Goal: Information Seeking & Learning: Learn about a topic

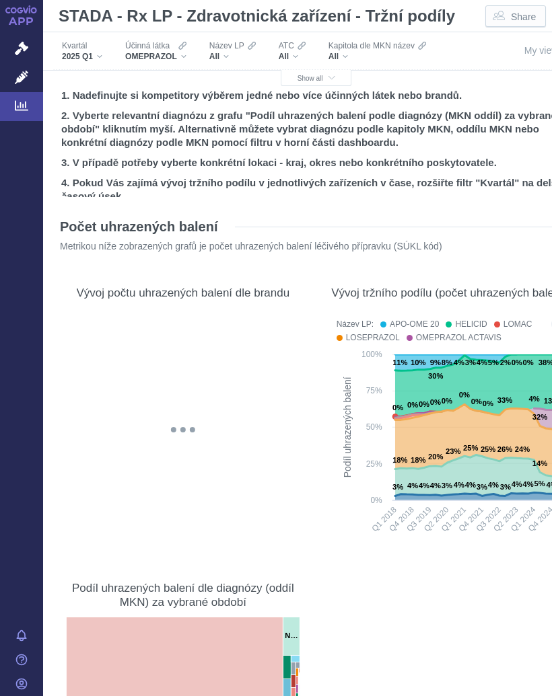
click at [322, 72] on button "Show all" at bounding box center [316, 78] width 71 height 16
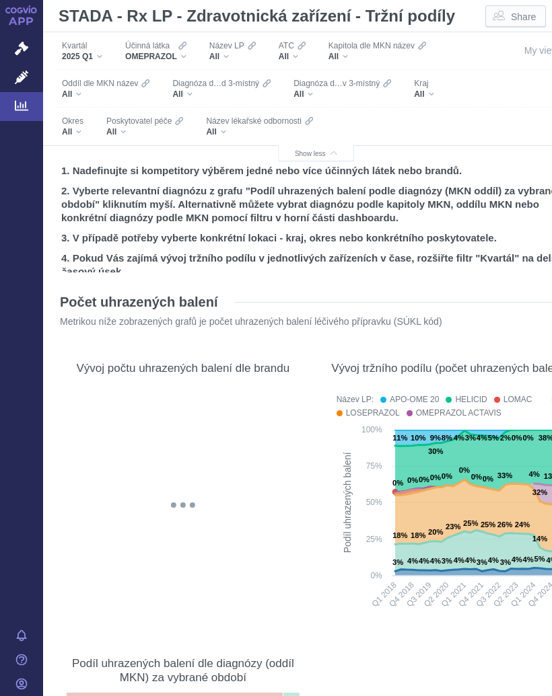
click at [134, 128] on div "All" at bounding box center [144, 132] width 77 height 11
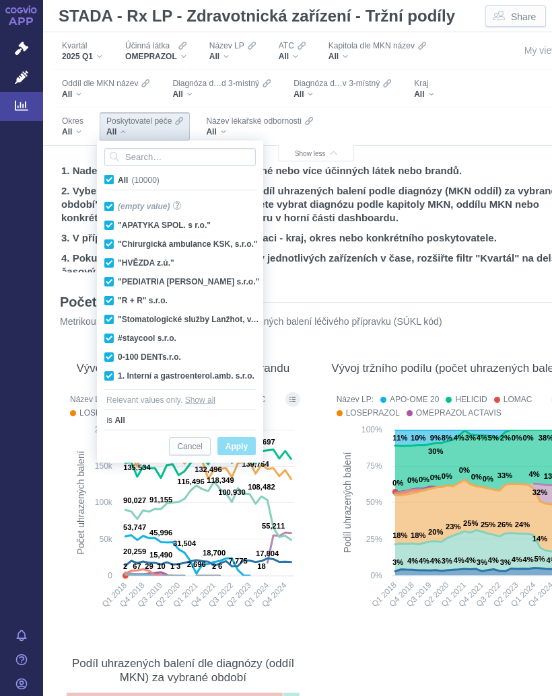
click at [118, 176] on span "All (10000)" at bounding box center [139, 180] width 42 height 9
click at [118, 176] on input "All (10000)" at bounding box center [122, 177] width 9 height 9
checkbox input "false"
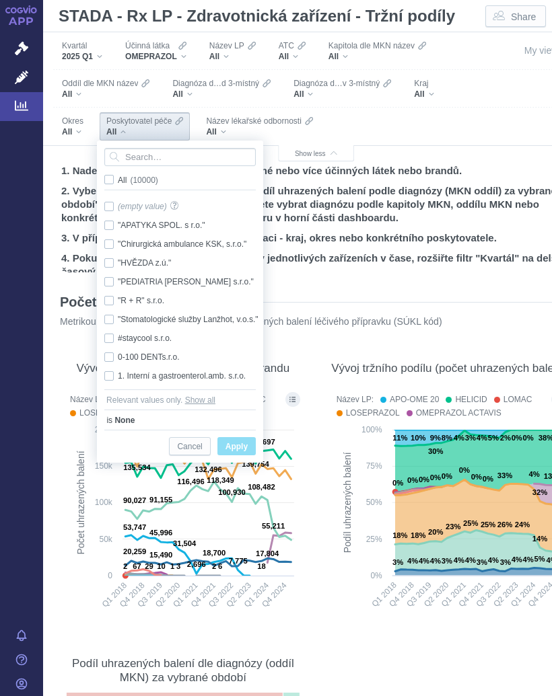
checkbox input "false"
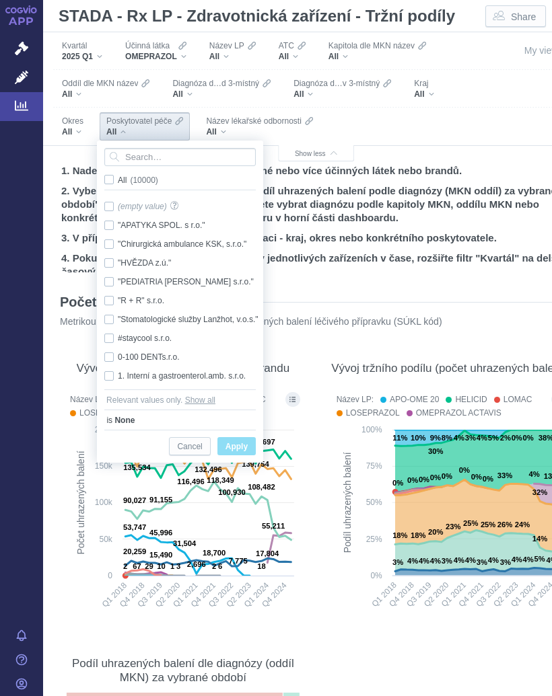
checkbox input "false"
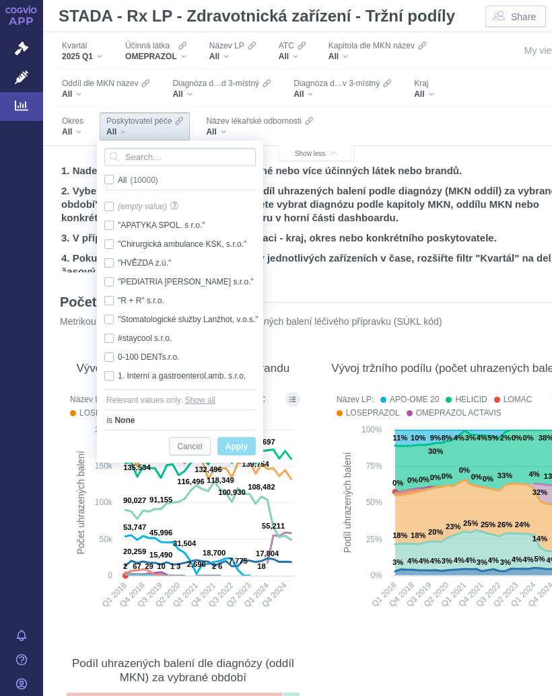
checkbox input "false"
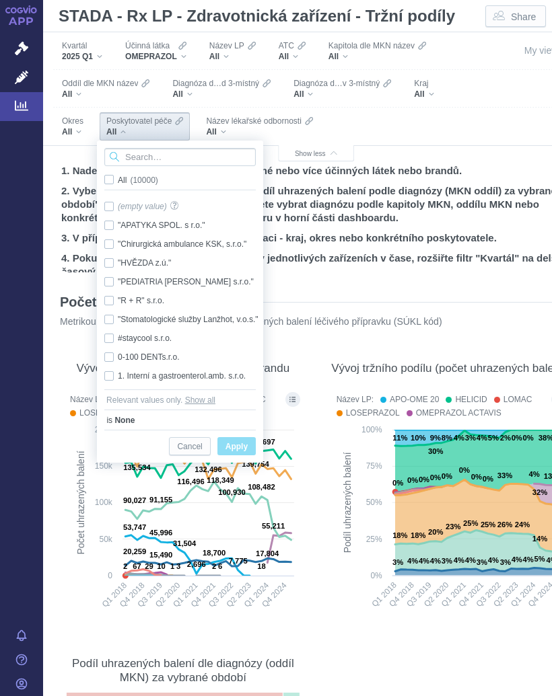
click at [160, 155] on input "Search attribute values" at bounding box center [179, 157] width 151 height 18
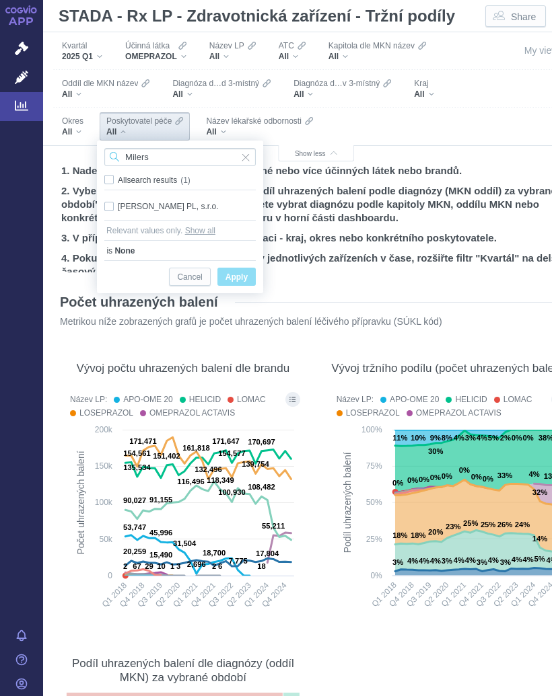
type input "Milers"
click at [173, 199] on div "[PERSON_NAME] PL, s.r.o. Only" at bounding box center [180, 206] width 165 height 19
checkbox input "true"
click at [240, 199] on div "[PERSON_NAME] PL, s.r.o. Only" at bounding box center [180, 206] width 165 height 19
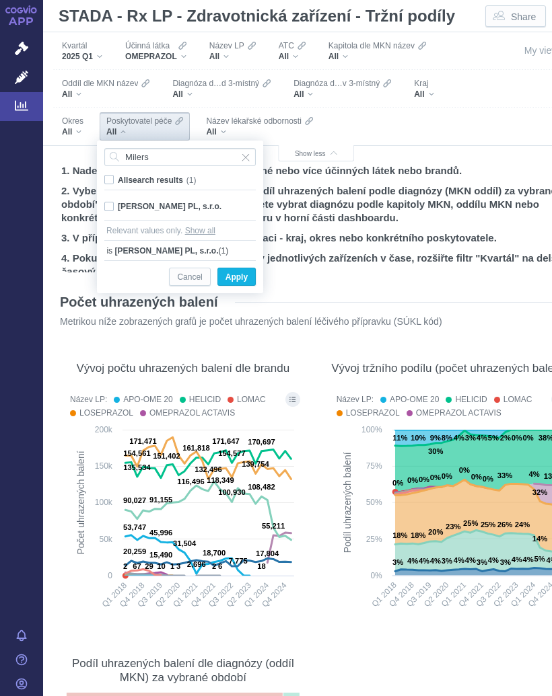
checkbox input "false"
click at [110, 200] on div "[PERSON_NAME] PL, s.r.o. Only" at bounding box center [180, 206] width 165 height 19
checkbox input "true"
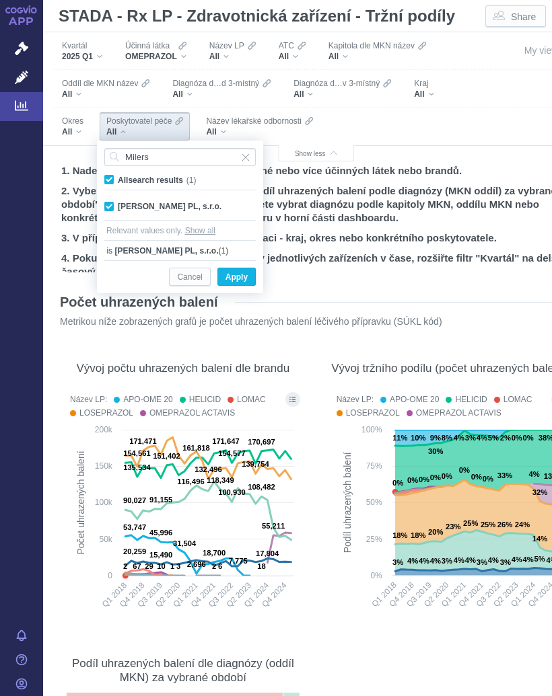
click at [0, 0] on span "Only" at bounding box center [0, 0] width 0 height 0
click at [241, 275] on span "Apply" at bounding box center [236, 277] width 22 height 17
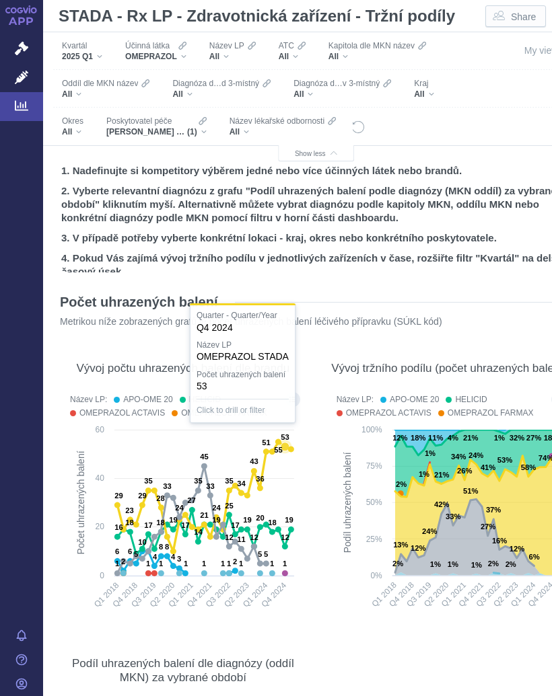
click at [285, 441] on text "53" at bounding box center [285, 437] width 8 height 8
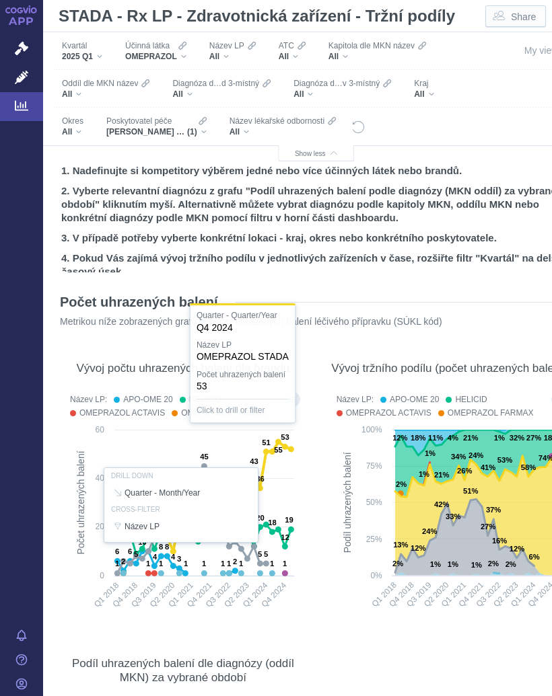
click at [186, 52] on div "OMEPRAZOL" at bounding box center [155, 56] width 61 height 11
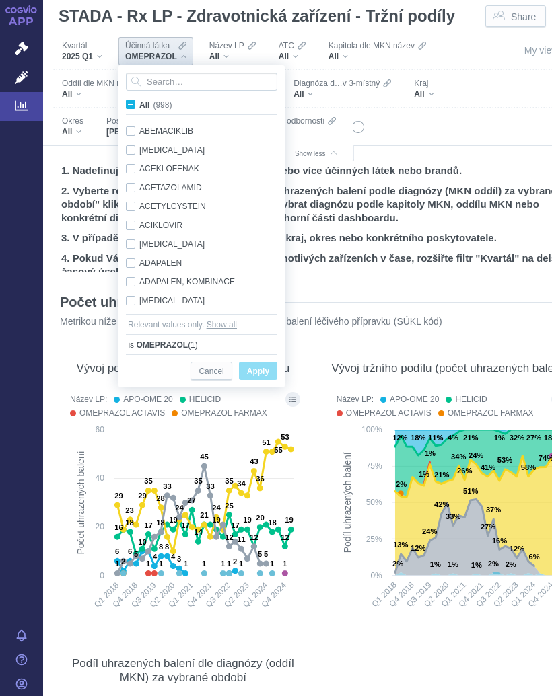
click at [141, 101] on input "All (998)" at bounding box center [143, 102] width 9 height 9
checkbox input "true"
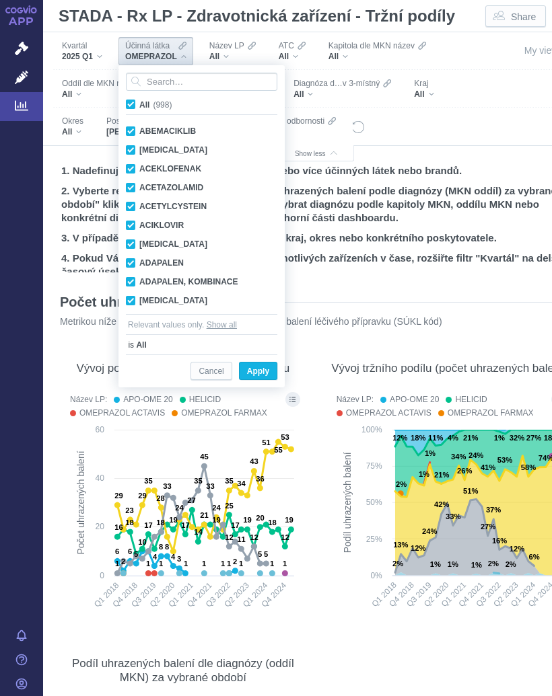
checkbox input "true"
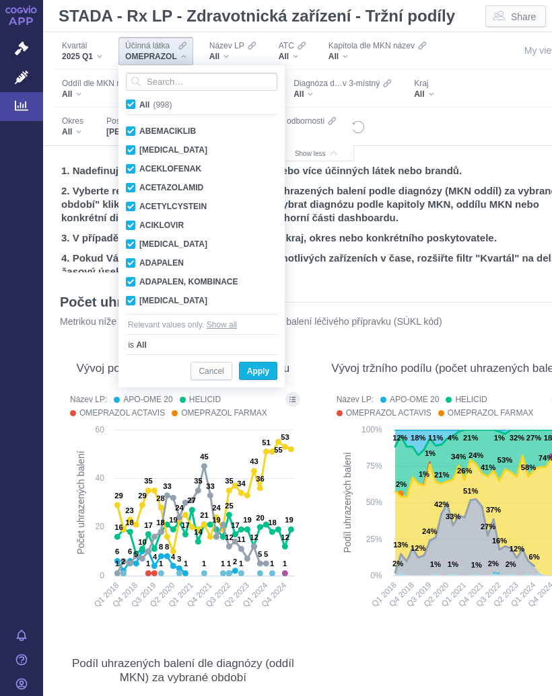
checkbox input "true"
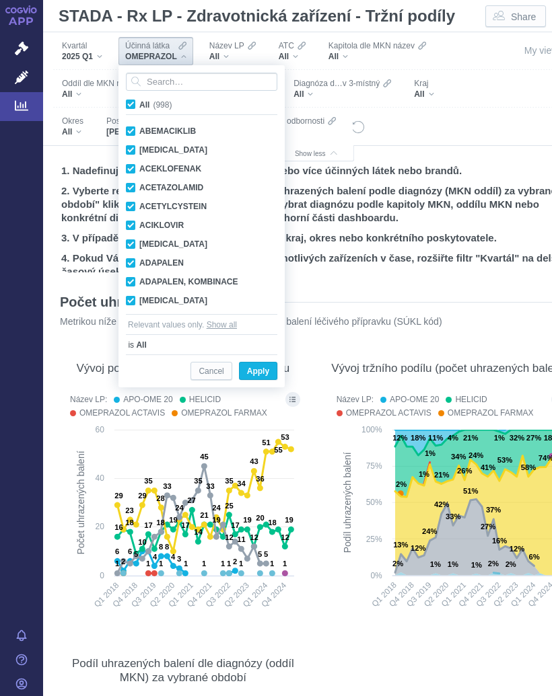
checkbox input "true"
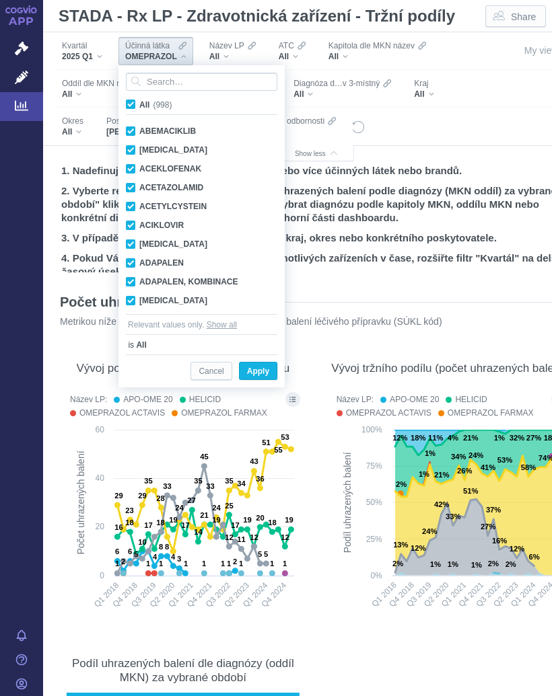
click at [139, 104] on span "All (998)" at bounding box center [155, 104] width 32 height 9
click at [139, 104] on input "All (998)" at bounding box center [143, 102] width 9 height 9
checkbox input "false"
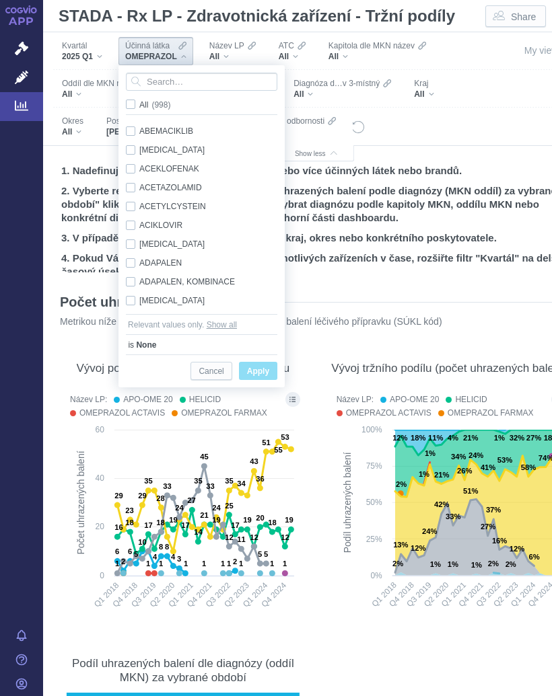
checkbox input "false"
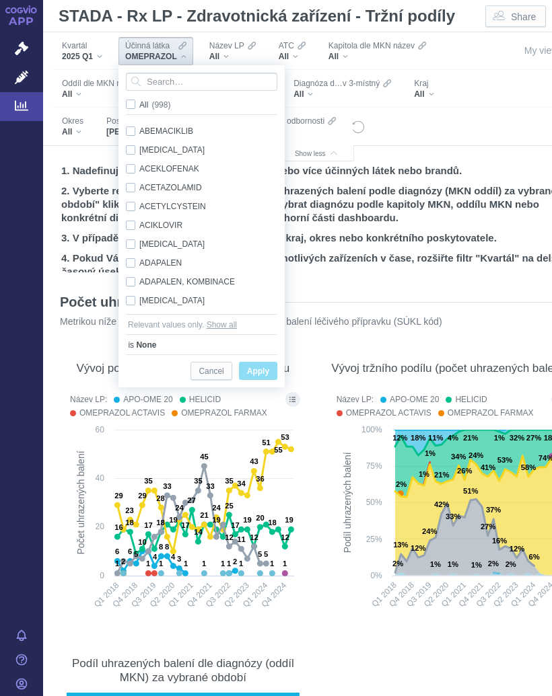
checkbox input "false"
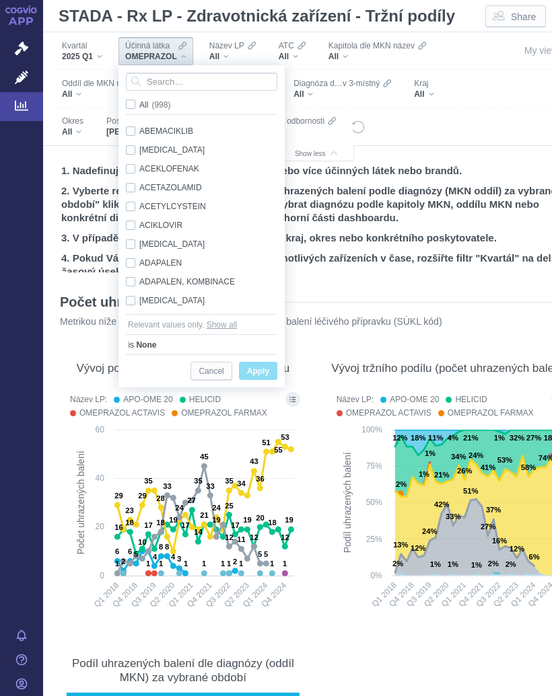
checkbox input "false"
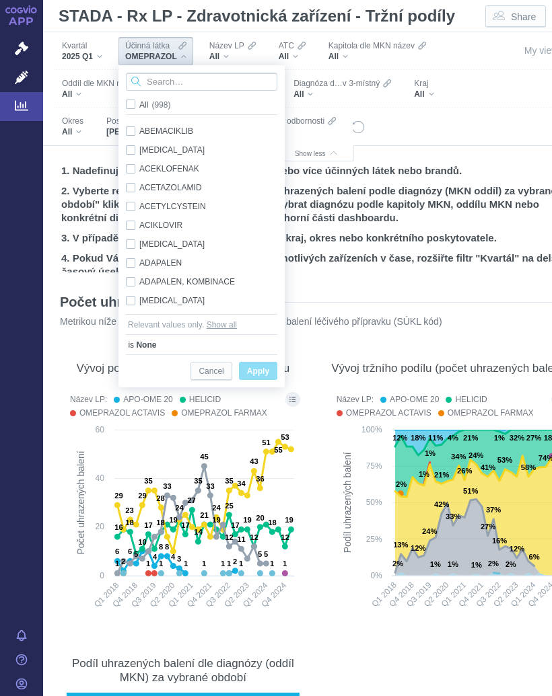
click at [187, 77] on input "Search attribute values" at bounding box center [201, 82] width 151 height 18
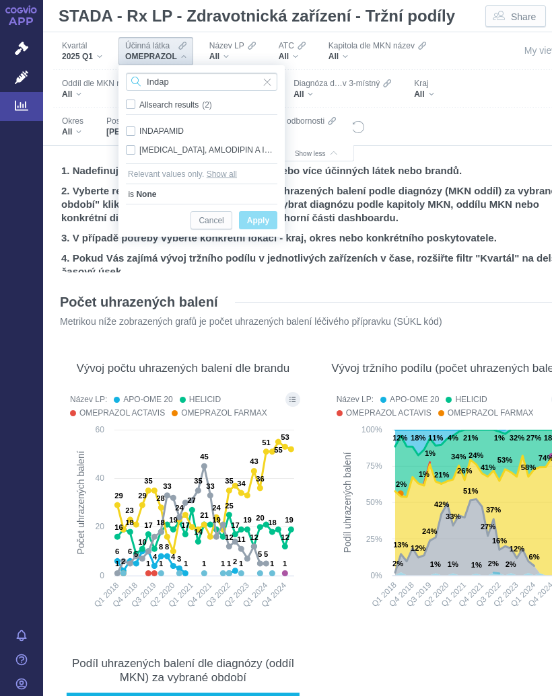
type input "Indap"
click at [167, 126] on div "INDAPAMID Only" at bounding box center [201, 131] width 165 height 19
checkbox input "true"
click at [263, 213] on button "Apply" at bounding box center [258, 220] width 38 height 18
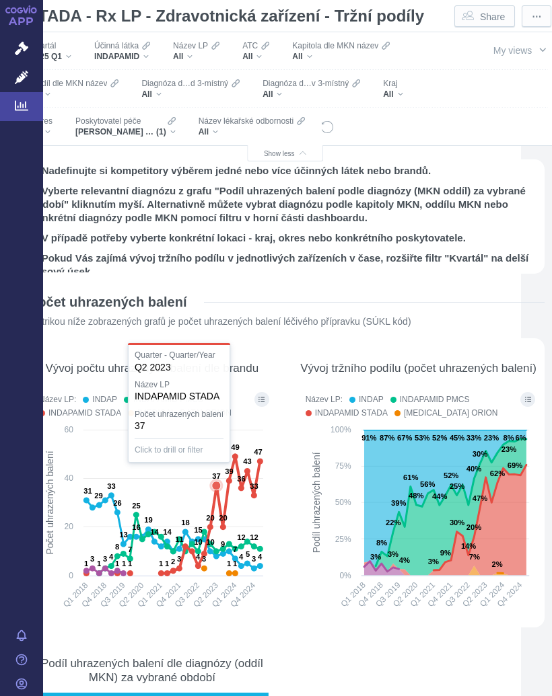
scroll to position [0, 30]
click at [157, 48] on div "Účinná látka INDAPAMID" at bounding box center [122, 51] width 69 height 28
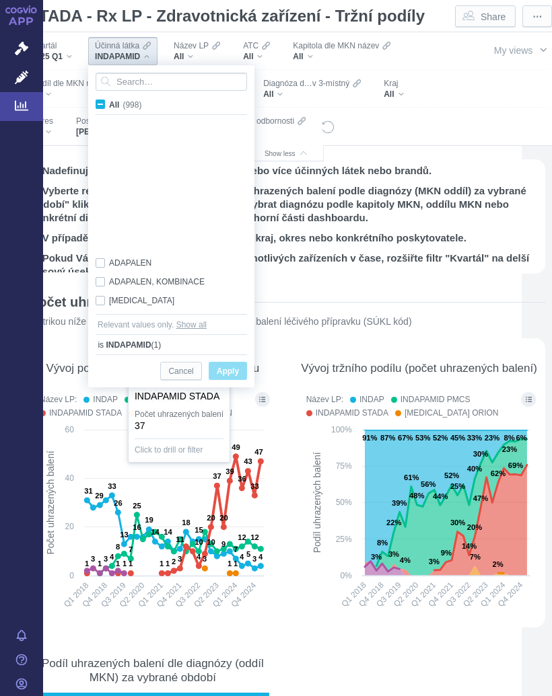
scroll to position [7245, 0]
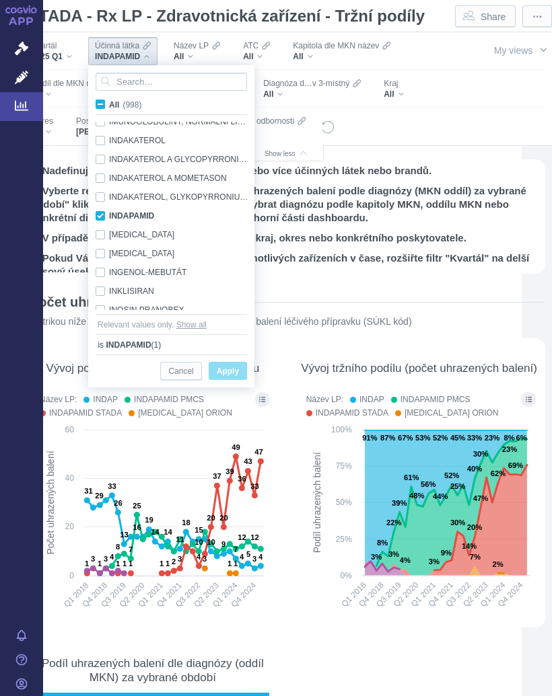
click at [109, 102] on span "All (998)" at bounding box center [125, 104] width 32 height 9
click at [109, 102] on input "All (998)" at bounding box center [113, 102] width 9 height 9
checkbox input "true"
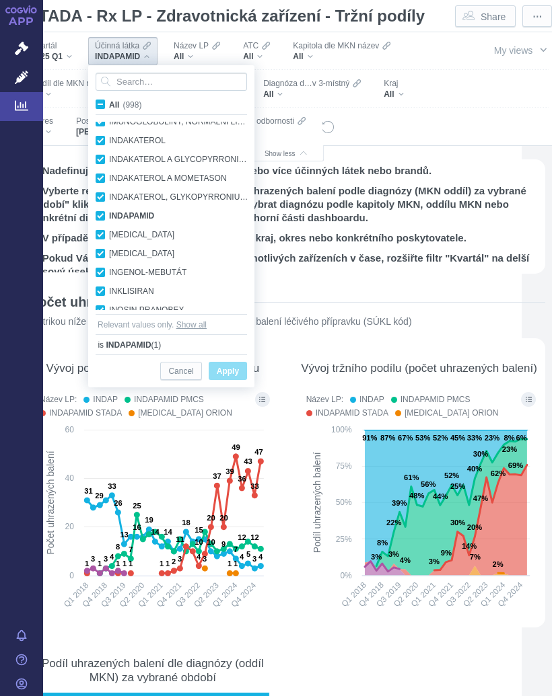
checkbox input "true"
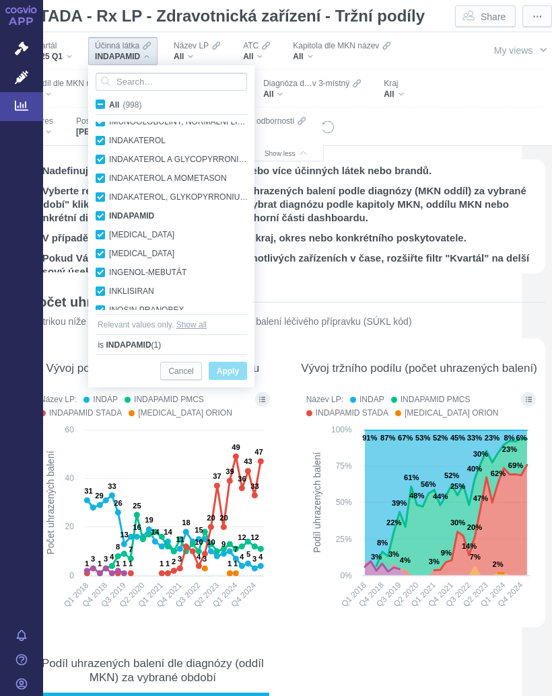
checkbox input "true"
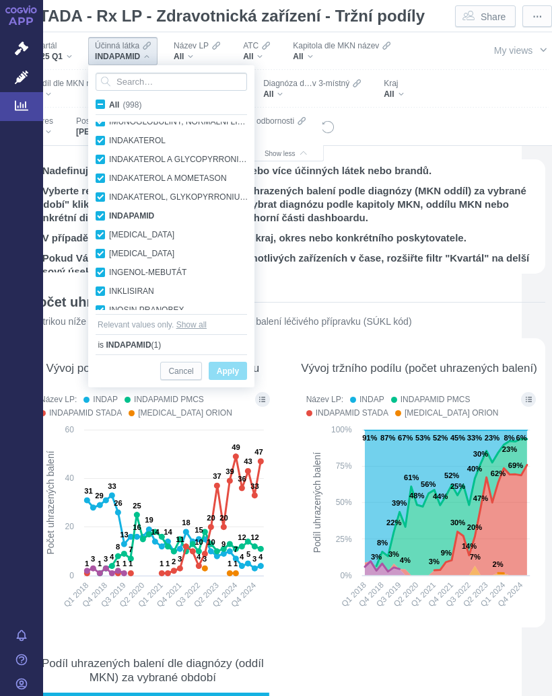
checkbox input "true"
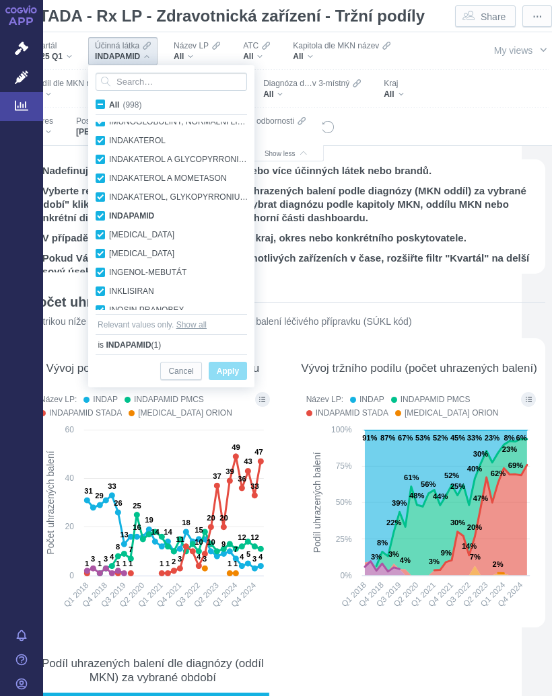
checkbox input "true"
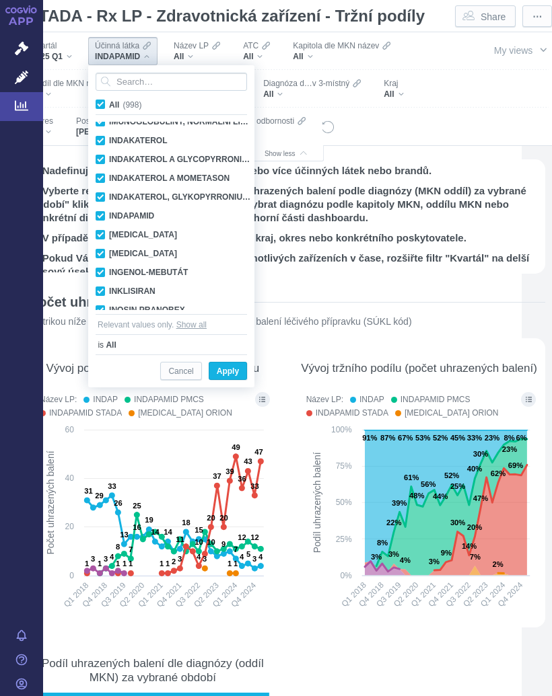
click at [109, 104] on span "All (998)" at bounding box center [125, 104] width 32 height 9
click at [109, 104] on input "All (998)" at bounding box center [113, 102] width 9 height 9
checkbox input "false"
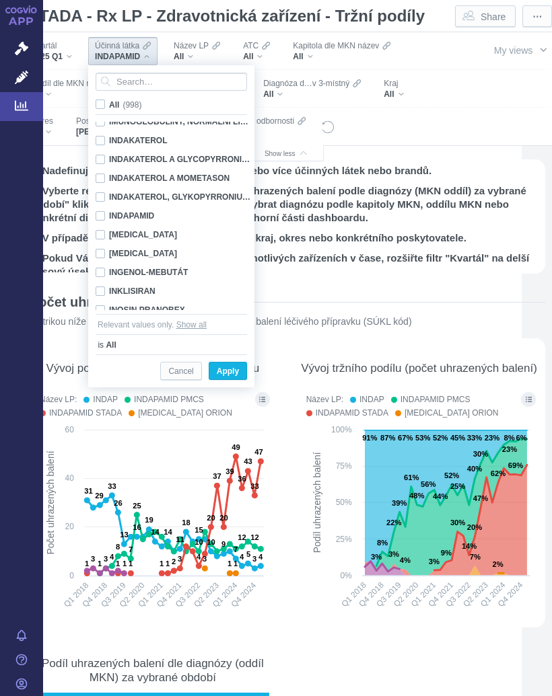
checkbox input "false"
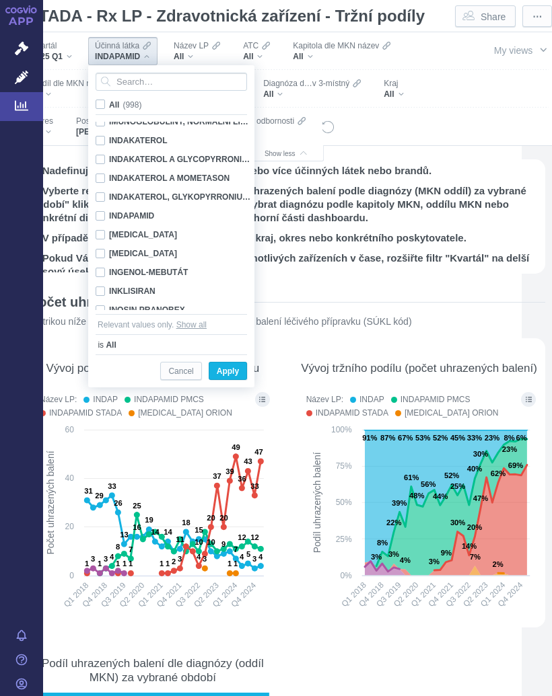
checkbox input "false"
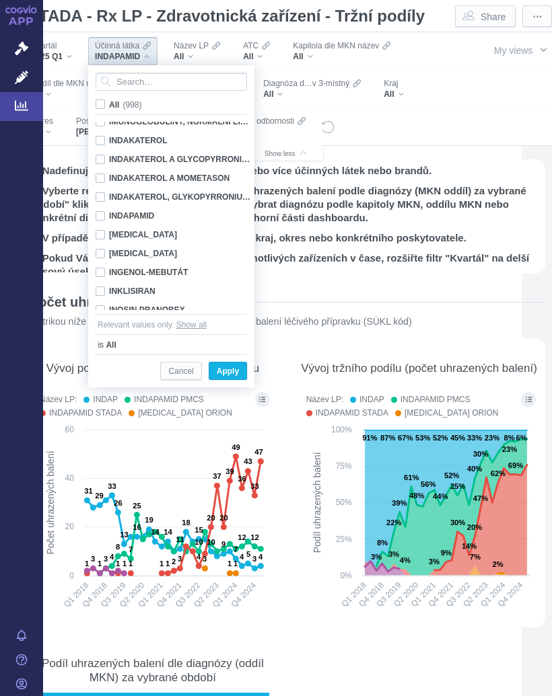
checkbox input "false"
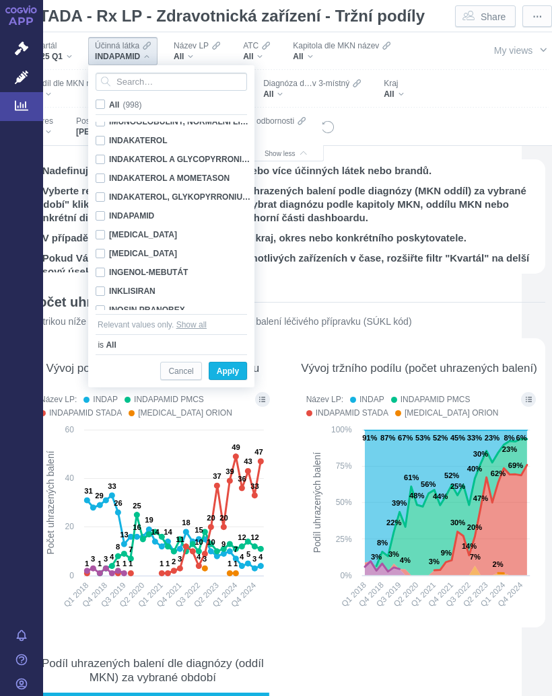
checkbox input "false"
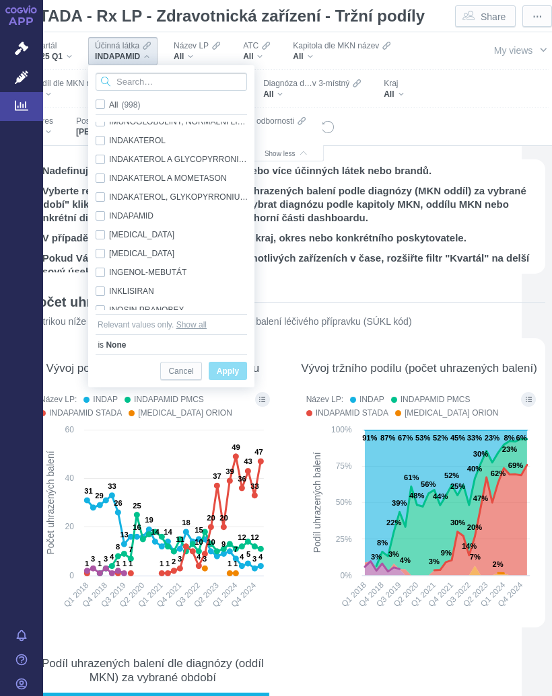
click at [145, 77] on input "Search attribute values" at bounding box center [171, 82] width 151 height 18
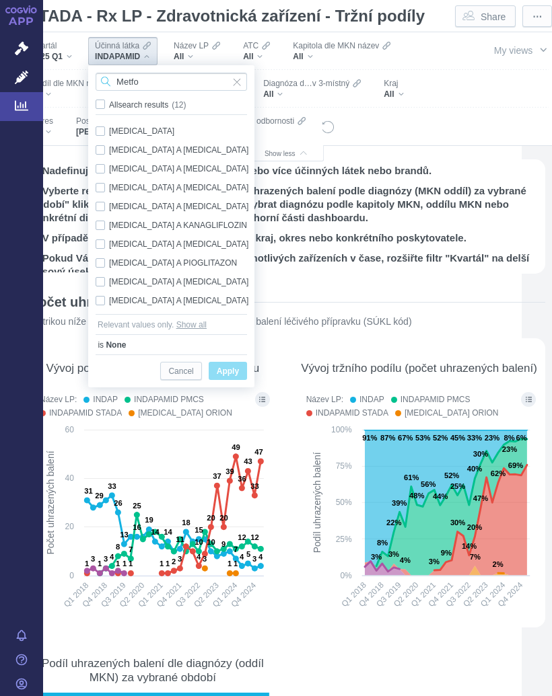
type input "Metfo"
click at [136, 124] on div "[MEDICAL_DATA] Only" at bounding box center [173, 131] width 169 height 19
checkbox input "true"
click at [0, 0] on span "Only" at bounding box center [0, 0] width 0 height 0
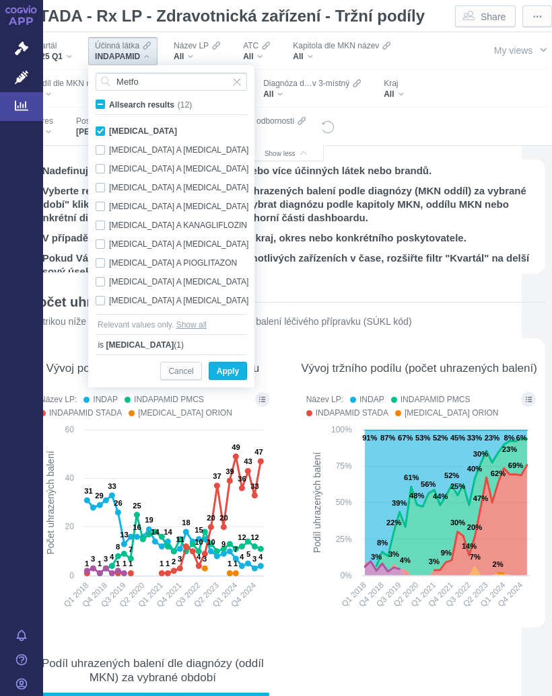
click at [236, 367] on span "Apply" at bounding box center [228, 371] width 22 height 17
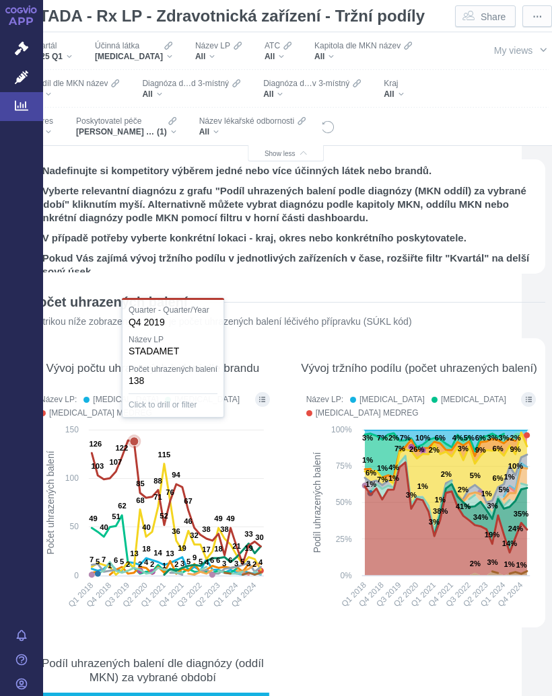
click at [131, 443] on icon at bounding box center [134, 441] width 9 height 9
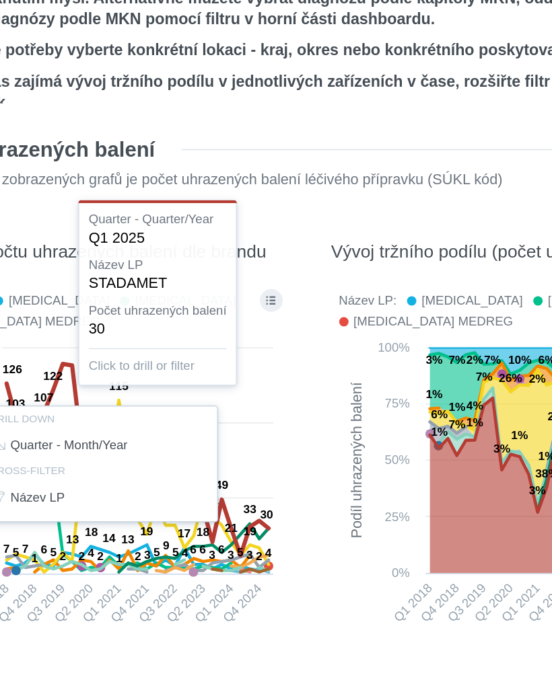
click at [170, 390] on div at bounding box center [153, 505] width 240 height 231
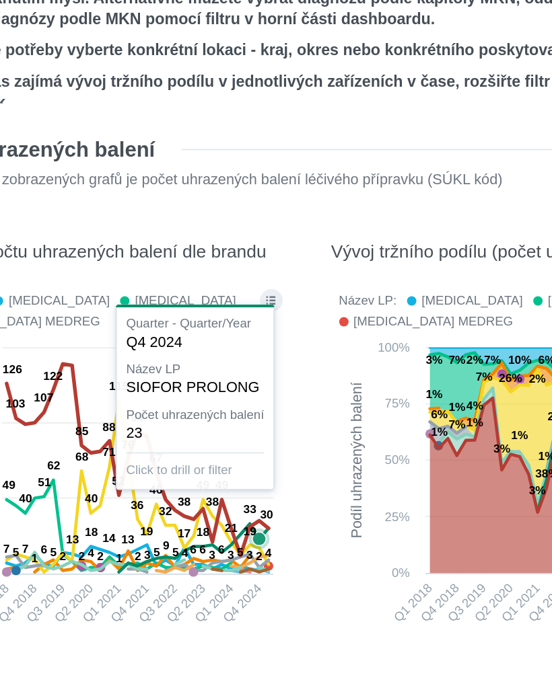
click at [168, 441] on icon at bounding box center [176, 503] width 169 height 124
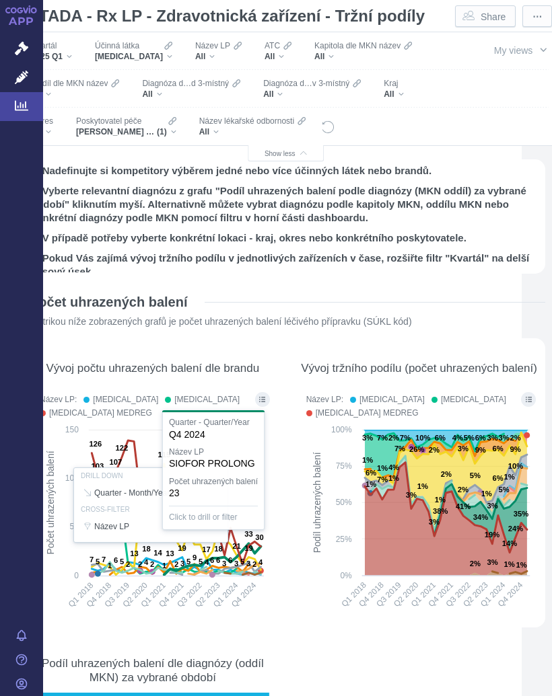
click at [299, 500] on icon "Created with Highcharts 12.2.0 Podíl uhrazených balení 3% 3% 4% 7% 3% 2% 7% 7% …" at bounding box center [419, 522] width 240 height 198
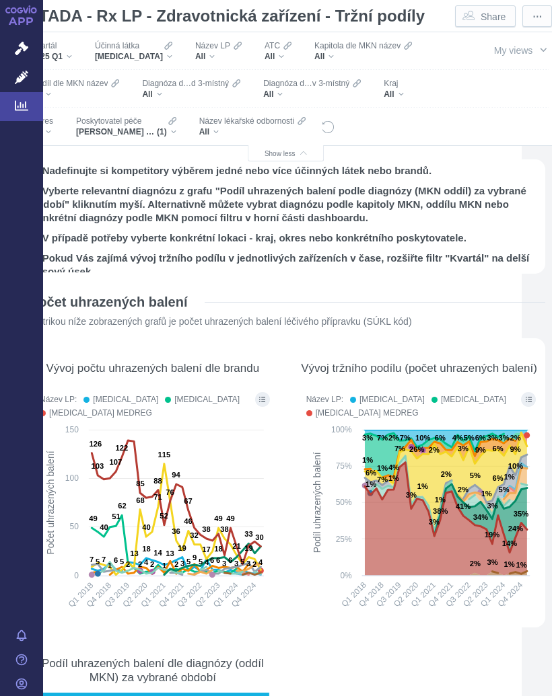
click at [159, 55] on div "Účinná látka [MEDICAL_DATA]" at bounding box center [133, 51] width 91 height 28
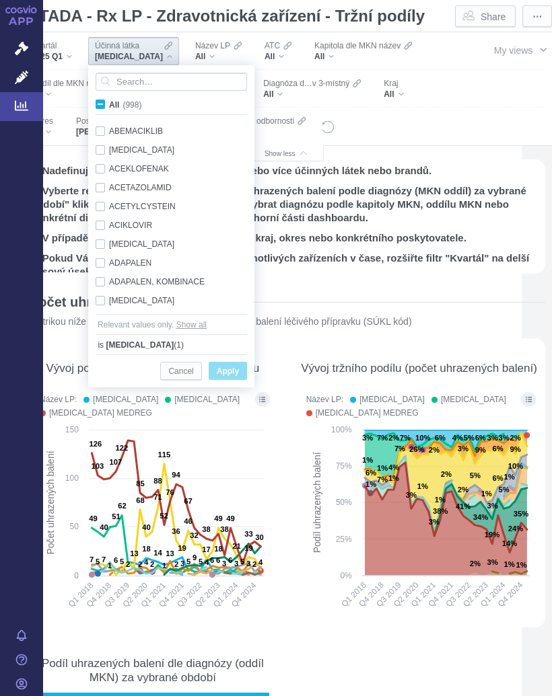
click at [109, 104] on span "All (998)" at bounding box center [125, 104] width 32 height 9
click at [109, 104] on input "All (998)" at bounding box center [113, 102] width 9 height 9
checkbox input "true"
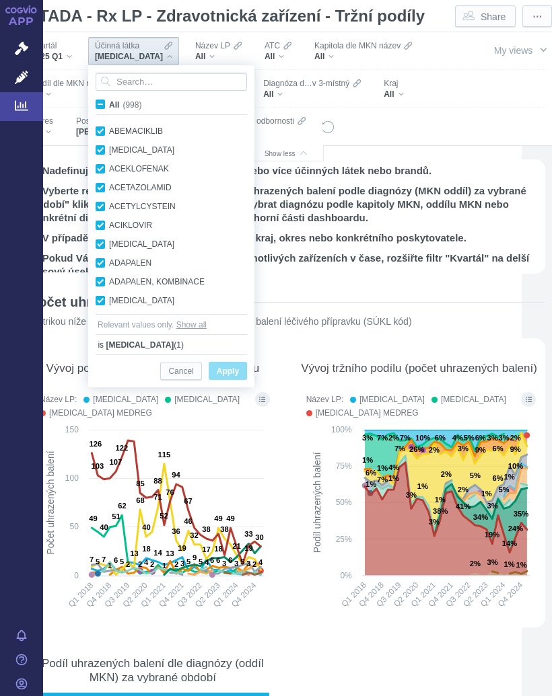
checkbox input "true"
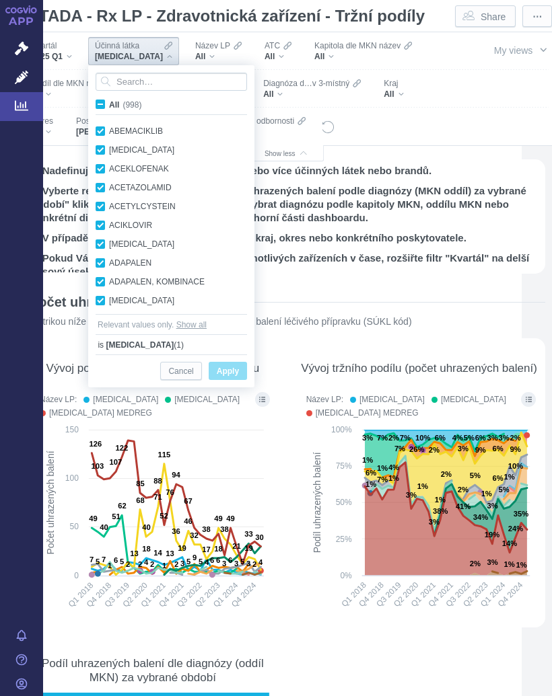
checkbox input "true"
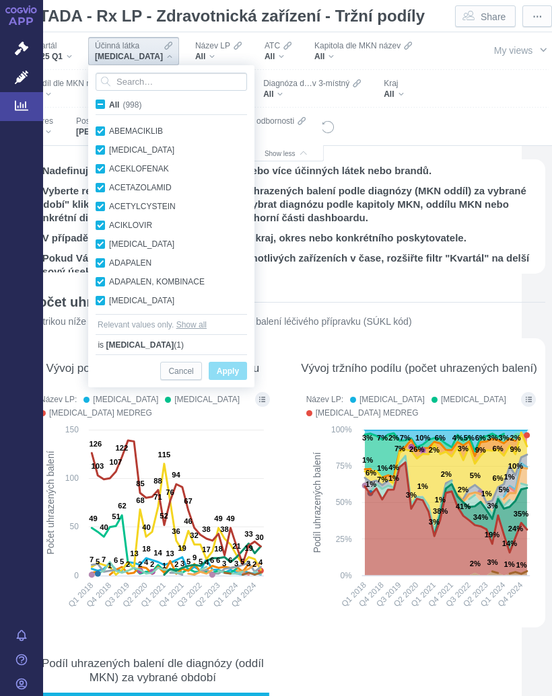
checkbox input "true"
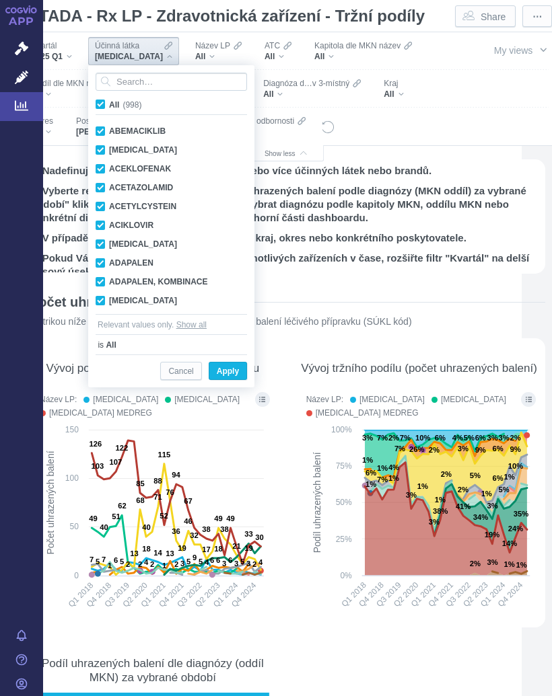
click at [106, 102] on label "All (998)" at bounding box center [121, 104] width 55 height 13
click at [109, 102] on input "All (998)" at bounding box center [113, 102] width 9 height 9
checkbox input "false"
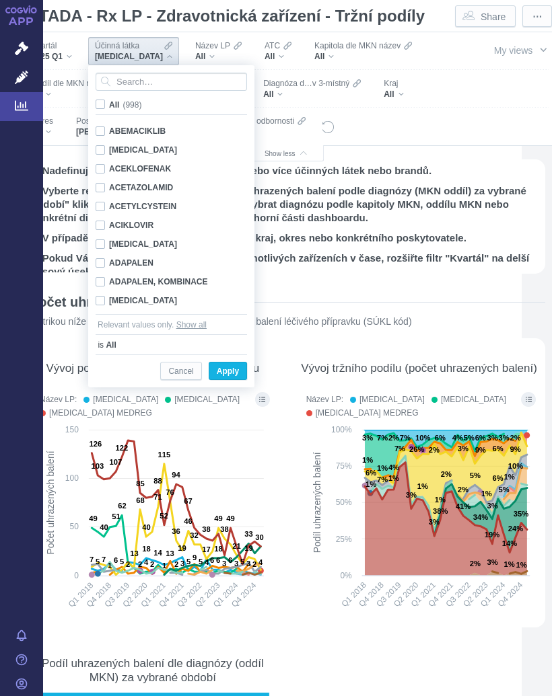
checkbox input "false"
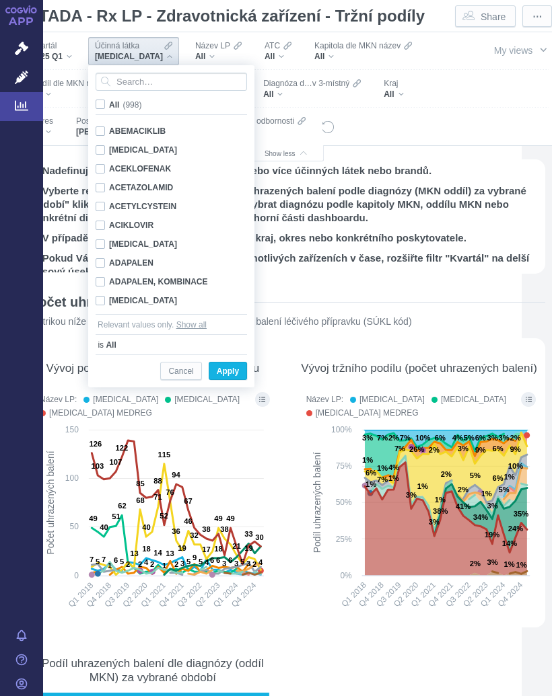
checkbox input "false"
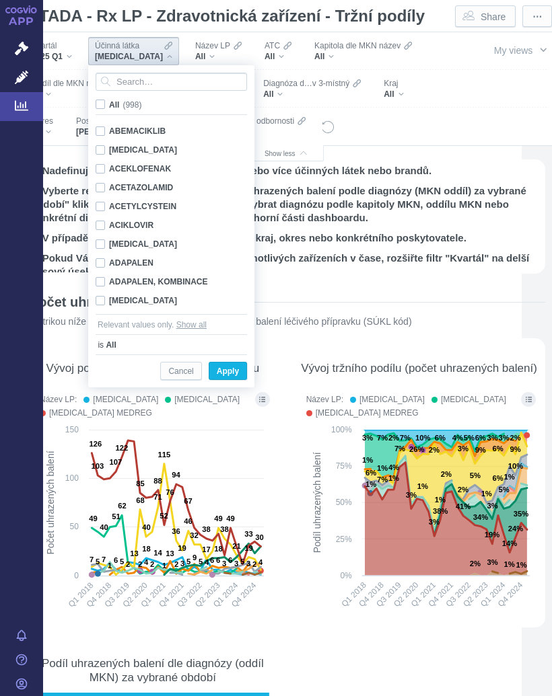
checkbox input "false"
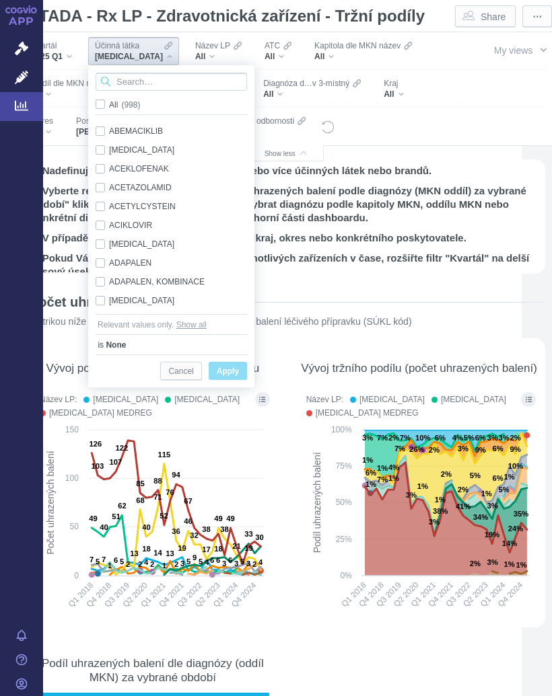
click at [158, 77] on input "Search attribute values" at bounding box center [171, 82] width 151 height 18
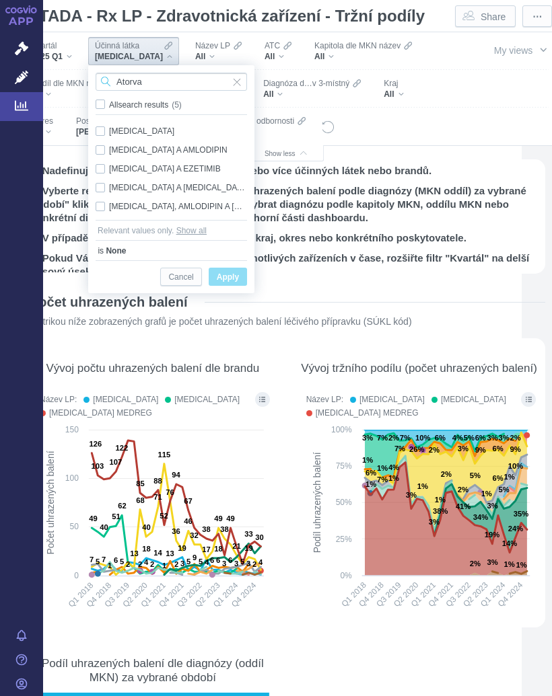
type input "Atorva"
click at [188, 166] on div "[MEDICAL_DATA] A EZETIMIB Only" at bounding box center [171, 168] width 165 height 19
checkbox input "true"
click at [0, 0] on span "Only" at bounding box center [0, 0] width 0 height 0
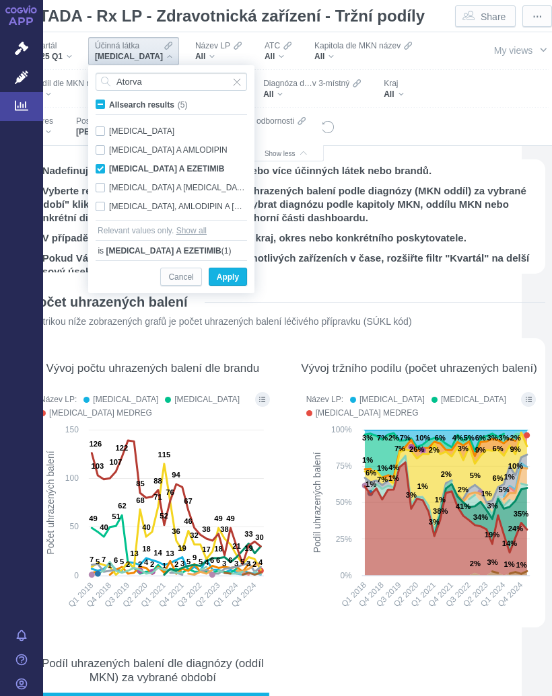
click at [233, 277] on span "Apply" at bounding box center [228, 277] width 22 height 17
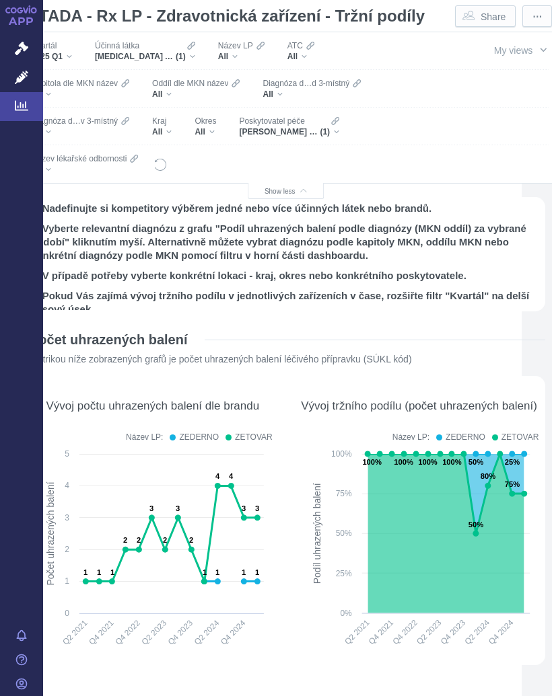
click at [301, 533] on rect at bounding box center [419, 553] width 236 height 211
click at [192, 53] on div "[MEDICAL_DATA] A EZETIMIB (1)" at bounding box center [145, 56] width 100 height 11
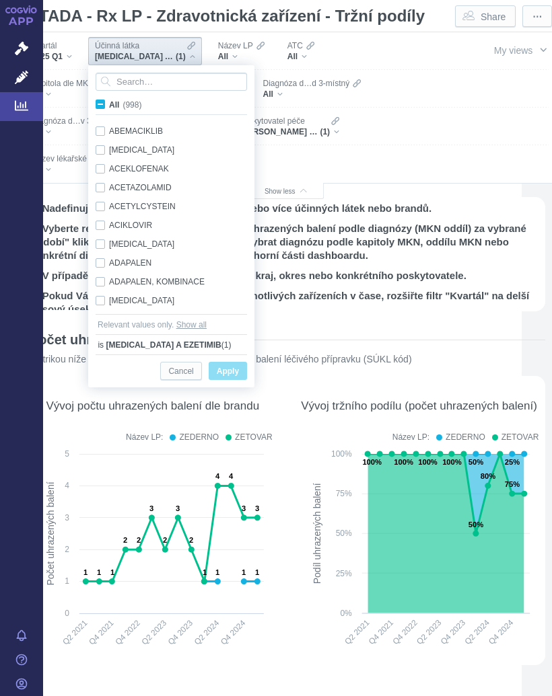
scroll to position [1065, 0]
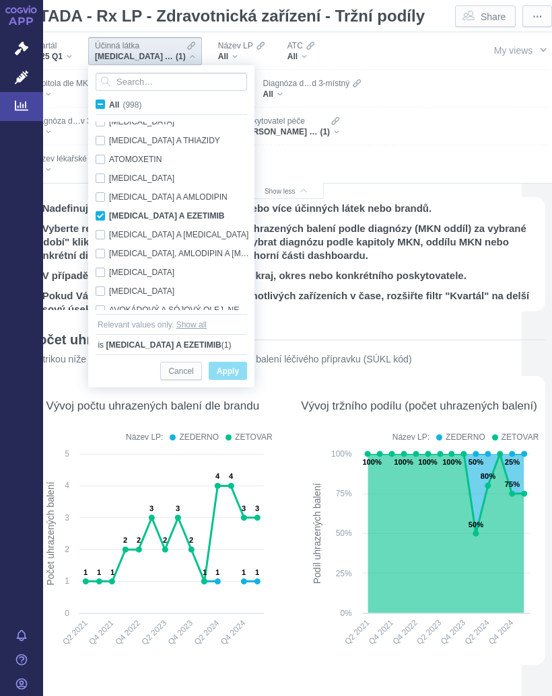
click at [105, 214] on div "[MEDICAL_DATA] A EZETIMIB Only" at bounding box center [173, 216] width 169 height 19
checkbox input "false"
click at [106, 172] on div "[MEDICAL_DATA] Only" at bounding box center [173, 178] width 169 height 19
checkbox input "true"
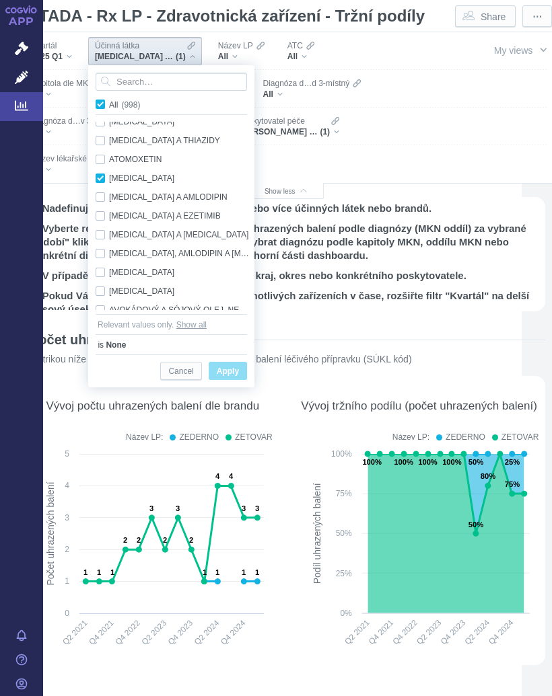
checkbox input "true"
click at [0, 0] on span "Only" at bounding box center [0, 0] width 0 height 0
click at [229, 367] on span "Apply" at bounding box center [228, 371] width 22 height 17
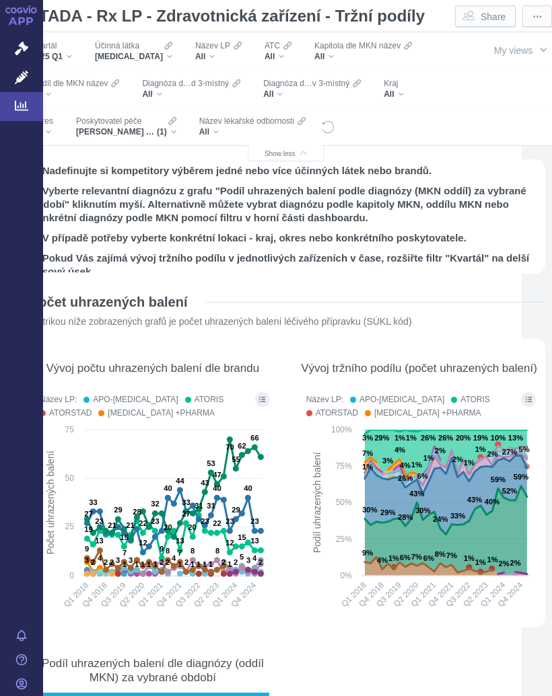
click at [170, 55] on div "Účinná látka [MEDICAL_DATA]" at bounding box center [133, 51] width 91 height 28
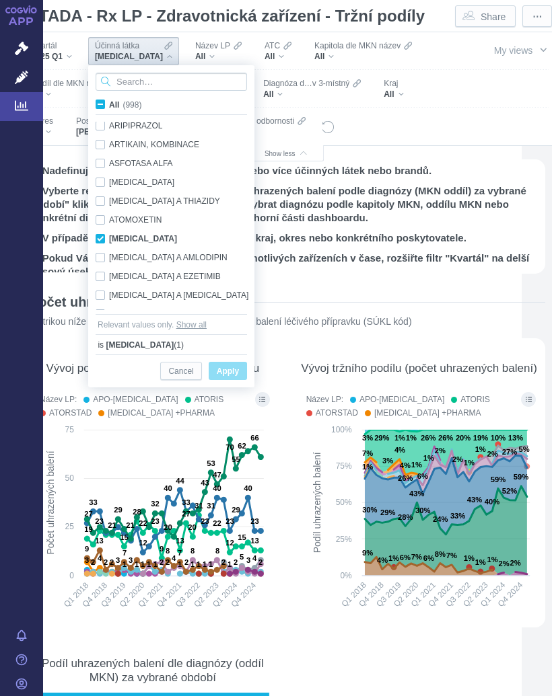
scroll to position [1027, 0]
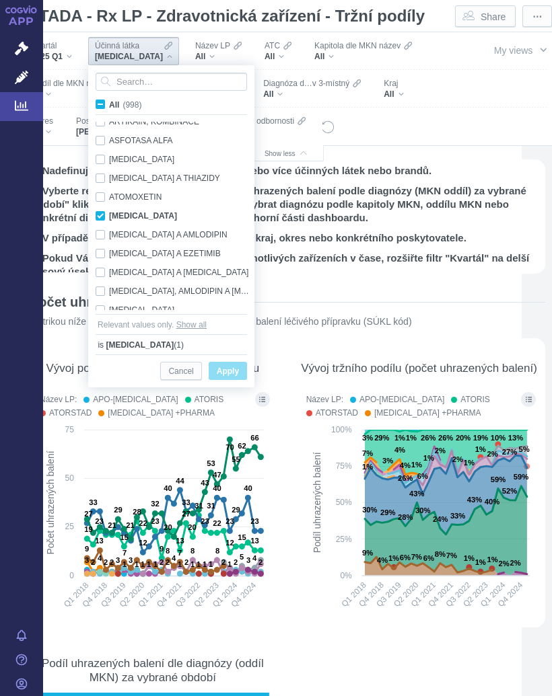
click at [105, 210] on div "[MEDICAL_DATA] Only" at bounding box center [173, 216] width 169 height 19
checkbox input "false"
click at [168, 84] on input "Search attribute values" at bounding box center [171, 82] width 151 height 18
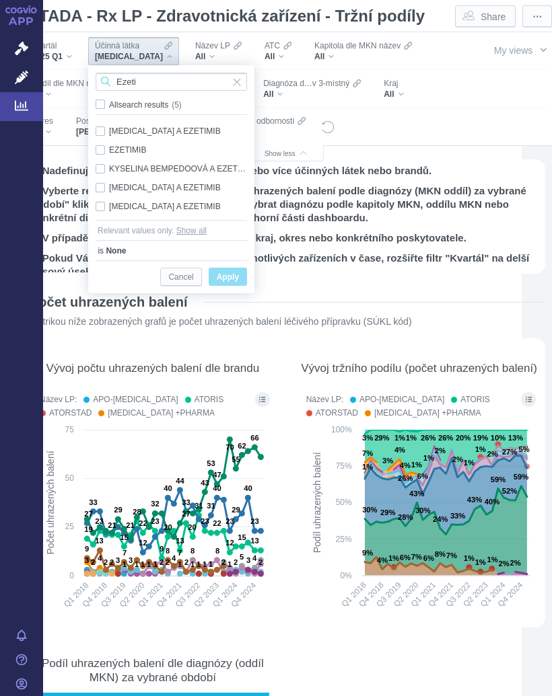
type input "Ezeti"
click at [140, 145] on div "EZETIMIB Only" at bounding box center [171, 150] width 165 height 19
checkbox input "true"
click at [0, 0] on span "Only" at bounding box center [0, 0] width 0 height 0
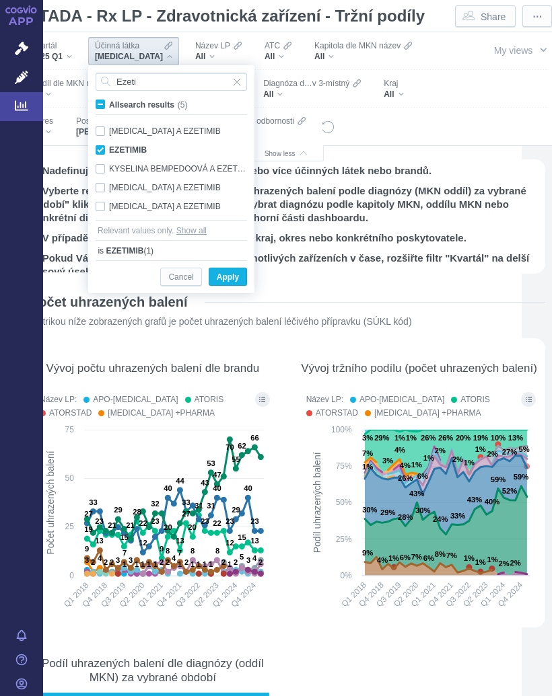
click at [229, 274] on span "Apply" at bounding box center [228, 277] width 22 height 17
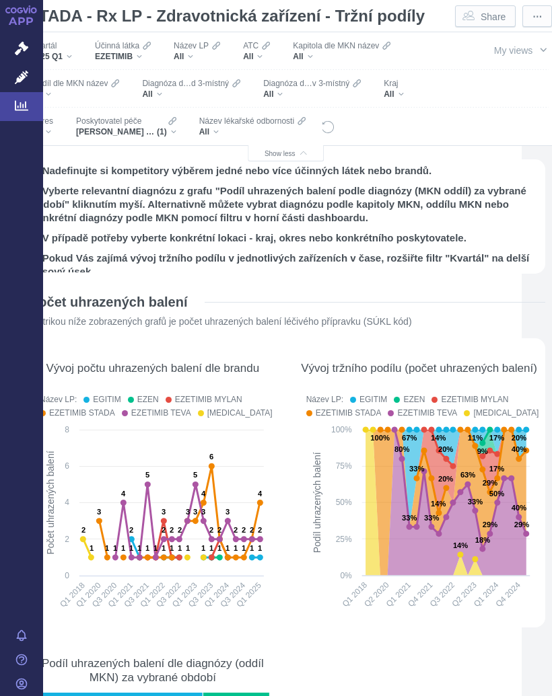
click at [301, 503] on rect at bounding box center [419, 522] width 236 height 198
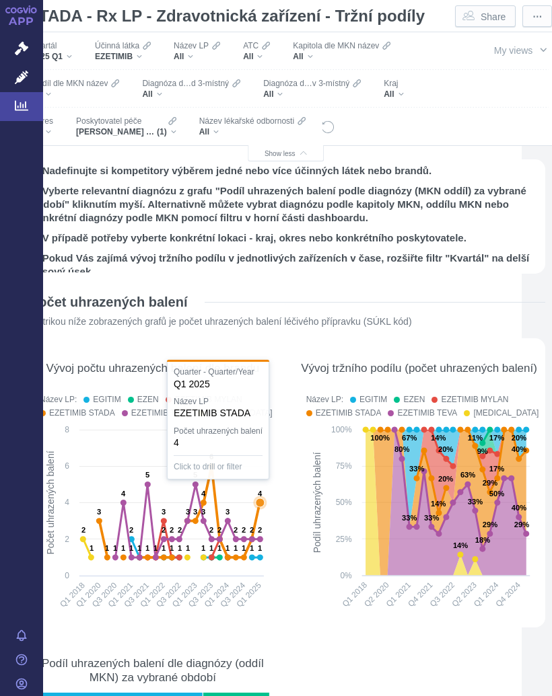
click at [260, 505] on icon at bounding box center [260, 503] width 9 height 9
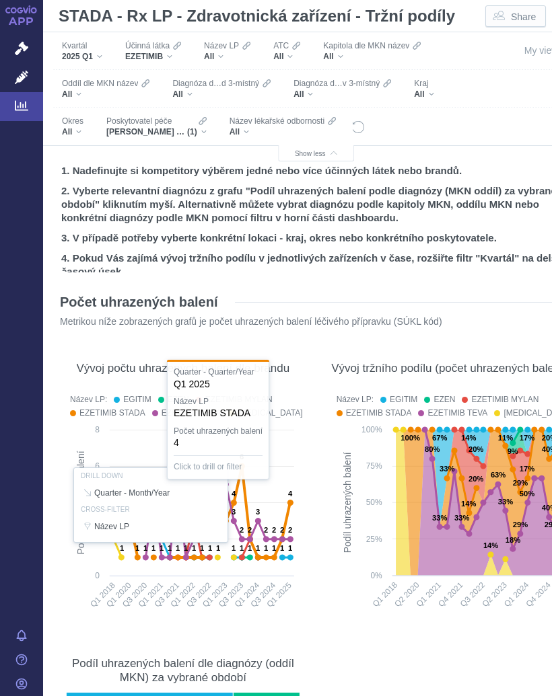
scroll to position [0, 0]
click at [163, 59] on span "EZETIMIB" at bounding box center [144, 56] width 38 height 11
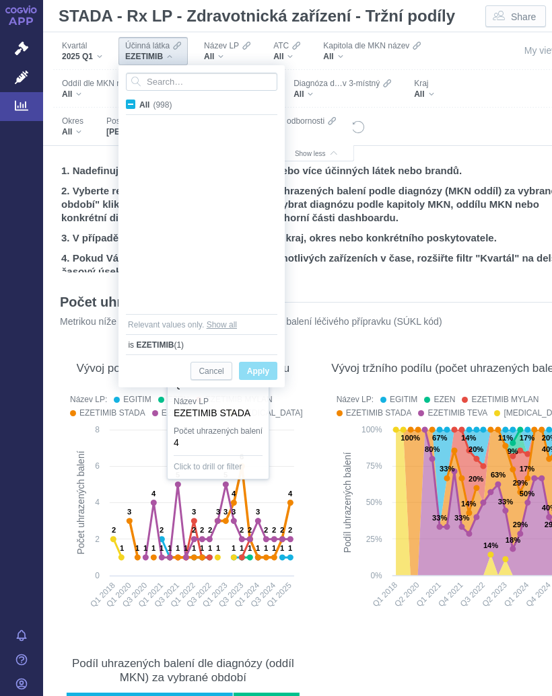
scroll to position [5116, 0]
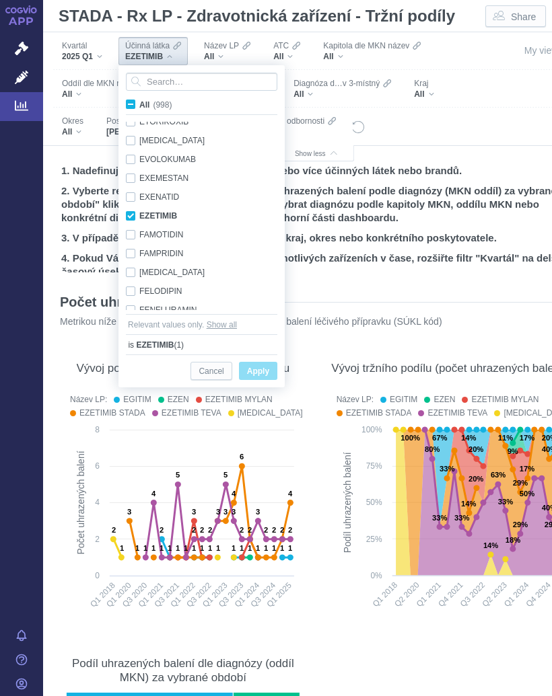
click at [139, 105] on span "All (998)" at bounding box center [155, 104] width 32 height 9
click at [139, 105] on input "All (998)" at bounding box center [143, 102] width 9 height 9
checkbox input "true"
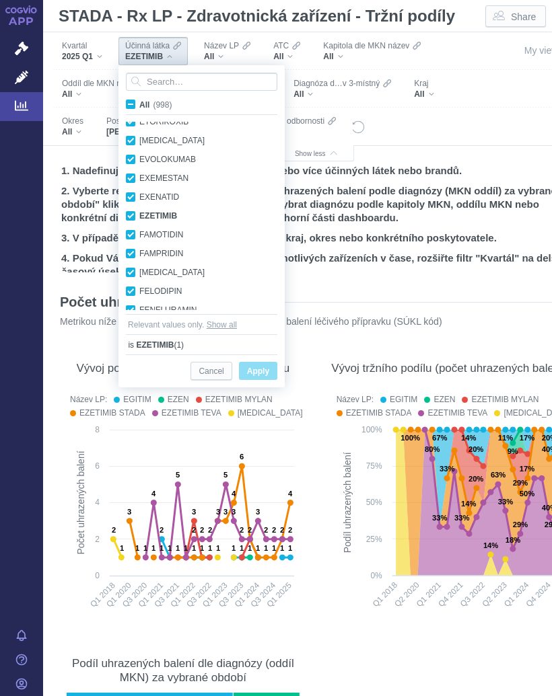
checkbox input "true"
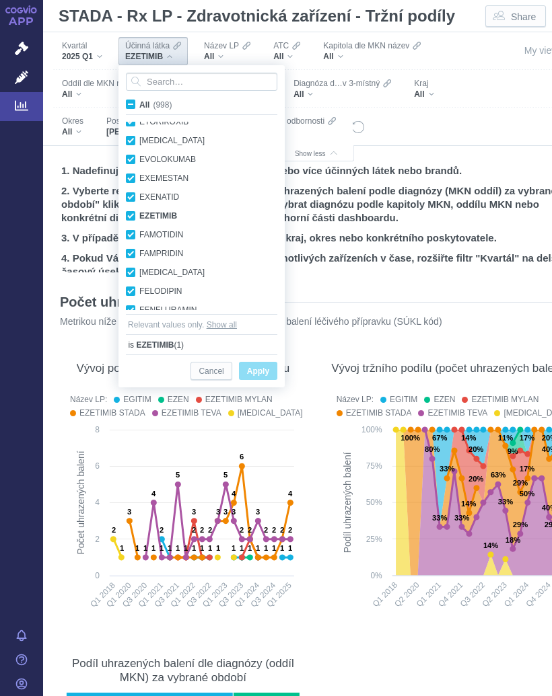
checkbox input "true"
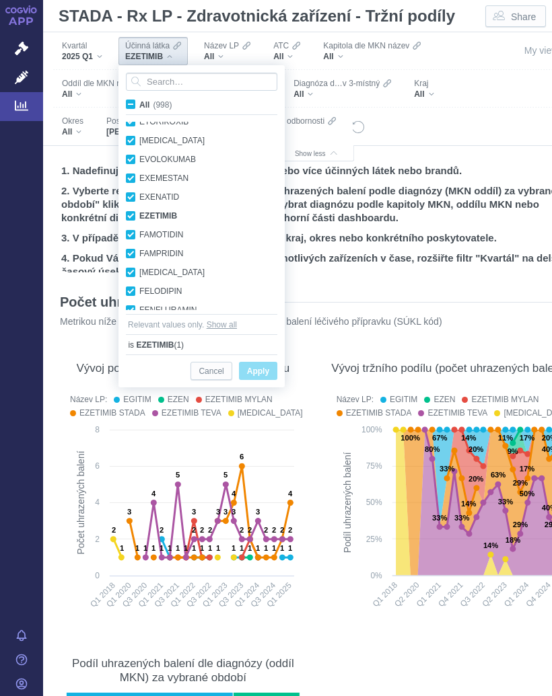
checkbox input "true"
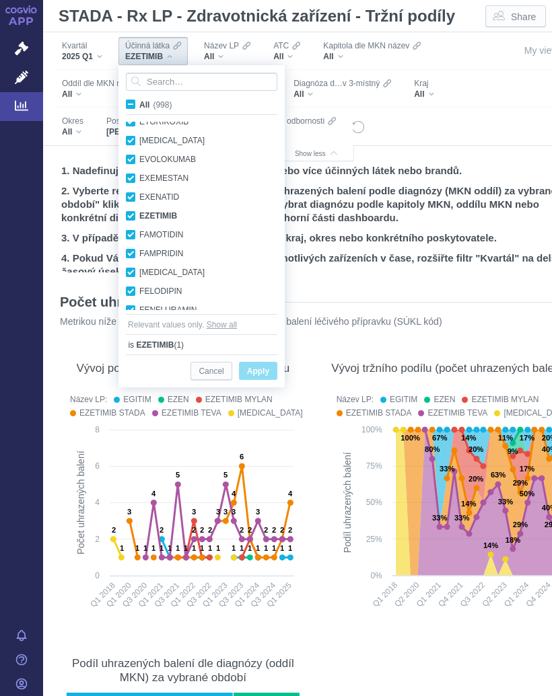
checkbox input "true"
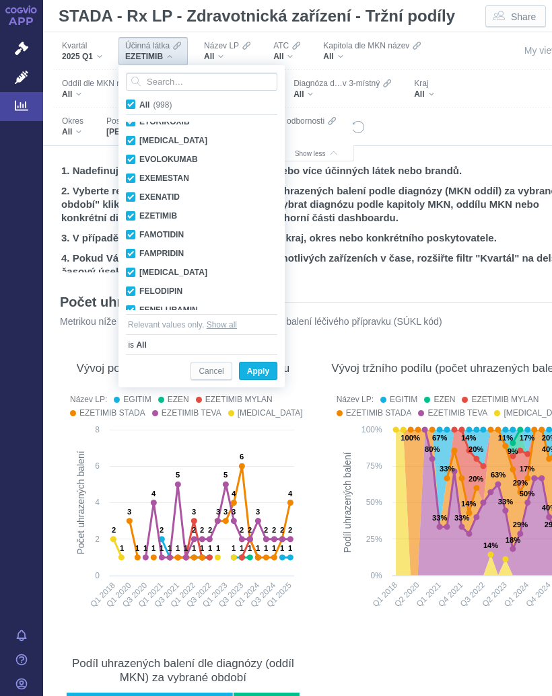
click at [139, 106] on span "All (998)" at bounding box center [155, 104] width 32 height 9
click at [139, 106] on input "All (998)" at bounding box center [143, 102] width 9 height 9
checkbox input "false"
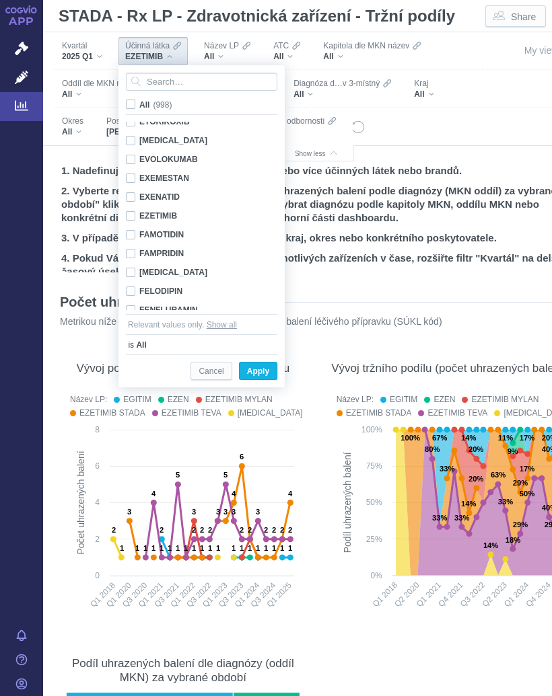
checkbox input "false"
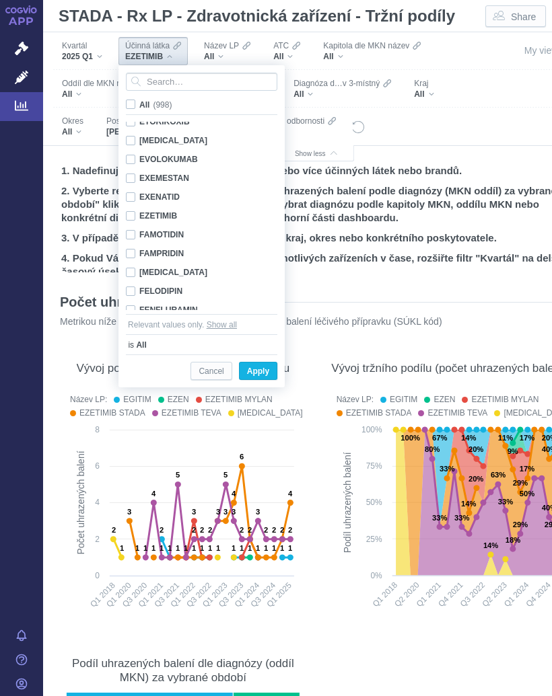
checkbox input "false"
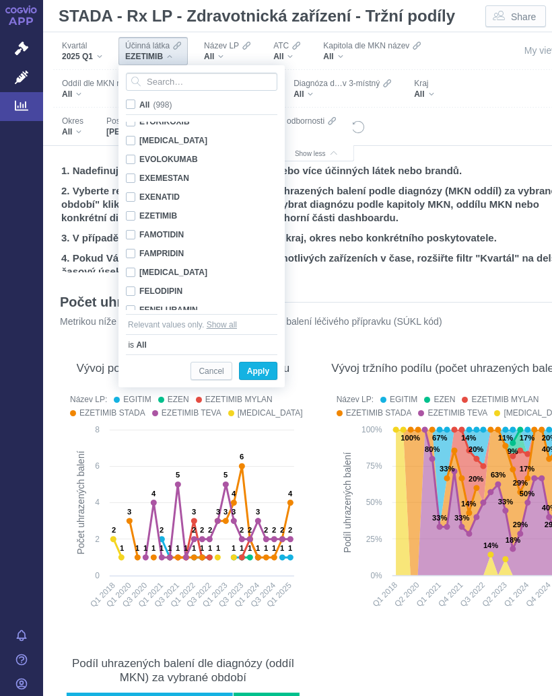
checkbox input "false"
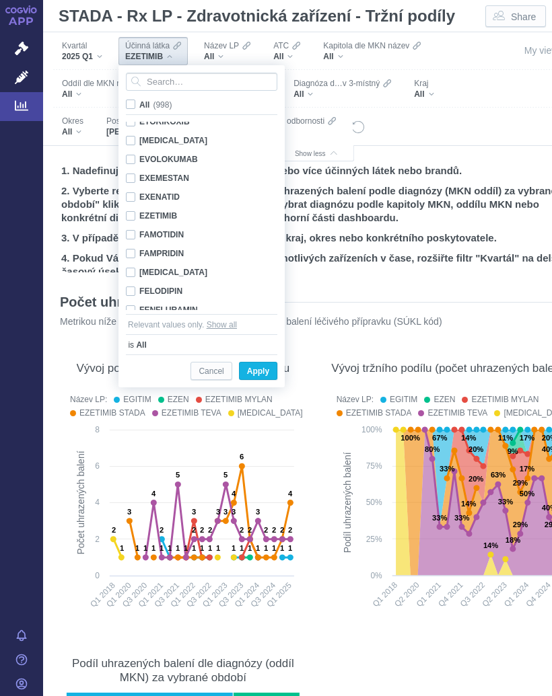
checkbox input "false"
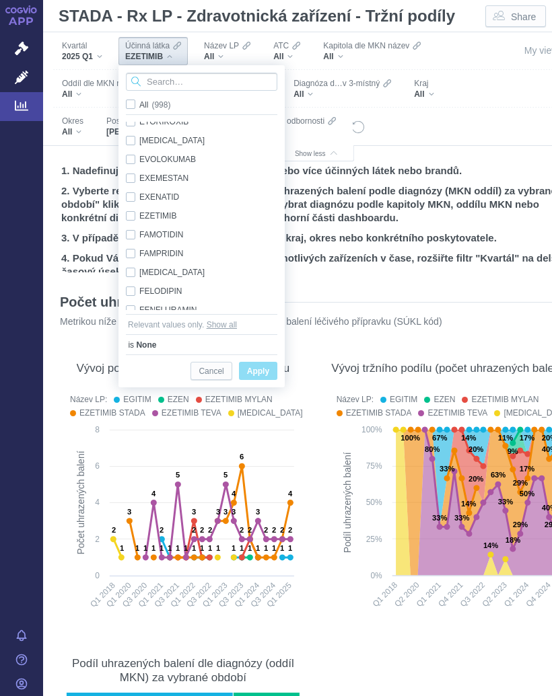
click at [170, 83] on input "Search attribute values" at bounding box center [201, 82] width 151 height 18
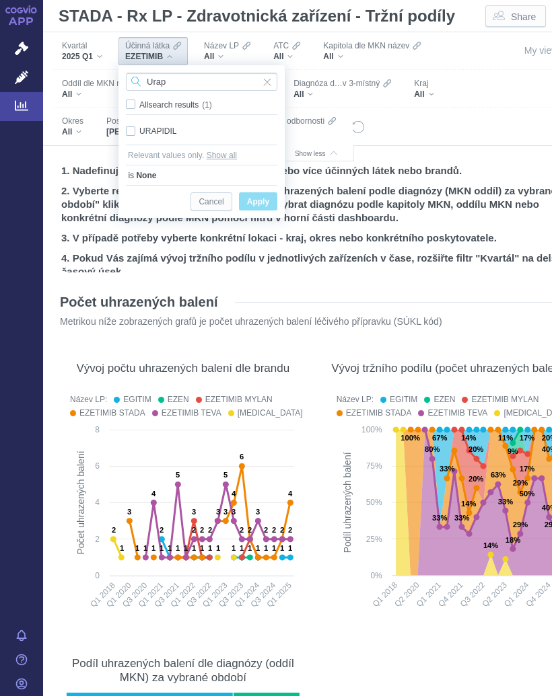
type input "Urap"
click at [134, 131] on div "URAPIDIL Only" at bounding box center [201, 131] width 165 height 19
checkbox input "true"
click at [0, 0] on span "Only" at bounding box center [0, 0] width 0 height 0
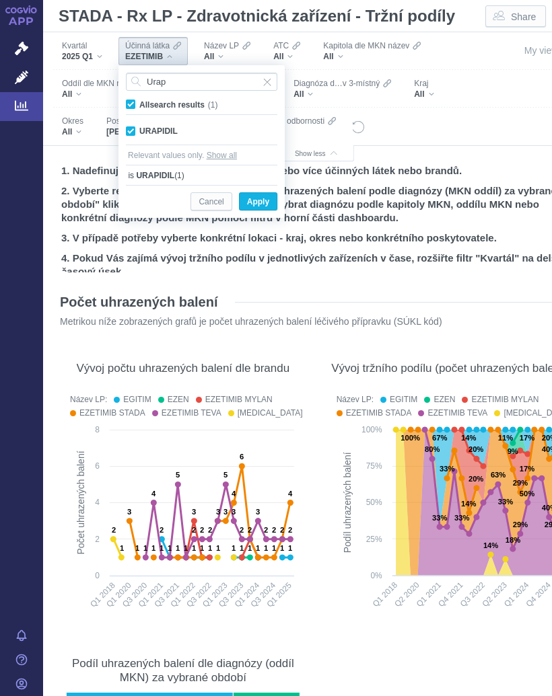
click at [259, 203] on span "Apply" at bounding box center [258, 202] width 22 height 17
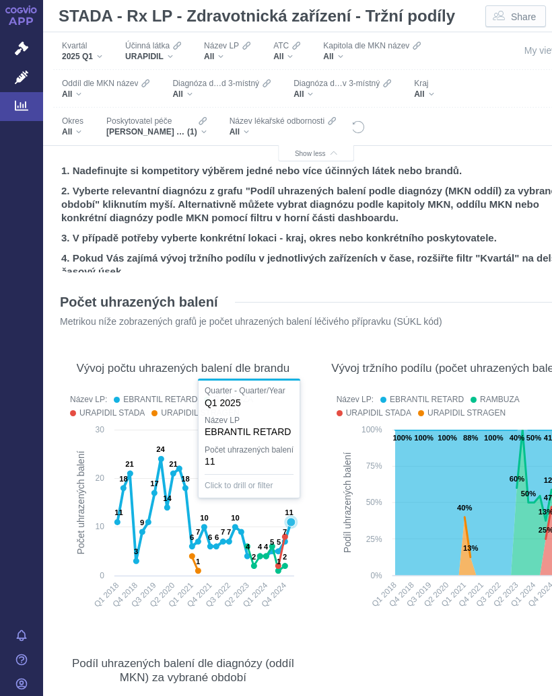
click at [291, 520] on icon at bounding box center [291, 522] width 9 height 9
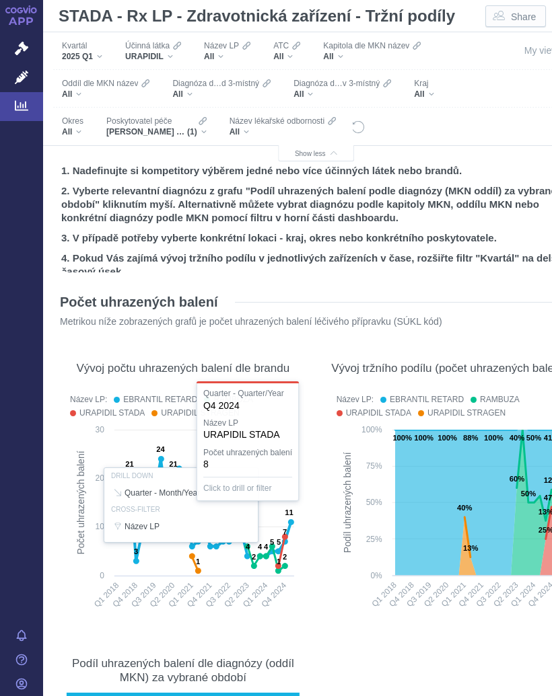
click at [281, 535] on div at bounding box center [183, 505] width 240 height 231
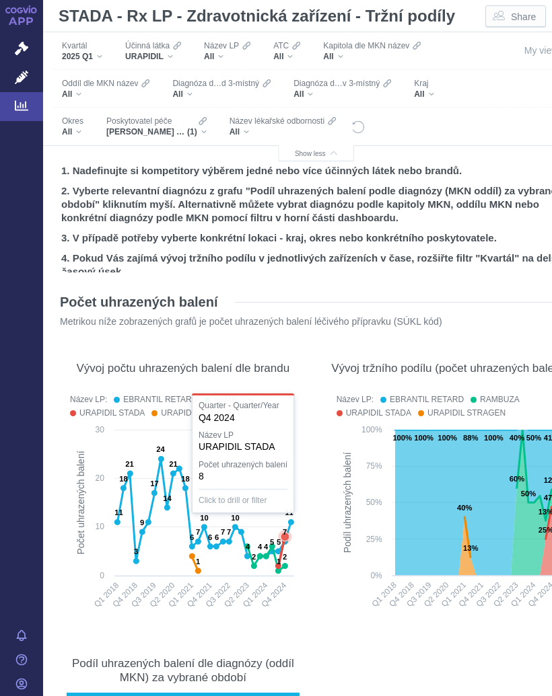
click at [283, 533] on text "7" at bounding box center [285, 532] width 4 height 8
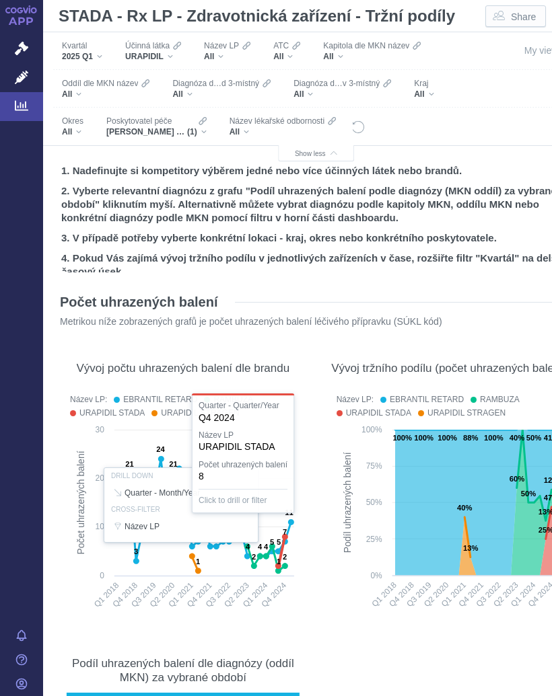
click at [205, 133] on div "[PERSON_NAME] PL, s.r.o. (1)" at bounding box center [156, 132] width 100 height 11
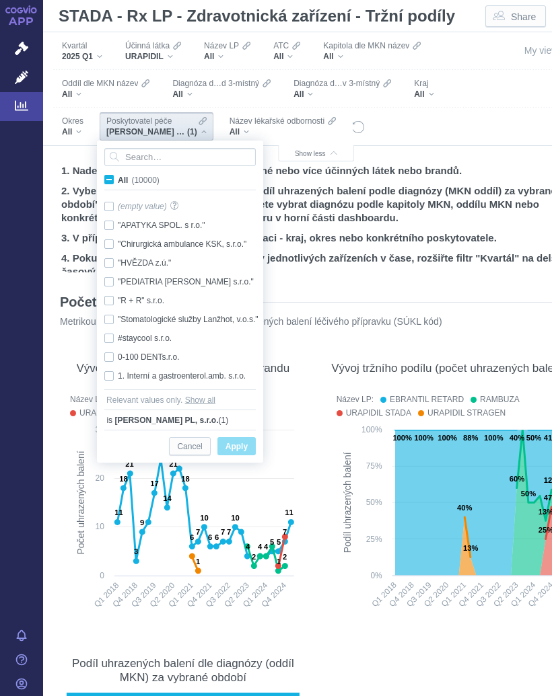
click at [118, 180] on span "All (10000)" at bounding box center [139, 180] width 42 height 9
click at [118, 180] on input "All (10000)" at bounding box center [122, 177] width 9 height 9
checkbox input "true"
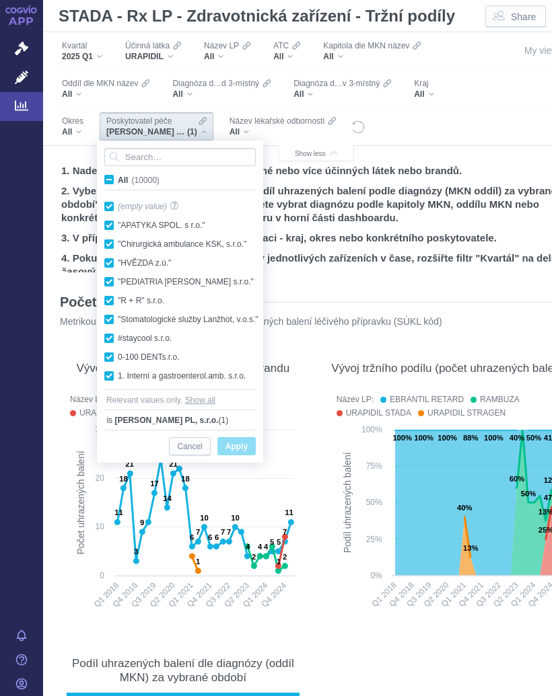
checkbox input "true"
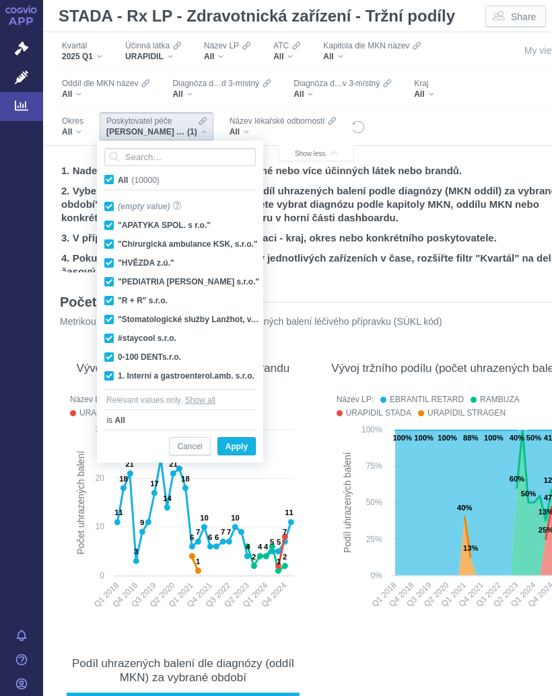
click at [118, 180] on span "All (10000)" at bounding box center [139, 180] width 42 height 9
click at [118, 180] on input "All (10000)" at bounding box center [122, 177] width 9 height 9
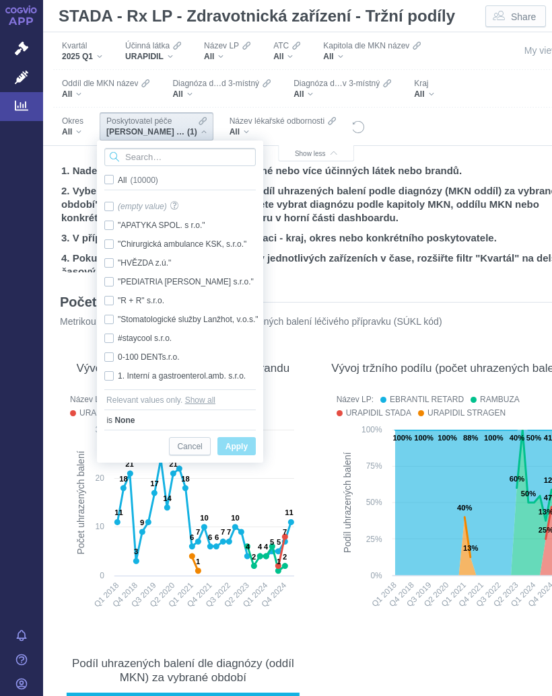
click at [159, 157] on input "Search attribute values" at bounding box center [179, 157] width 151 height 18
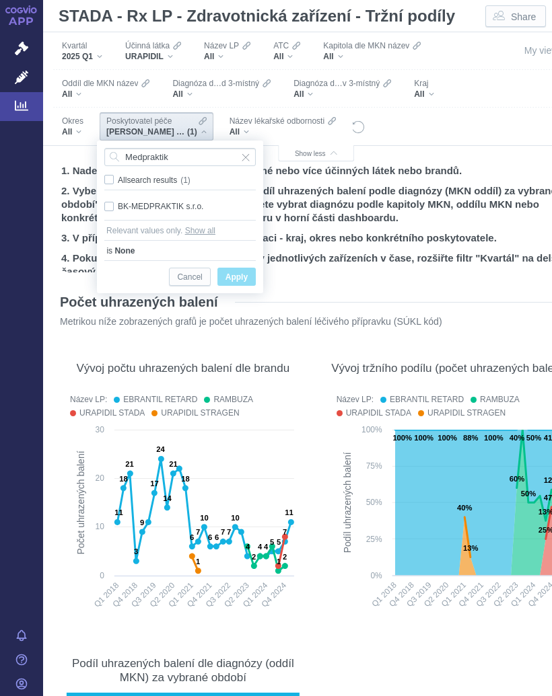
click at [170, 203] on div "BK-MEDPRAKTIK s.r.o. Only" at bounding box center [180, 206] width 165 height 19
click at [0, 0] on span "Only" at bounding box center [0, 0] width 0 height 0
click at [241, 271] on span "Apply" at bounding box center [236, 277] width 22 height 17
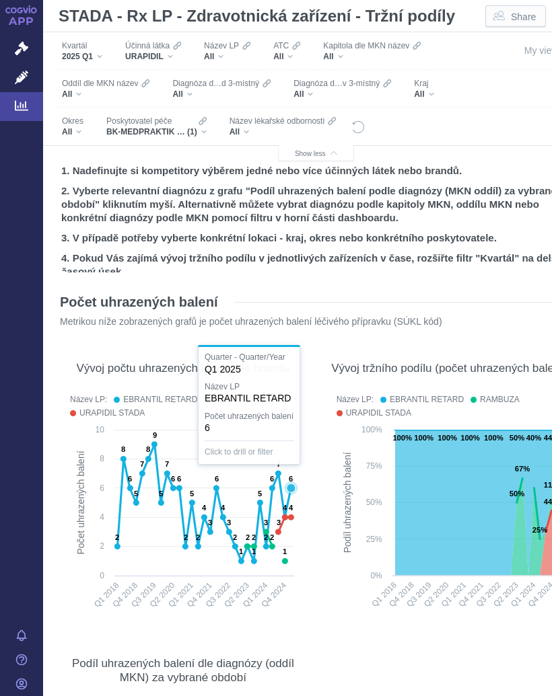
click at [290, 483] on text "6" at bounding box center [291, 479] width 4 height 8
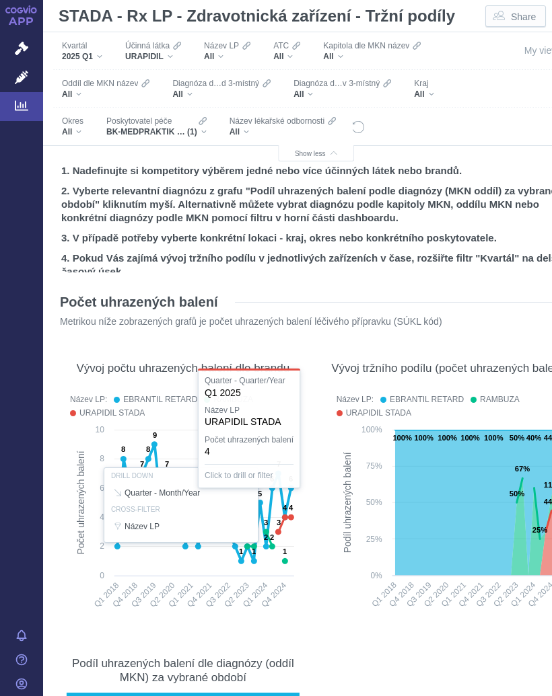
click at [291, 513] on div at bounding box center [183, 505] width 240 height 231
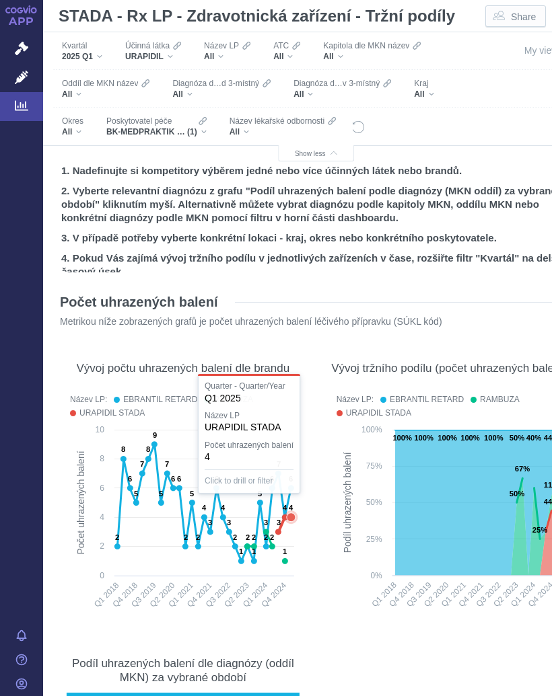
click at [291, 507] on text "4" at bounding box center [291, 508] width 5 height 8
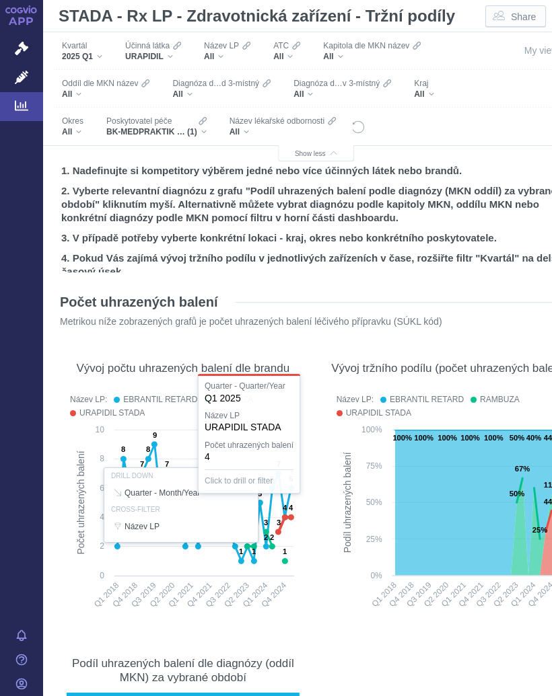
click at [171, 54] on div "URAPIDIL" at bounding box center [153, 56] width 56 height 11
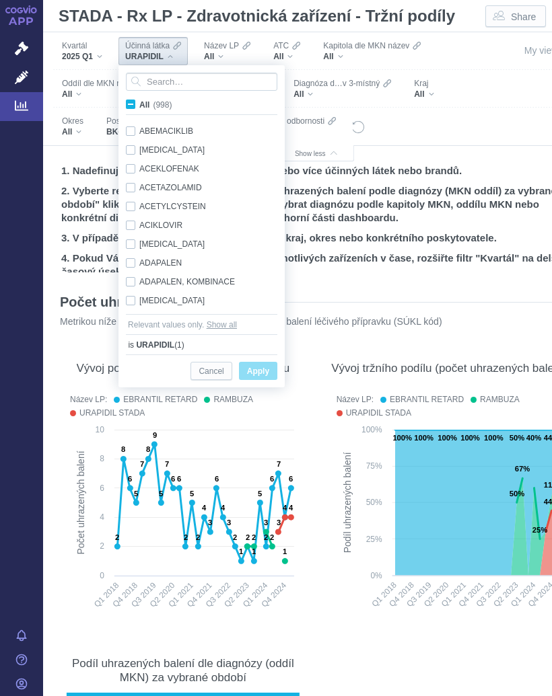
click at [139, 105] on span "All (998)" at bounding box center [155, 104] width 32 height 9
click at [139, 105] on input "All (998)" at bounding box center [143, 102] width 9 height 9
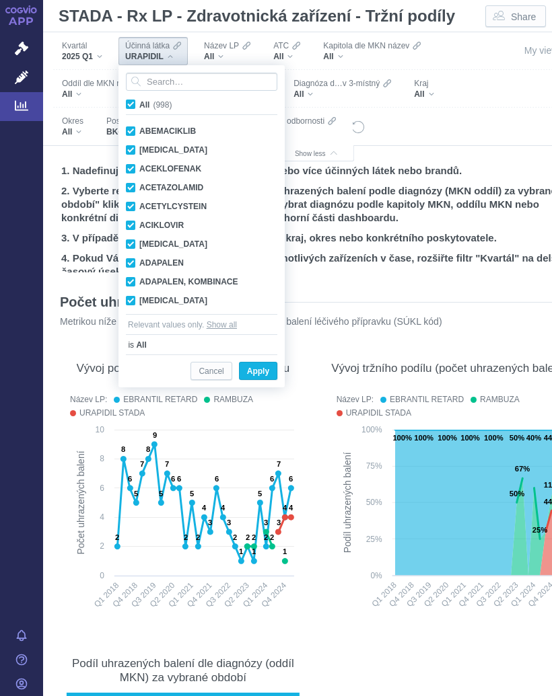
click at [140, 105] on input "All (998)" at bounding box center [143, 102] width 9 height 9
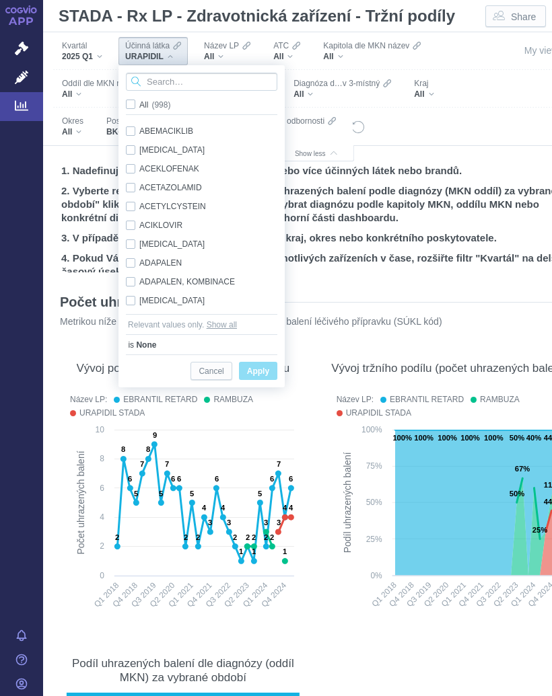
click at [174, 77] on input "Search attribute values" at bounding box center [201, 82] width 151 height 18
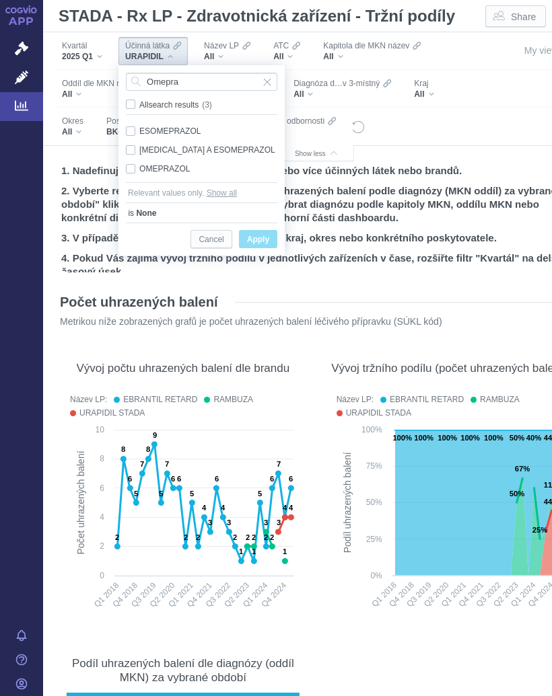
click at [170, 164] on div "OMEPRAZOL Only" at bounding box center [201, 168] width 165 height 19
click at [0, 0] on span "Only" at bounding box center [0, 0] width 0 height 0
click at [260, 232] on span "Apply" at bounding box center [258, 239] width 22 height 17
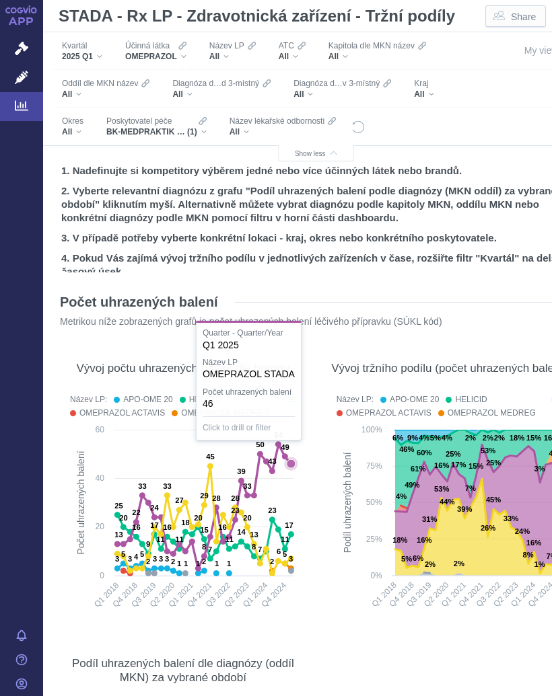
click at [289, 458] on icon at bounding box center [290, 464] width 13 height 13
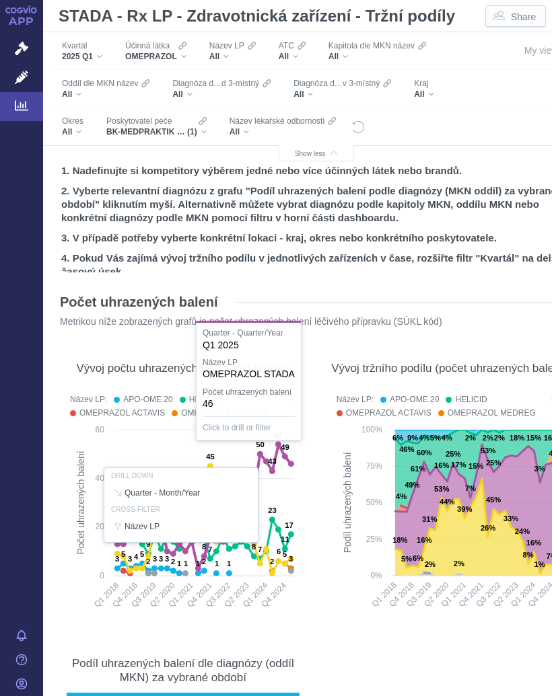
click at [290, 454] on div at bounding box center [183, 505] width 240 height 231
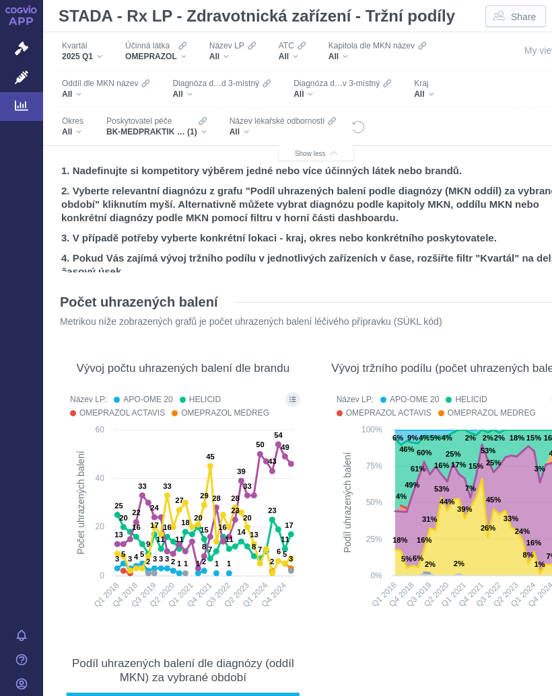
click at [186, 55] on div "OMEPRAZOL" at bounding box center [155, 56] width 61 height 11
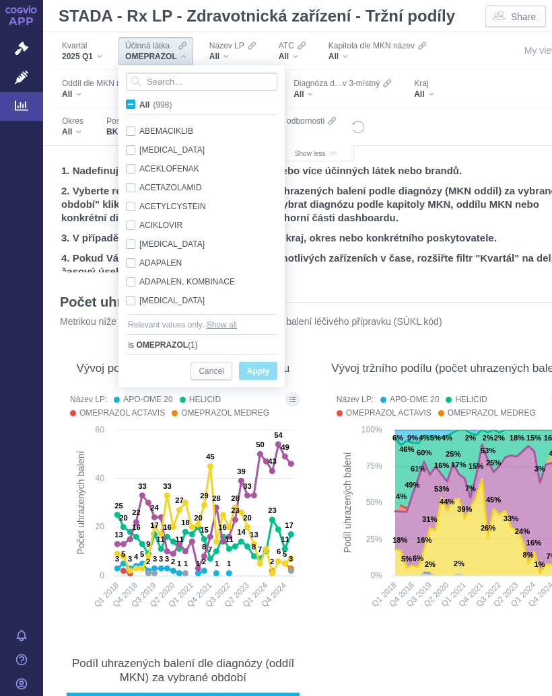
click at [133, 99] on label "All (998)" at bounding box center [151, 104] width 55 height 13
click at [139, 99] on input "All (998)" at bounding box center [143, 102] width 9 height 9
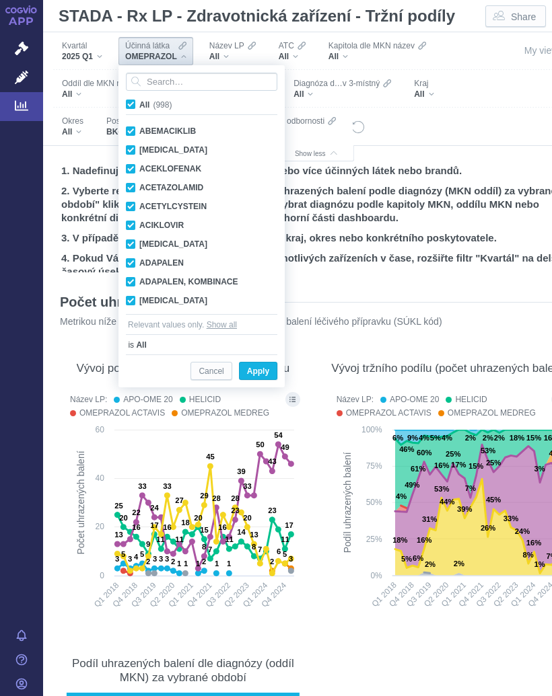
click at [139, 103] on span "All (998)" at bounding box center [155, 104] width 32 height 9
click at [139, 103] on input "All (998)" at bounding box center [143, 102] width 9 height 9
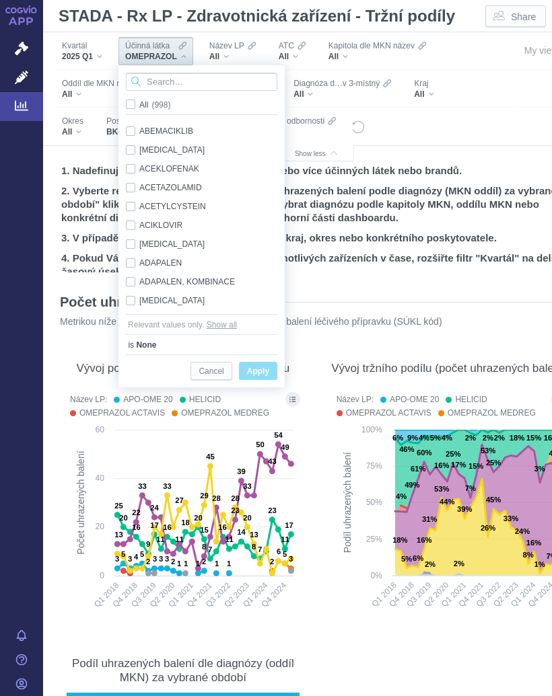
click at [176, 79] on input "Search attribute values" at bounding box center [201, 82] width 151 height 18
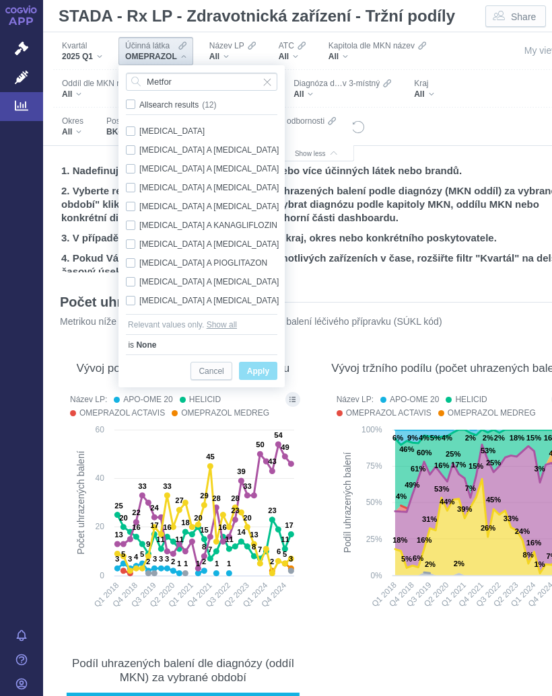
click at [172, 129] on div "[MEDICAL_DATA] Only" at bounding box center [203, 131] width 169 height 19
click at [257, 115] on div "All search results (12)" at bounding box center [201, 106] width 151 height 17
click at [0, 0] on span "Only" at bounding box center [0, 0] width 0 height 0
click at [265, 367] on span "Apply" at bounding box center [258, 371] width 22 height 17
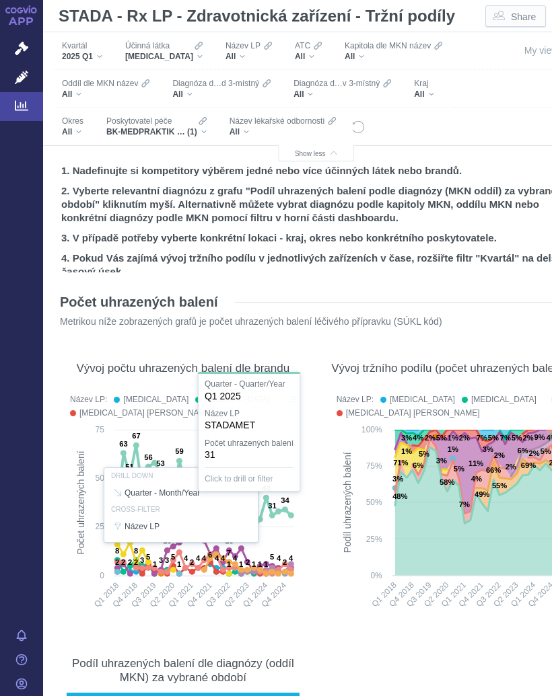
click at [188, 55] on div "Účinná látka [MEDICAL_DATA]" at bounding box center [163, 51] width 91 height 28
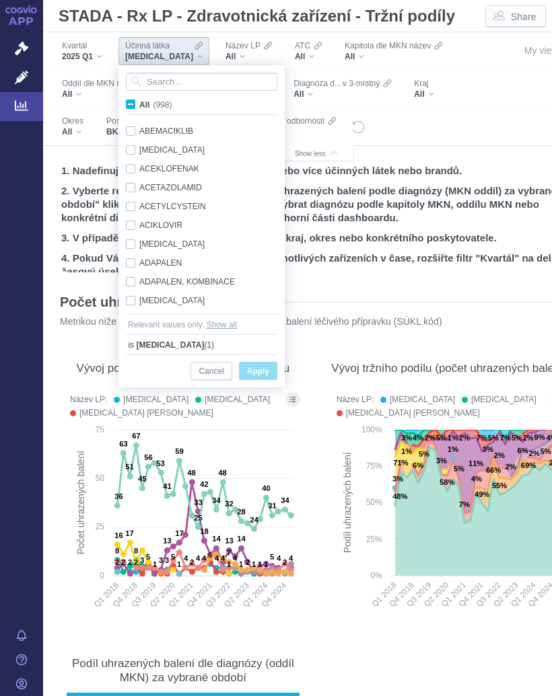
click at [140, 102] on input "All (998)" at bounding box center [143, 102] width 9 height 9
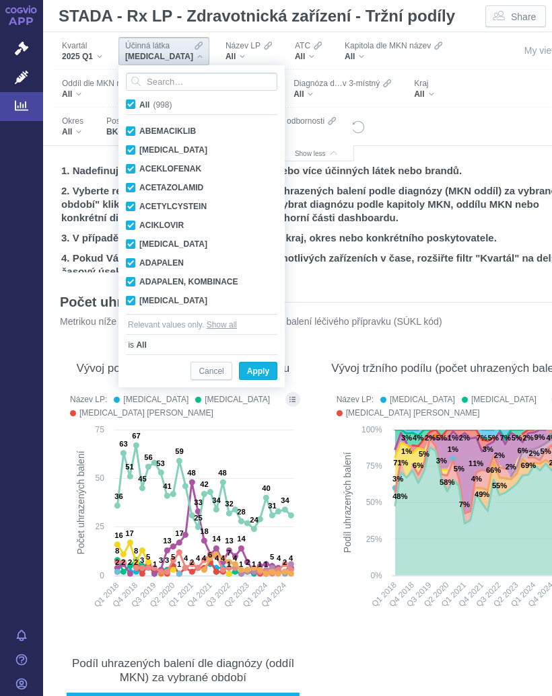
click at [141, 104] on input "All (998)" at bounding box center [143, 102] width 9 height 9
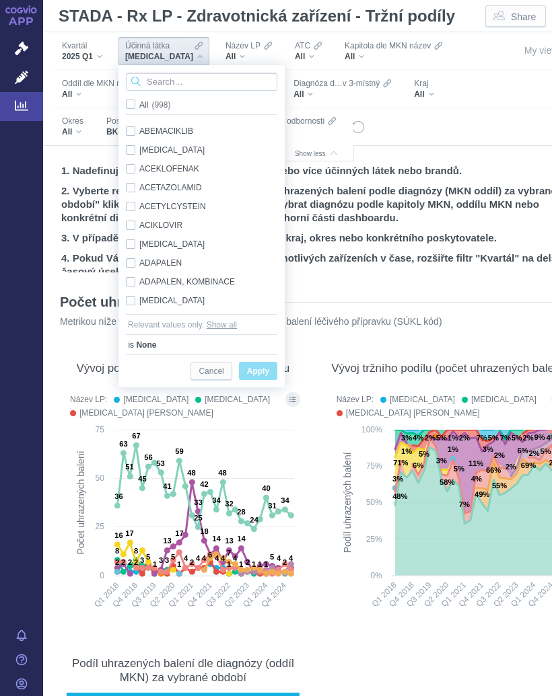
click at [181, 78] on input "Search attribute values" at bounding box center [201, 82] width 151 height 18
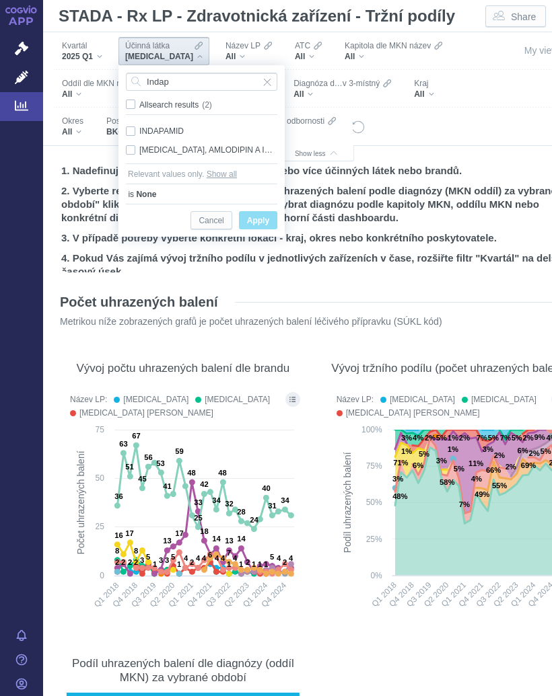
click at [174, 127] on div "INDAPAMID Only" at bounding box center [201, 131] width 165 height 19
click at [266, 213] on button "Apply" at bounding box center [258, 220] width 38 height 18
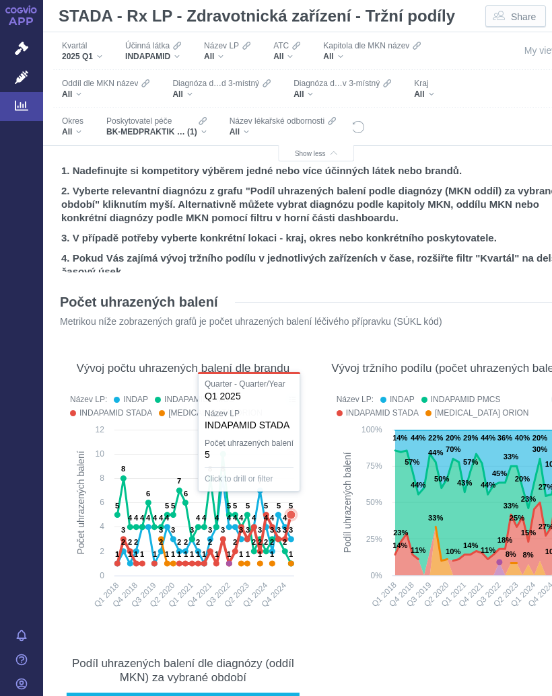
click at [307, 612] on section "Počet uhrazených balení Metrikou níže zobrazených grafů je počet uhrazených bal…" at bounding box center [316, 606] width 519 height 650
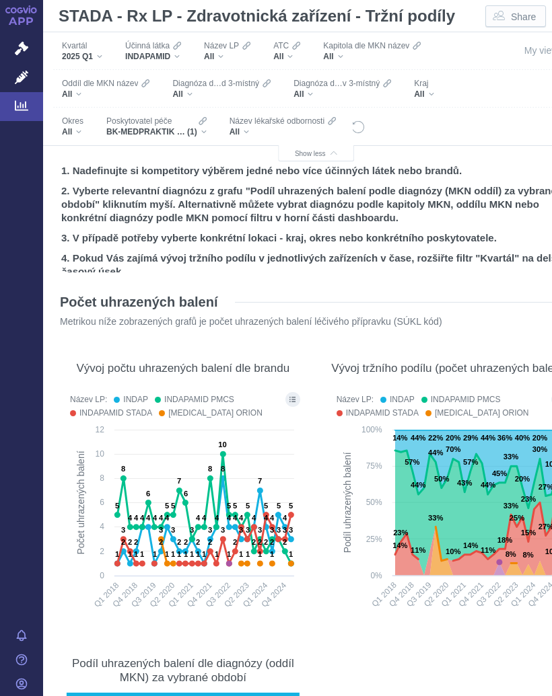
click at [179, 50] on icon "Filters" at bounding box center [177, 45] width 8 height 11
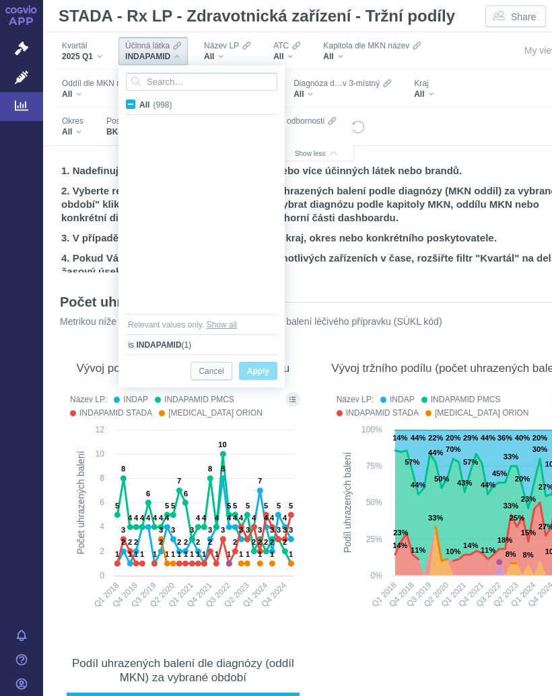
scroll to position [7245, 0]
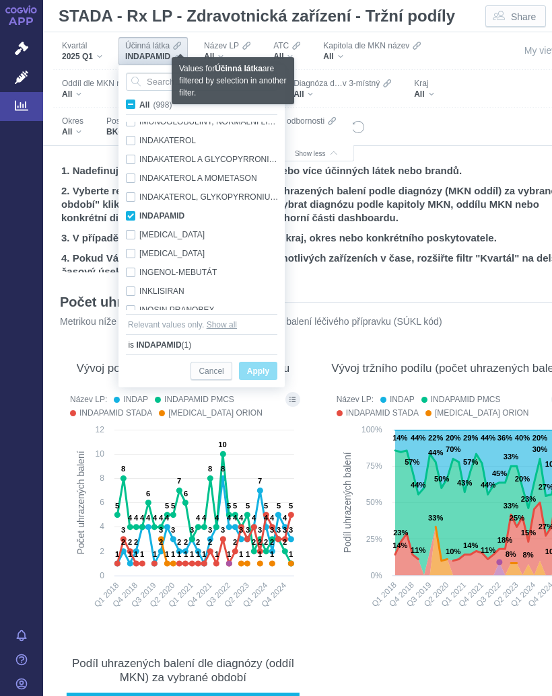
click at [139, 103] on input "All (998)" at bounding box center [143, 102] width 9 height 9
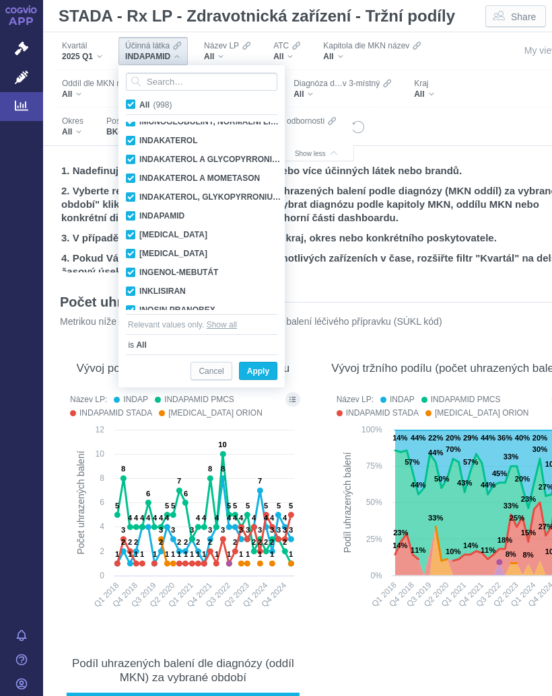
click at [140, 104] on input "All (998)" at bounding box center [143, 102] width 9 height 9
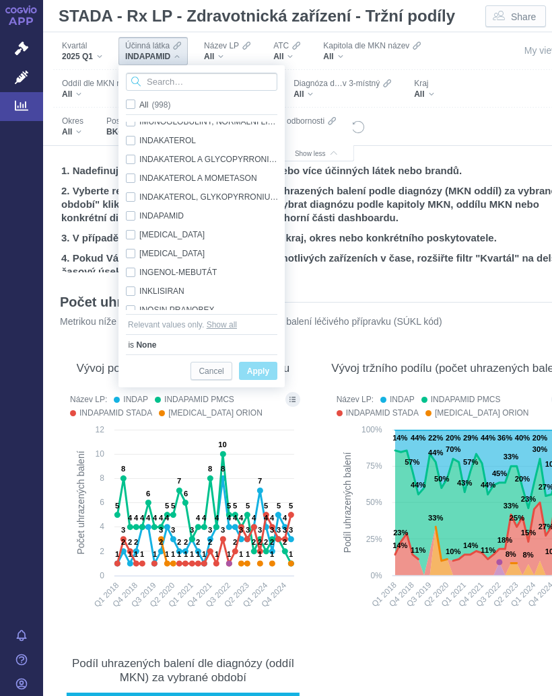
click at [192, 75] on input "Search attribute values" at bounding box center [201, 82] width 151 height 18
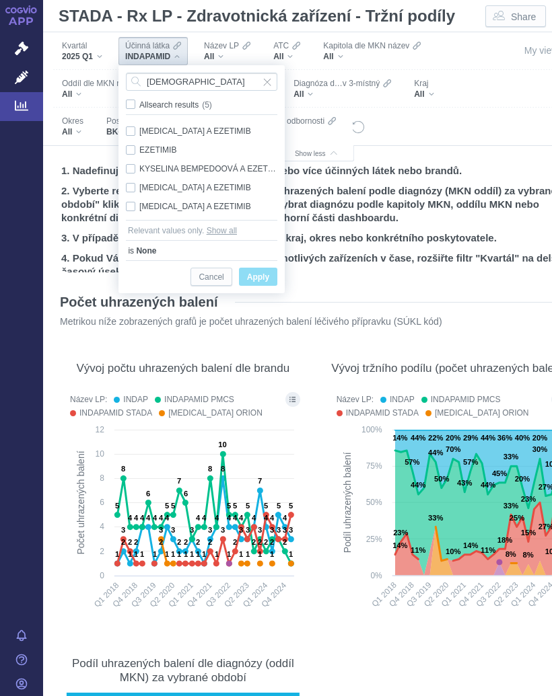
click at [168, 143] on div "EZETIMIB Only" at bounding box center [201, 150] width 165 height 19
click at [0, 0] on span "Only" at bounding box center [0, 0] width 0 height 0
click at [262, 268] on button "Apply" at bounding box center [258, 277] width 38 height 18
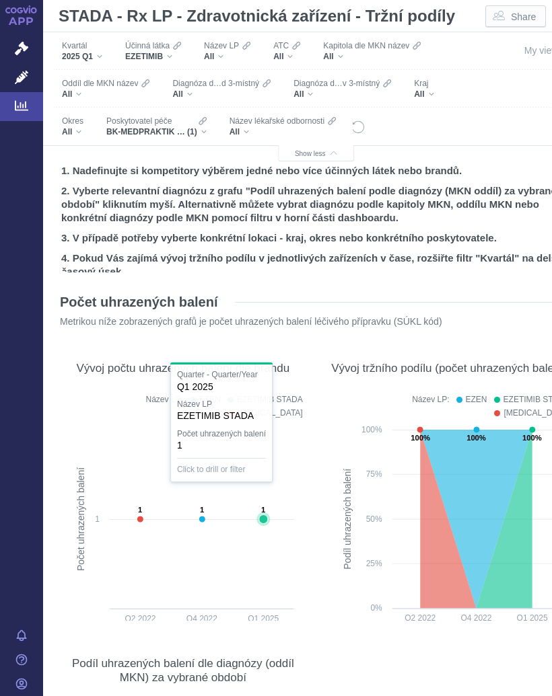
click at [265, 515] on icon at bounding box center [263, 519] width 9 height 9
click at [302, 546] on div "Vývoj počtu uhrazených balení dle brandu Název LP: EZEN EZETIMIB STADA [MEDICAL…" at bounding box center [183, 482] width 253 height 289
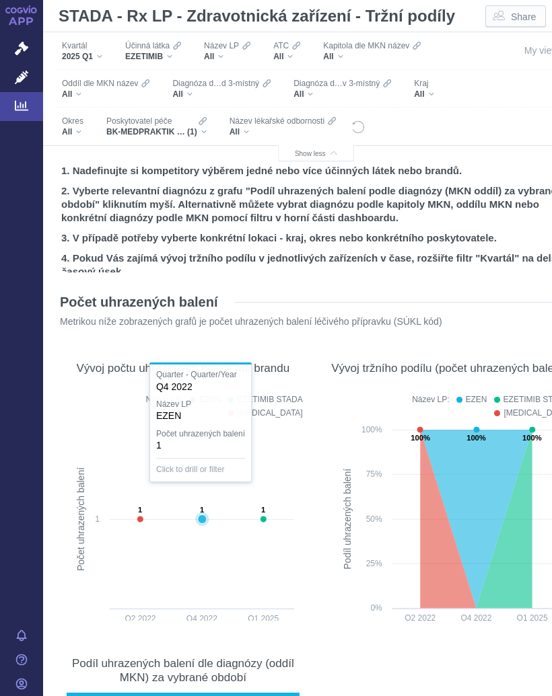
click at [200, 515] on icon at bounding box center [202, 519] width 9 height 9
click at [187, 575] on div at bounding box center [183, 505] width 240 height 231
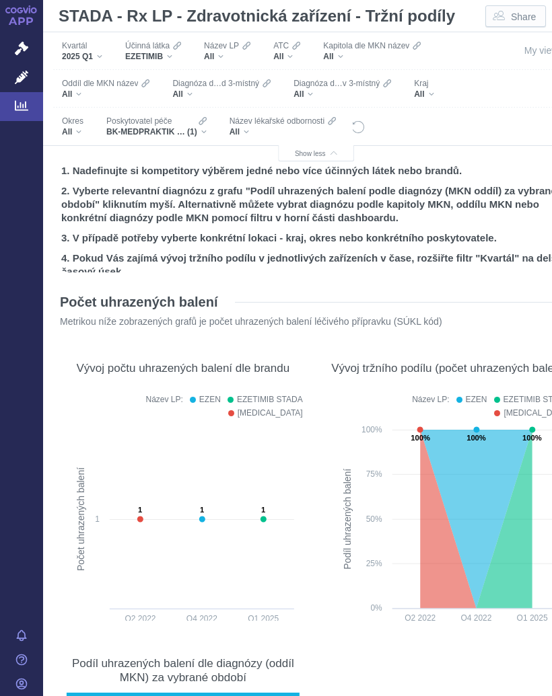
click at [139, 506] on text "1" at bounding box center [140, 510] width 4 height 8
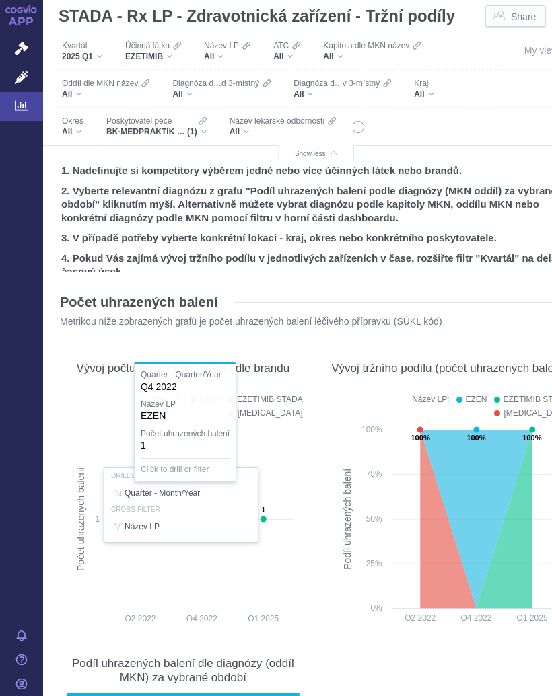
click at [176, 582] on div at bounding box center [183, 505] width 240 height 231
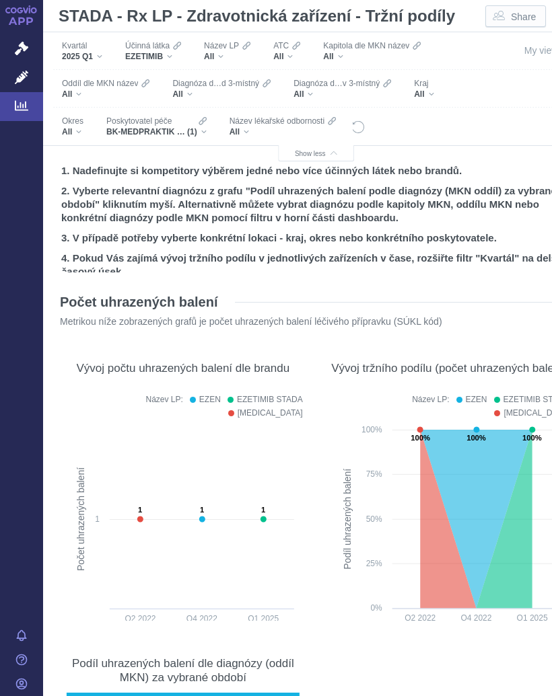
click at [177, 53] on div "EZETIMIB" at bounding box center [153, 56] width 56 height 11
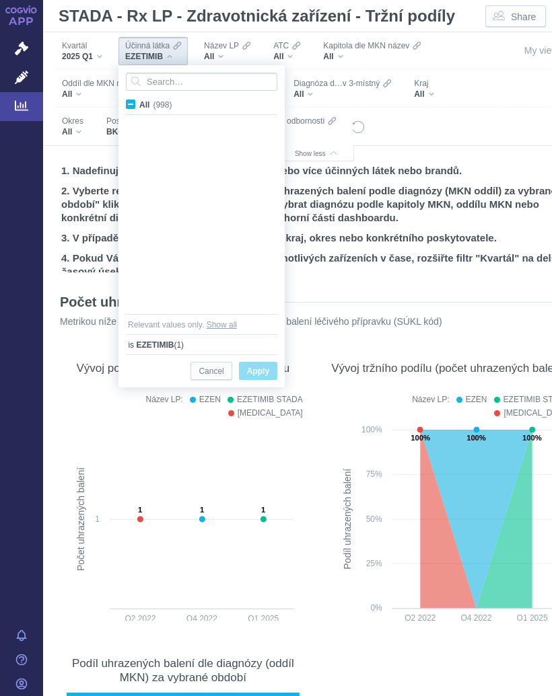
scroll to position [5116, 0]
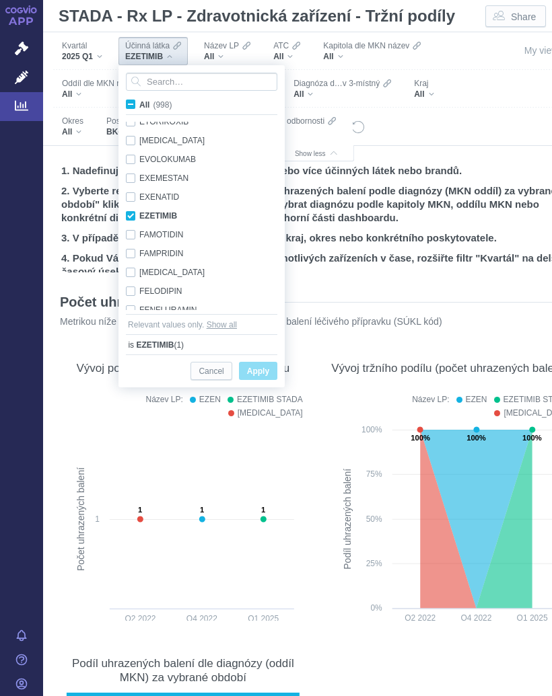
click at [137, 101] on label "All (998)" at bounding box center [151, 104] width 55 height 13
click at [139, 101] on input "All (998)" at bounding box center [143, 102] width 9 height 9
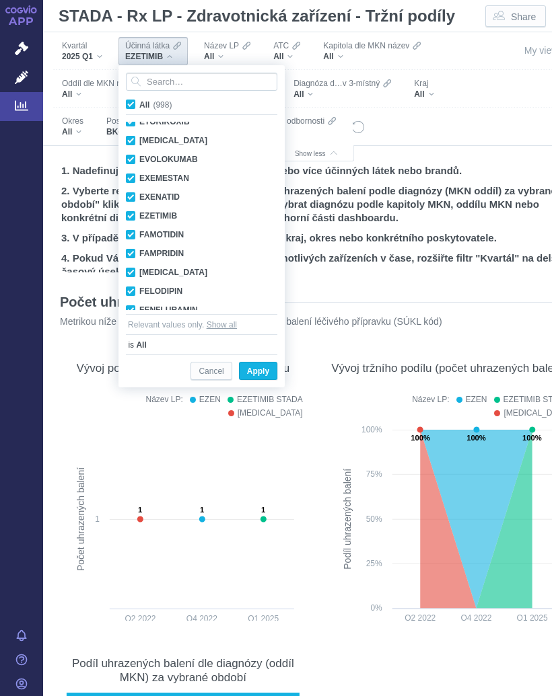
click at [140, 106] on input "All (998)" at bounding box center [143, 102] width 9 height 9
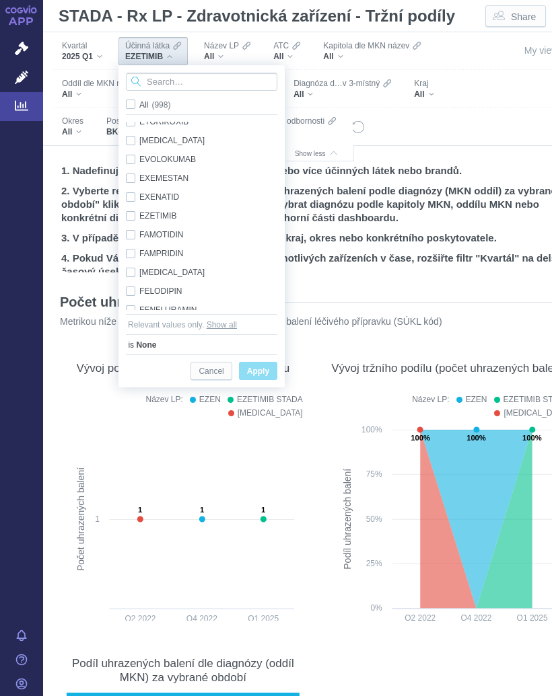
click at [176, 79] on input "Search attribute values" at bounding box center [201, 82] width 151 height 18
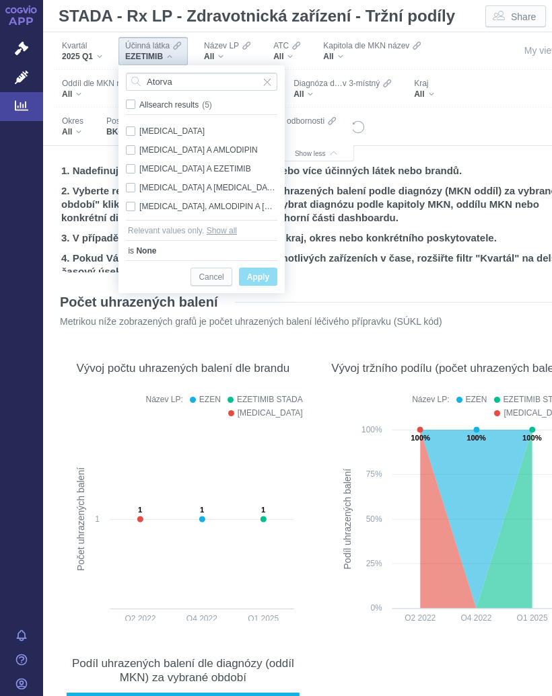
click at [217, 162] on div "[MEDICAL_DATA] A EZETIMIB Only" at bounding box center [201, 168] width 165 height 19
click at [0, 0] on span "Only" at bounding box center [0, 0] width 0 height 0
click at [263, 273] on span "Apply" at bounding box center [258, 277] width 22 height 17
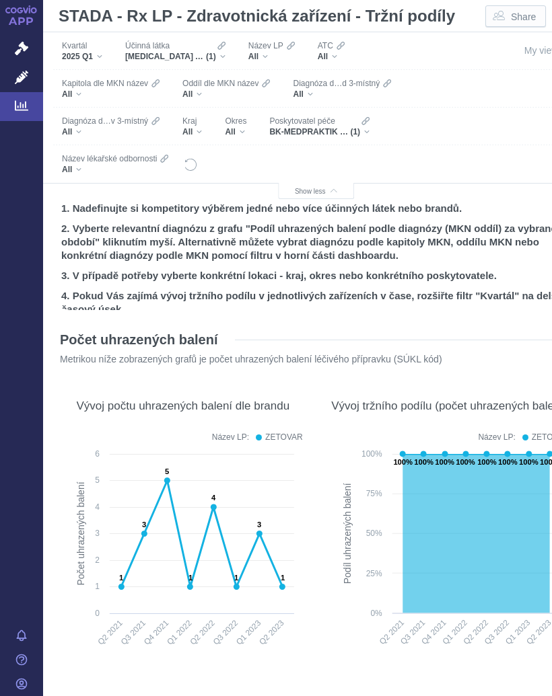
click at [225, 57] on div "[MEDICAL_DATA] A EZETIMIB (1)" at bounding box center [175, 56] width 100 height 11
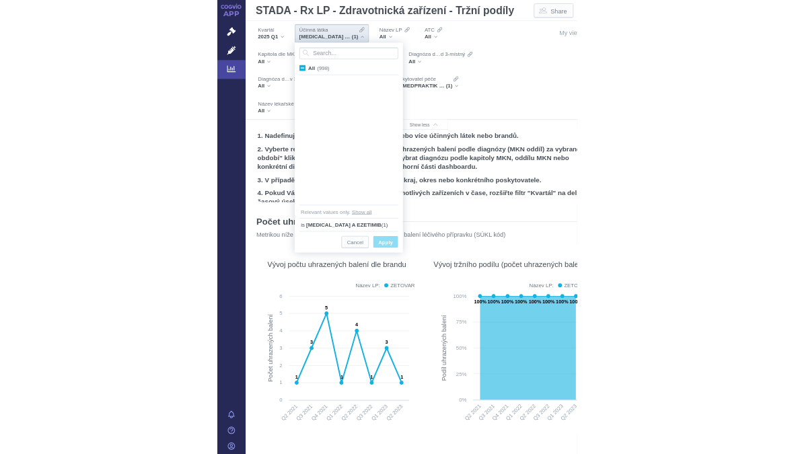
scroll to position [1065, 0]
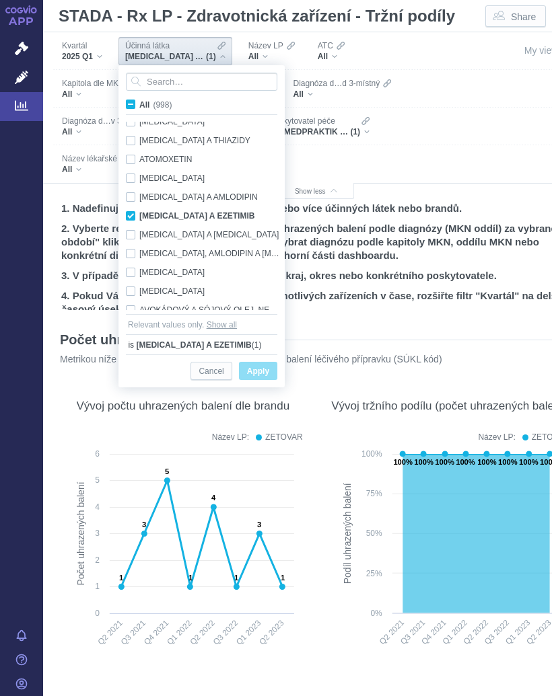
click at [135, 209] on div "[MEDICAL_DATA] A EZETIMIB Only" at bounding box center [203, 216] width 169 height 19
click at [135, 177] on div "[MEDICAL_DATA] Only" at bounding box center [203, 178] width 169 height 19
click at [0, 0] on span "Only" at bounding box center [0, 0] width 0 height 0
click at [262, 368] on span "Apply" at bounding box center [258, 371] width 22 height 17
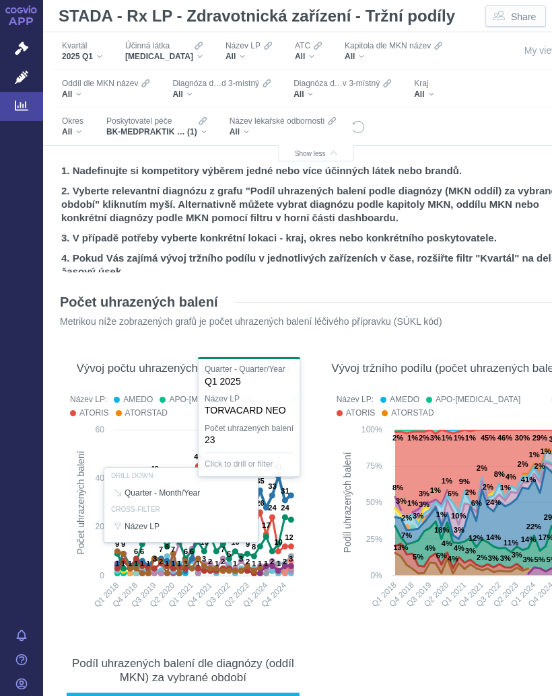
click at [291, 515] on div at bounding box center [183, 505] width 240 height 231
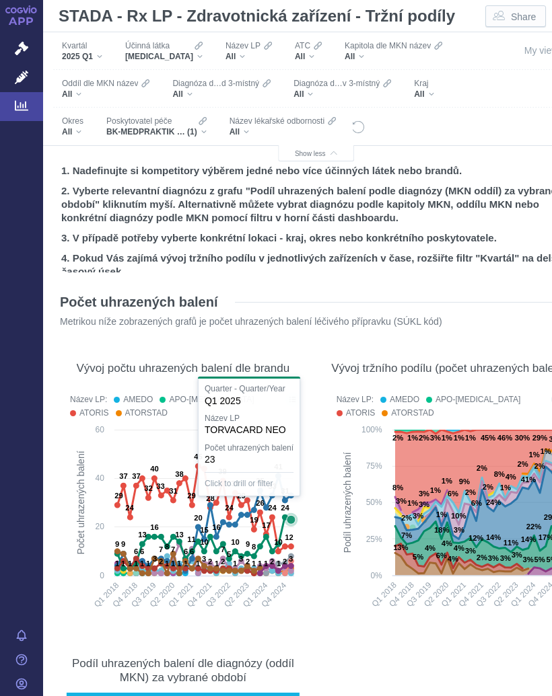
click at [290, 515] on icon at bounding box center [290, 519] width 13 height 13
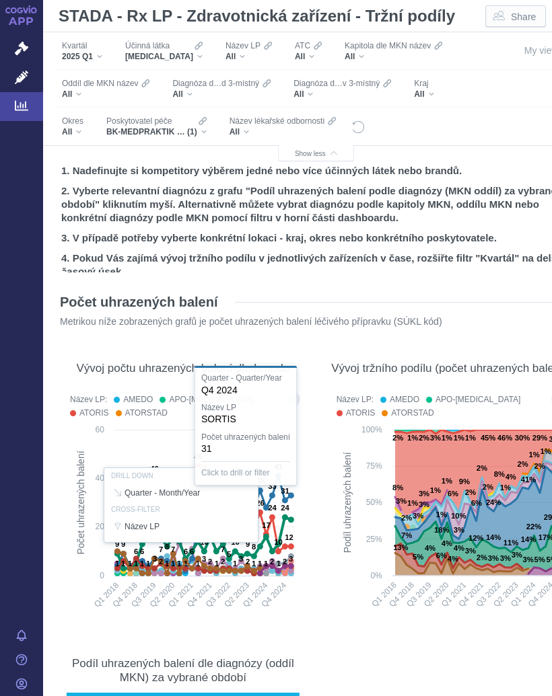
click at [283, 496] on div at bounding box center [183, 505] width 240 height 231
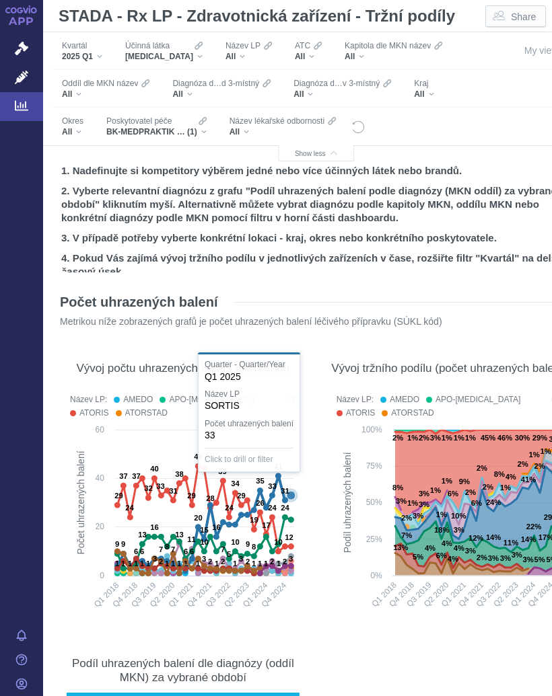
click at [291, 496] on icon at bounding box center [291, 495] width 9 height 9
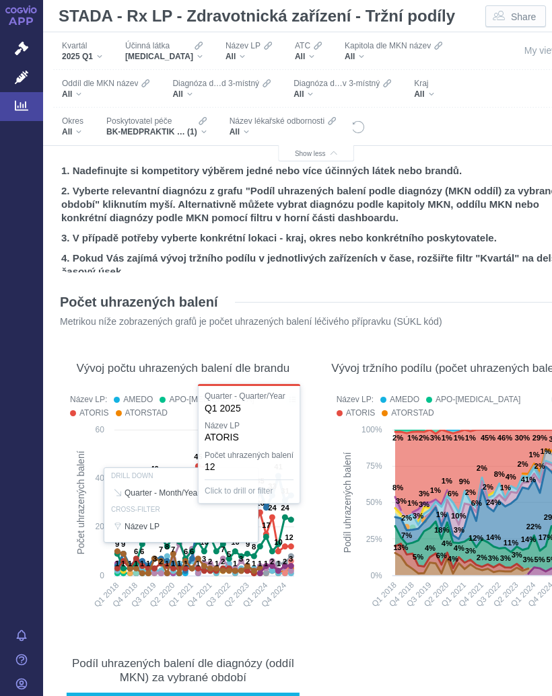
click at [291, 539] on div at bounding box center [183, 505] width 240 height 231
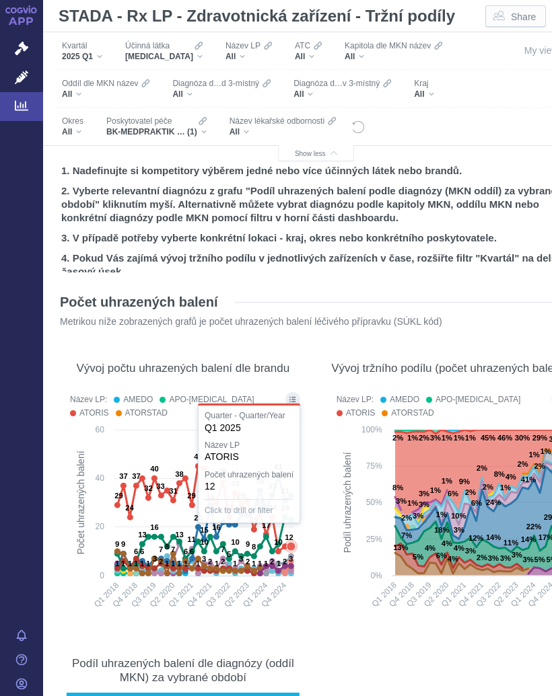
click at [290, 544] on icon at bounding box center [204, 542] width 174 height 51
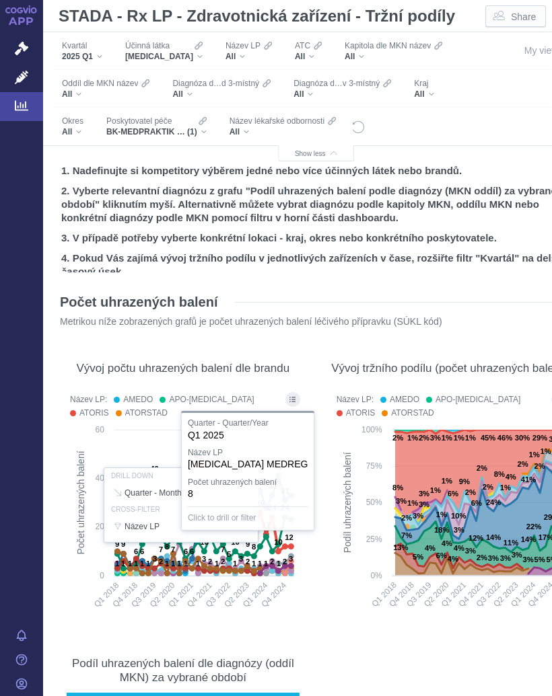
click at [292, 557] on div at bounding box center [183, 505] width 240 height 231
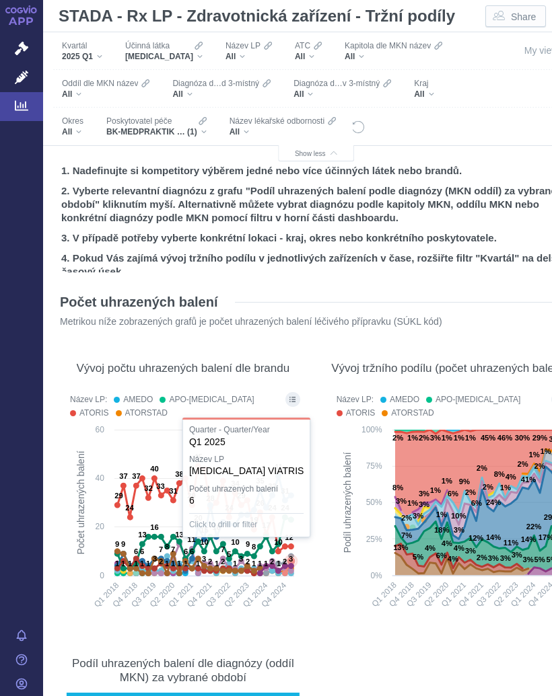
click at [291, 563] on text "3" at bounding box center [291, 559] width 4 height 8
click at [332, 553] on rect at bounding box center [450, 522] width 236 height 198
click at [288, 396] on button "Show all legend items in a dialog" at bounding box center [292, 399] width 15 height 15
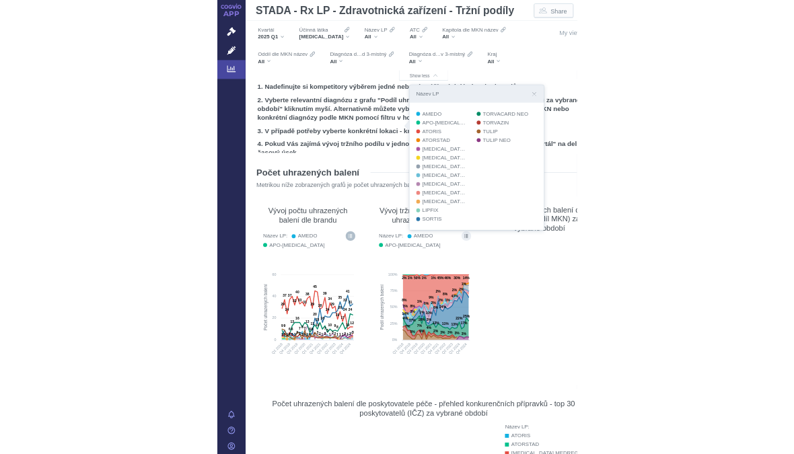
scroll to position [222, 0]
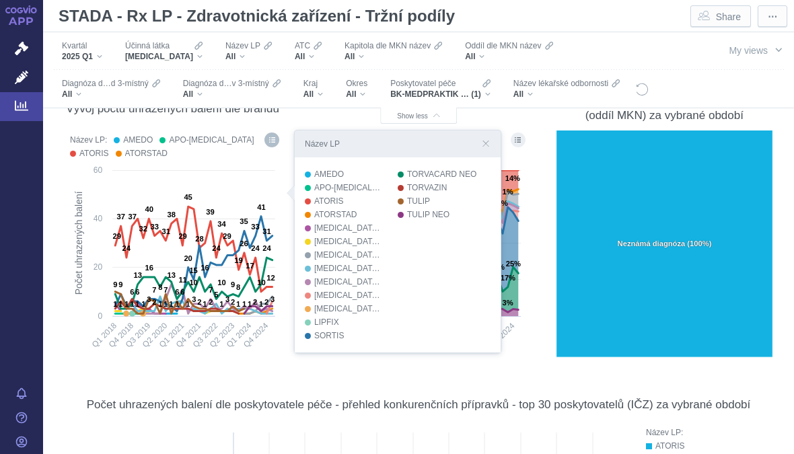
click at [355, 242] on div "[MEDICAL_DATA] ACTAVIS" at bounding box center [349, 241] width 70 height 13
click at [309, 253] on div "Legend: Název LP" at bounding box center [308, 255] width 6 height 6
click at [356, 268] on div "[MEDICAL_DATA] [PERSON_NAME]" at bounding box center [349, 268] width 70 height 13
click at [358, 300] on div "[MEDICAL_DATA] VIATRIS" at bounding box center [349, 295] width 70 height 13
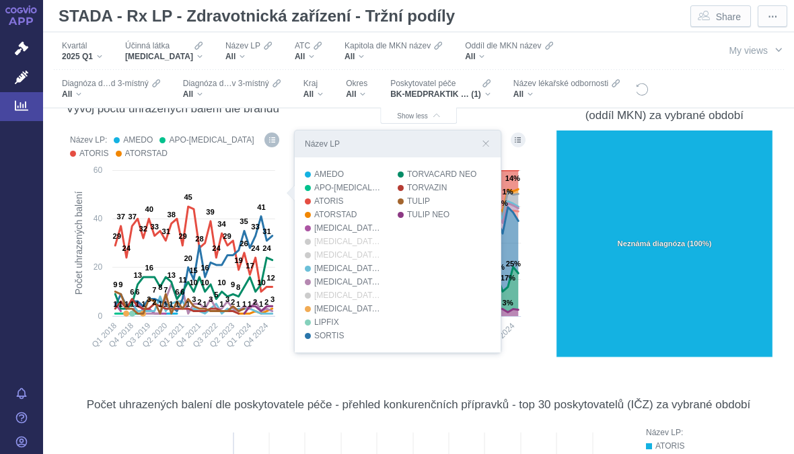
click at [358, 299] on div "[MEDICAL_DATA] VIATRIS" at bounding box center [349, 295] width 70 height 13
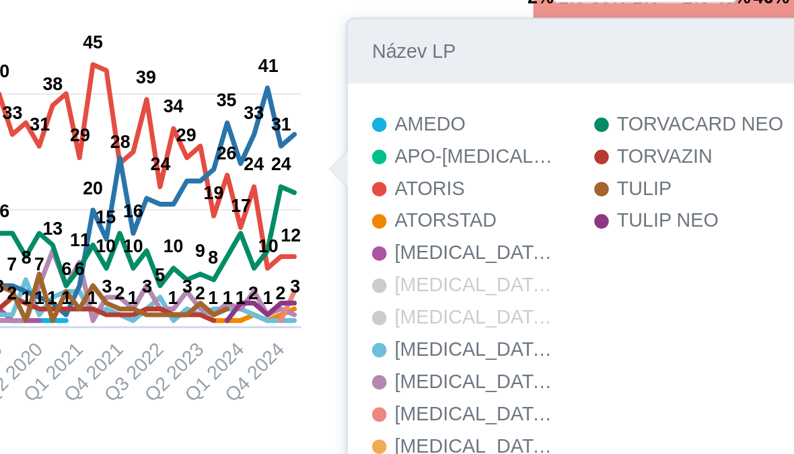
scroll to position [279, 0]
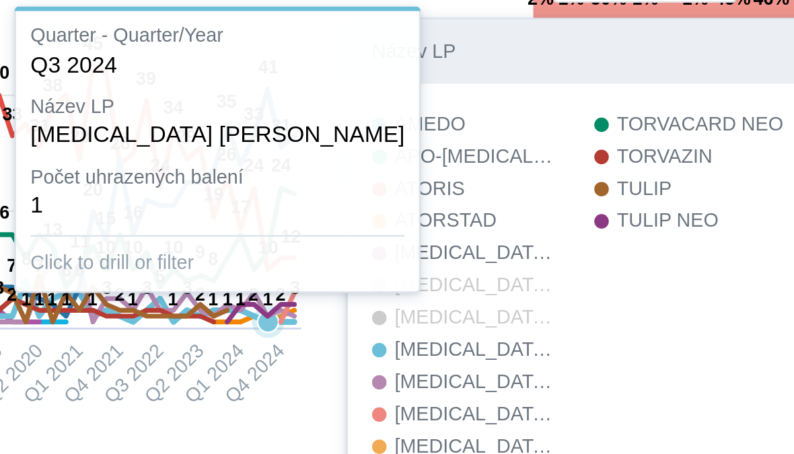
click at [244, 250] on icon at bounding box center [258, 253] width 28 height 7
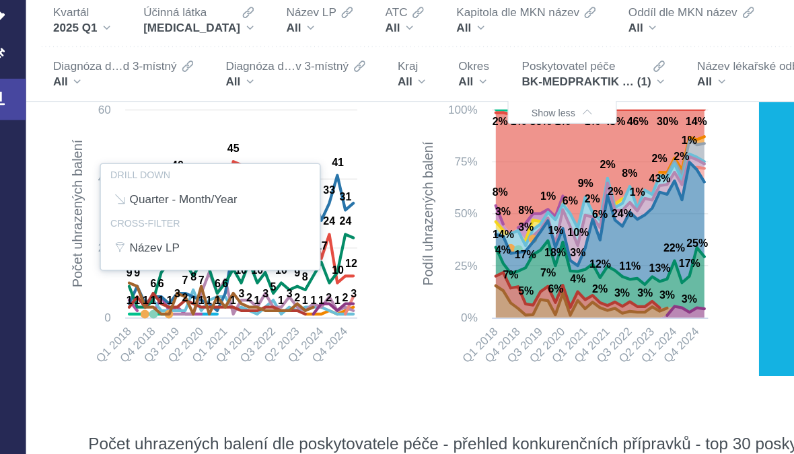
click at [238, 219] on div at bounding box center [172, 188] width 219 height 231
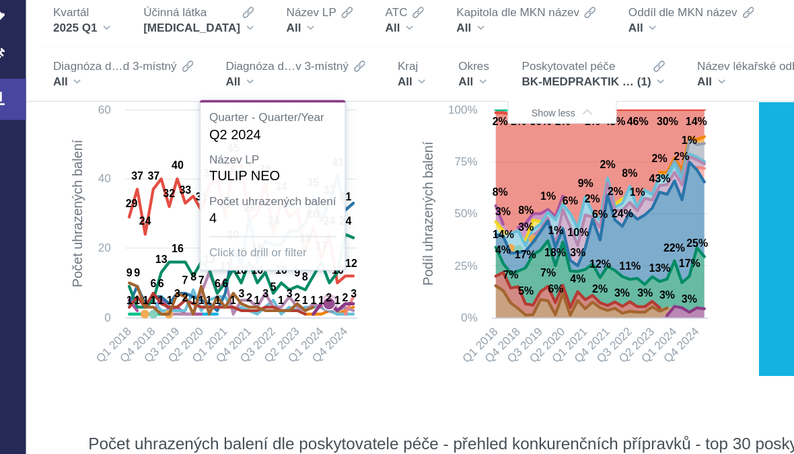
click at [251, 246] on icon at bounding box center [255, 250] width 9 height 9
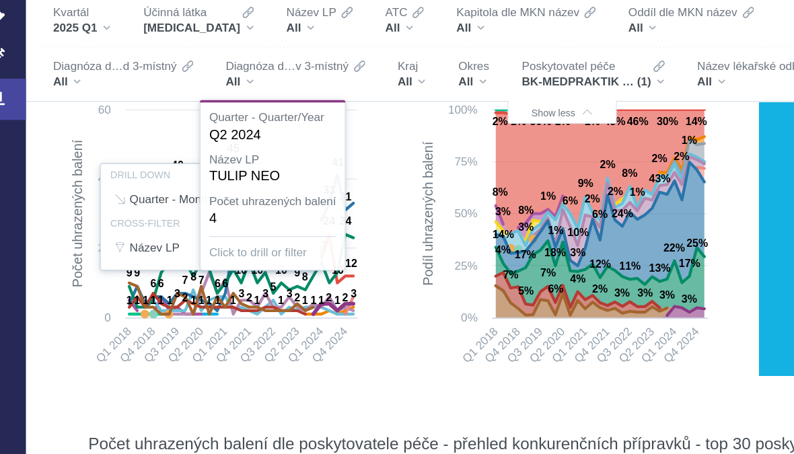
click at [246, 210] on div at bounding box center [172, 188] width 219 height 231
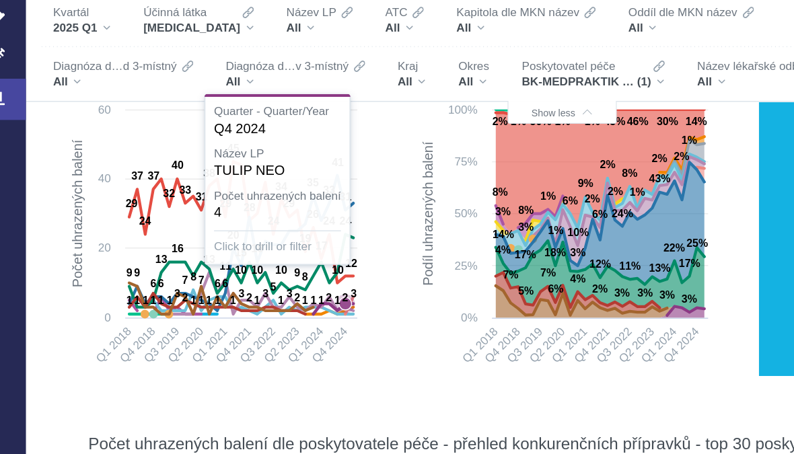
click at [264, 242] on text "2" at bounding box center [266, 246] width 4 height 8
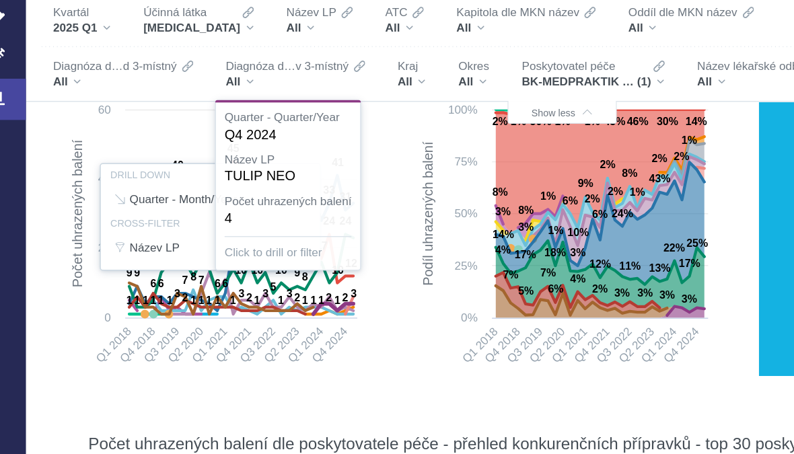
click at [309, 174] on rect at bounding box center [418, 206] width 219 height 198
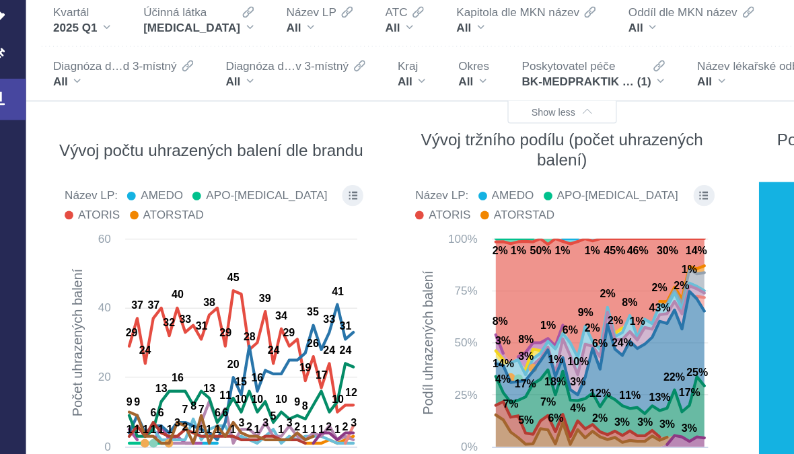
scroll to position [184, 0]
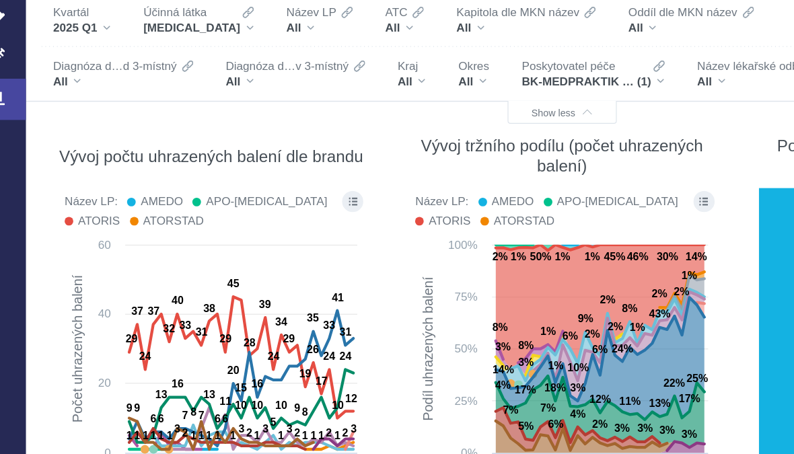
click at [170, 51] on div "[MEDICAL_DATA]" at bounding box center [163, 56] width 77 height 11
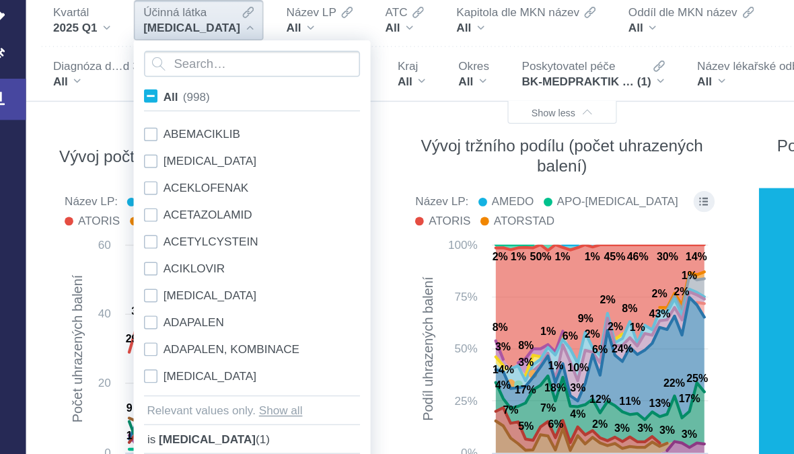
scroll to position [1027, 0]
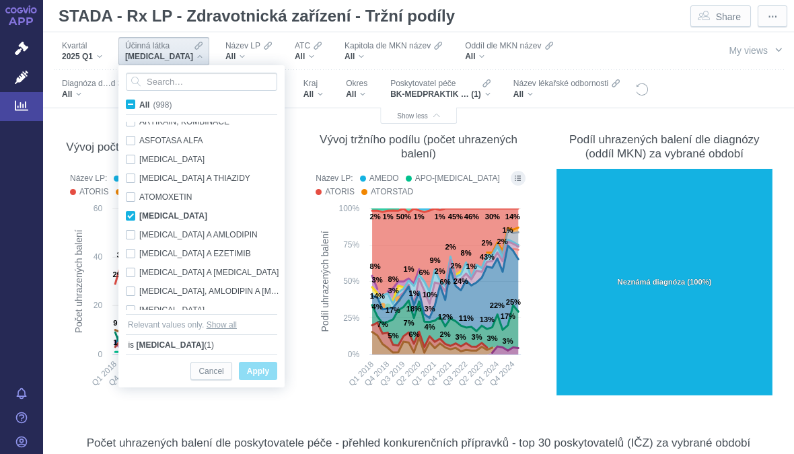
click at [139, 104] on span "All (998)" at bounding box center [155, 104] width 32 height 9
click at [139, 104] on input "All (998)" at bounding box center [143, 102] width 9 height 9
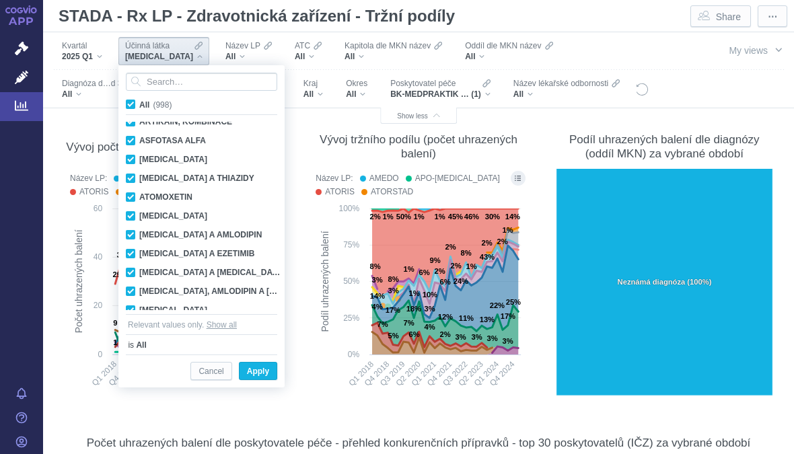
click at [139, 105] on input "All (998)" at bounding box center [143, 102] width 9 height 9
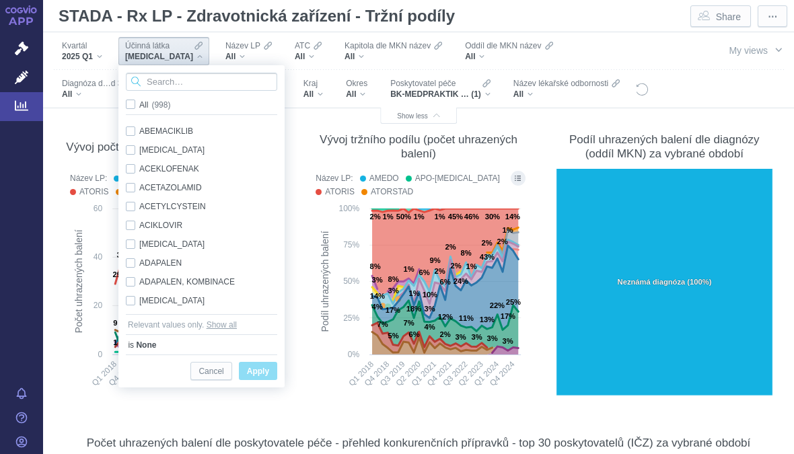
click at [204, 77] on input "Search attribute values" at bounding box center [201, 82] width 151 height 18
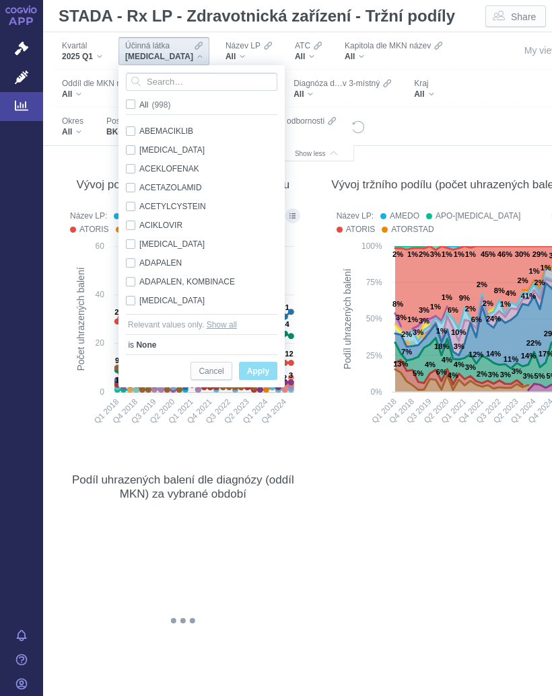
click at [332, 363] on rect at bounding box center [450, 339] width 236 height 198
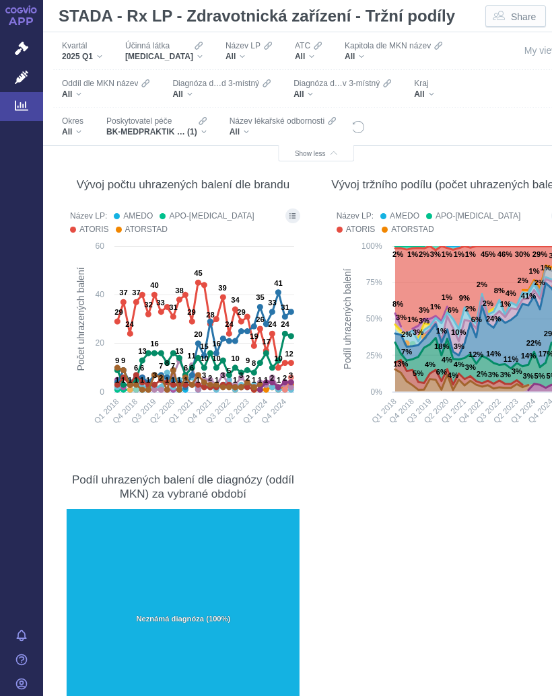
click at [203, 131] on div "BK-MEDPRAKTIK s.r.o. (1)" at bounding box center [156, 132] width 100 height 11
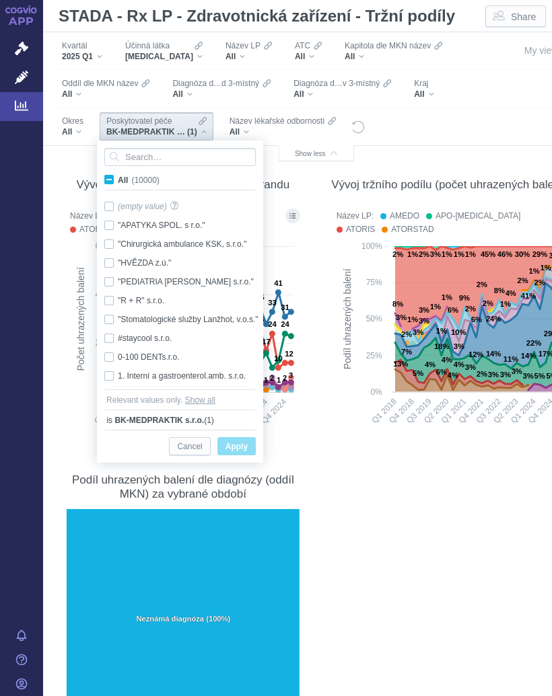
click at [118, 180] on span "All (10000)" at bounding box center [139, 180] width 42 height 9
click at [118, 180] on input "All (10000)" at bounding box center [122, 177] width 9 height 9
checkbox input "true"
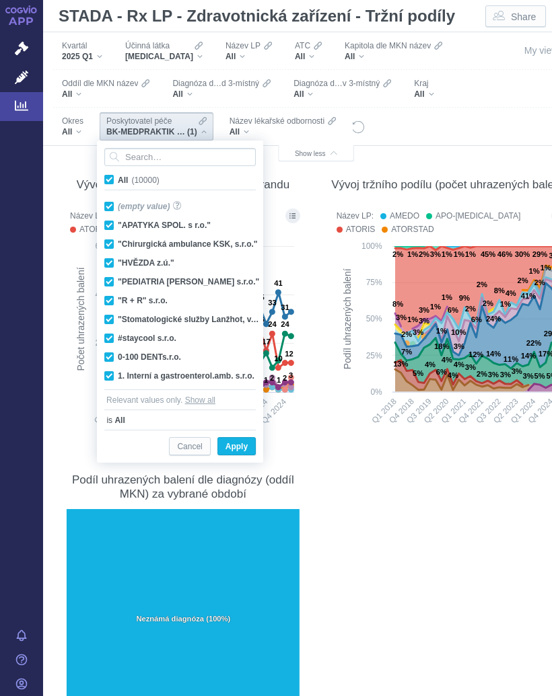
checkbox input "true"
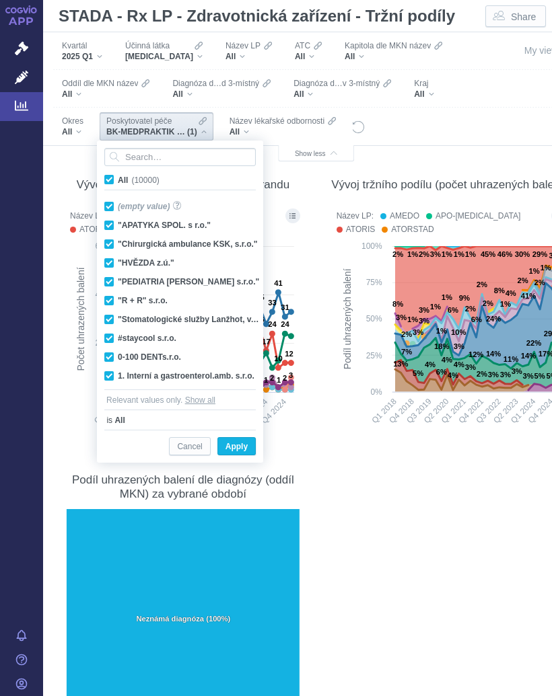
checkbox input "true"
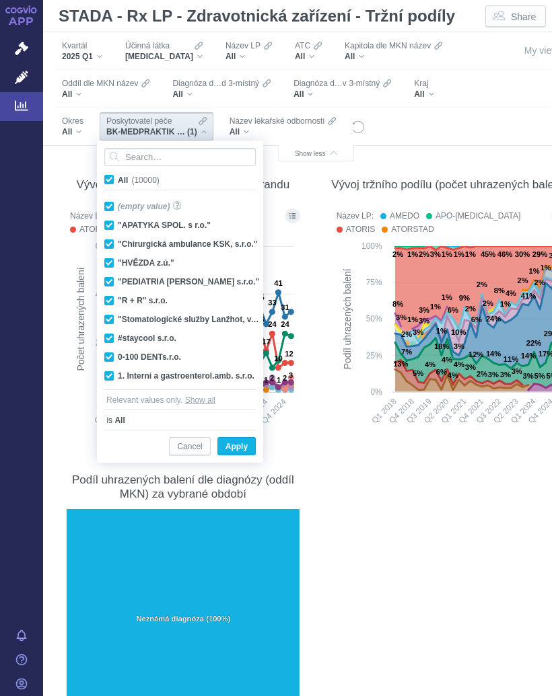
checkbox input "true"
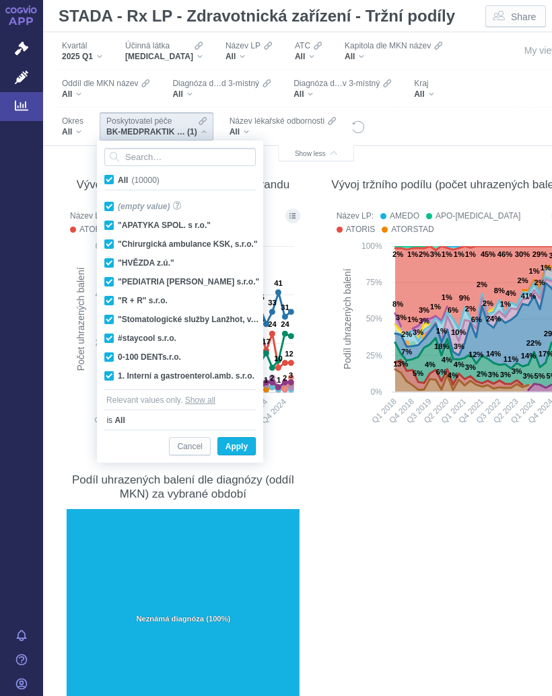
click at [118, 179] on span "All (10000)" at bounding box center [139, 180] width 42 height 9
click at [118, 179] on input "All (10000)" at bounding box center [122, 177] width 9 height 9
checkbox input "false"
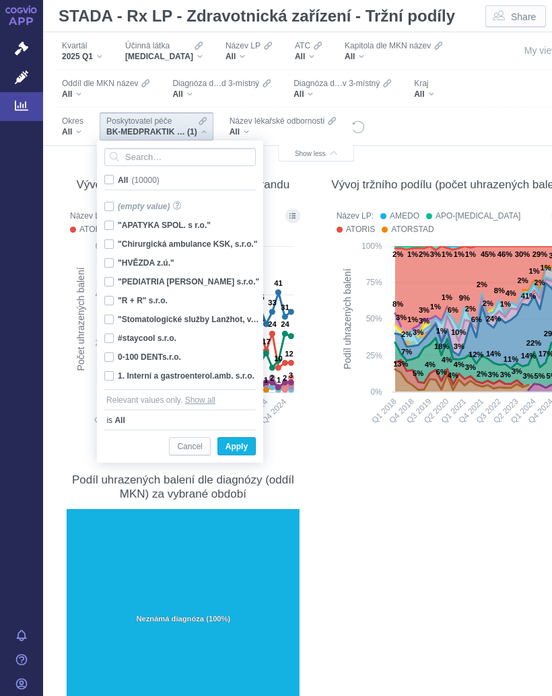
checkbox input "false"
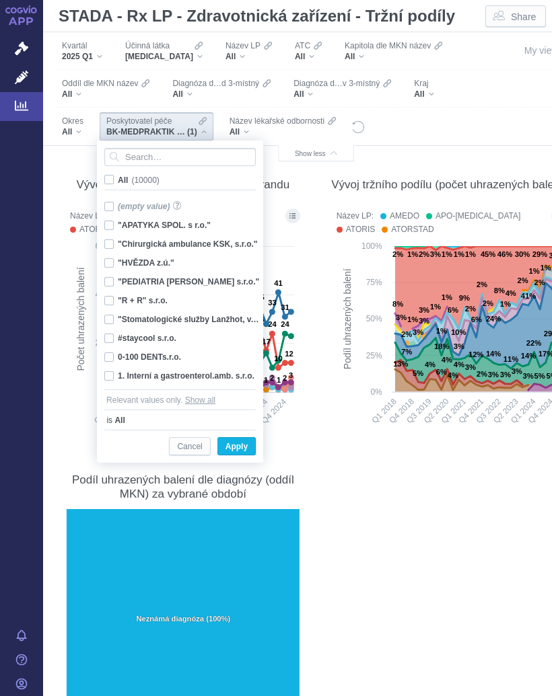
checkbox input "false"
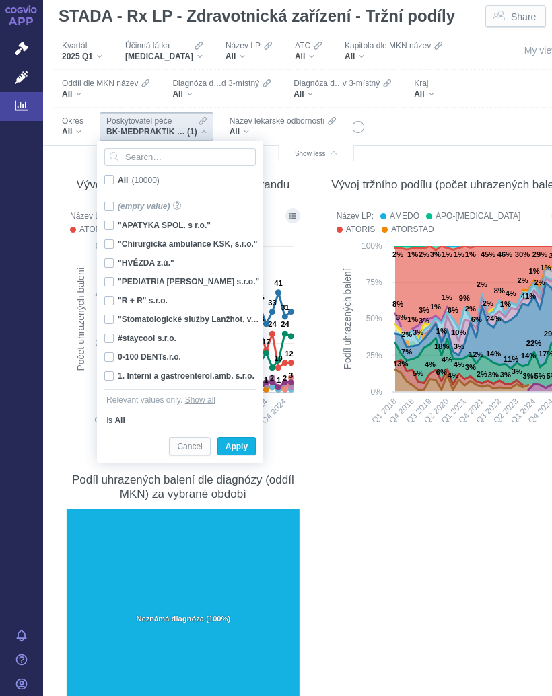
checkbox input "false"
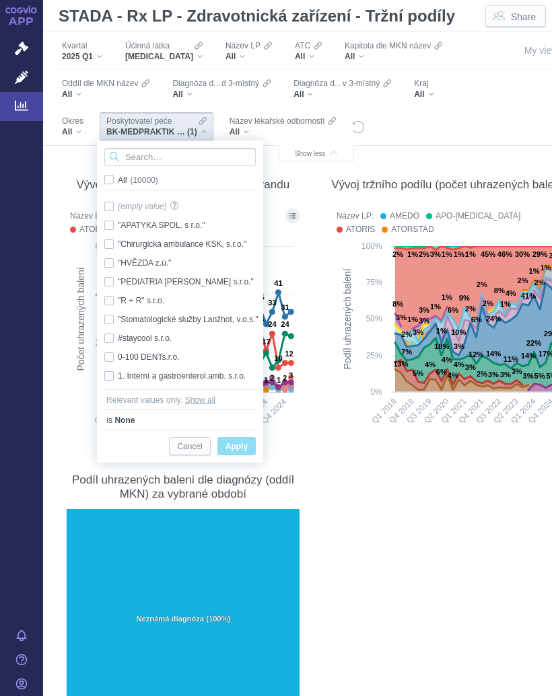
click at [153, 155] on input "Search attribute values" at bounding box center [179, 157] width 151 height 18
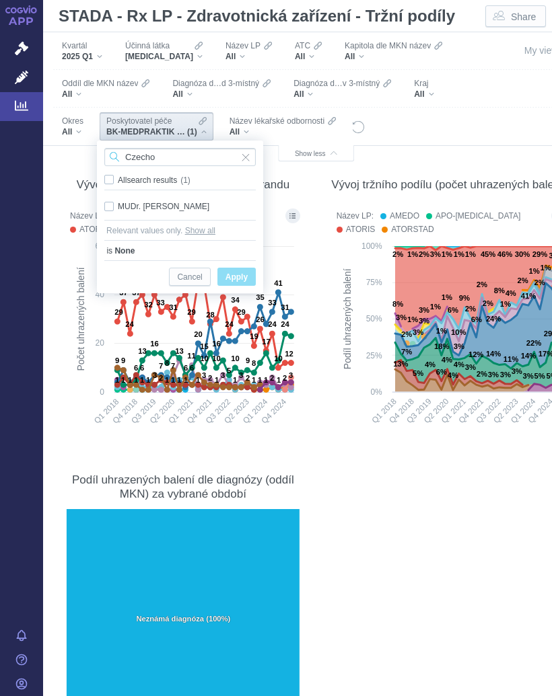
type input "Czecho"
click at [115, 199] on div "MUDr. Dagmar Czechowiczová Only" at bounding box center [180, 206] width 165 height 19
checkbox input "true"
click at [0, 0] on span "Only" at bounding box center [0, 0] width 0 height 0
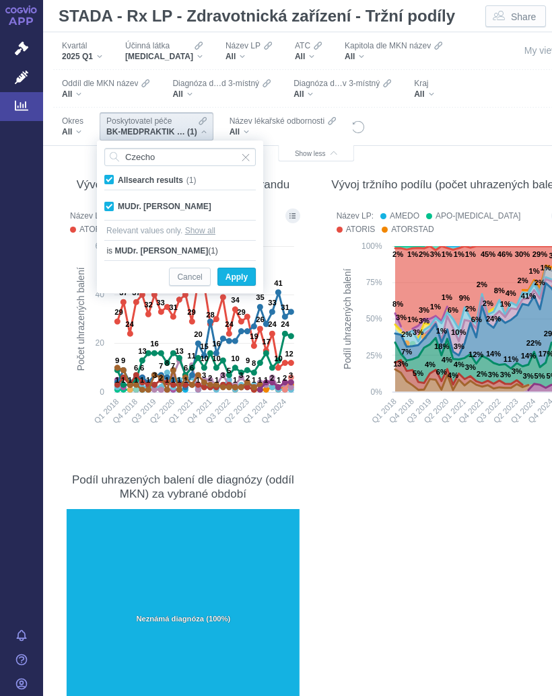
click at [246, 275] on span "Apply" at bounding box center [236, 277] width 22 height 17
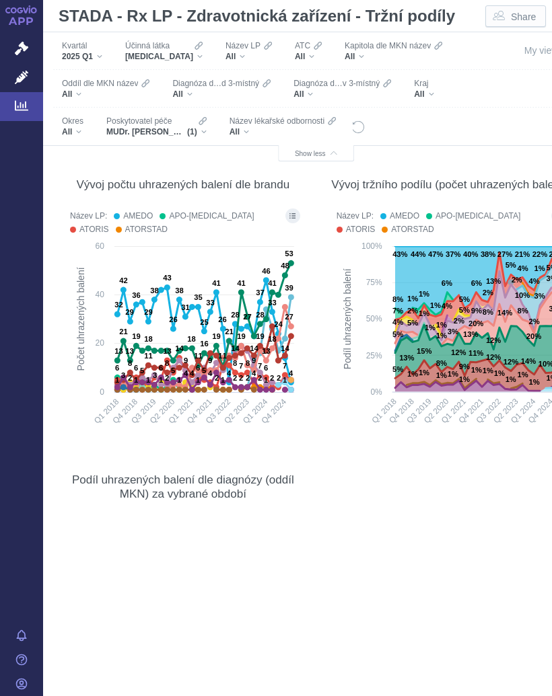
click at [199, 51] on div "Účinná látka [MEDICAL_DATA]" at bounding box center [163, 51] width 91 height 28
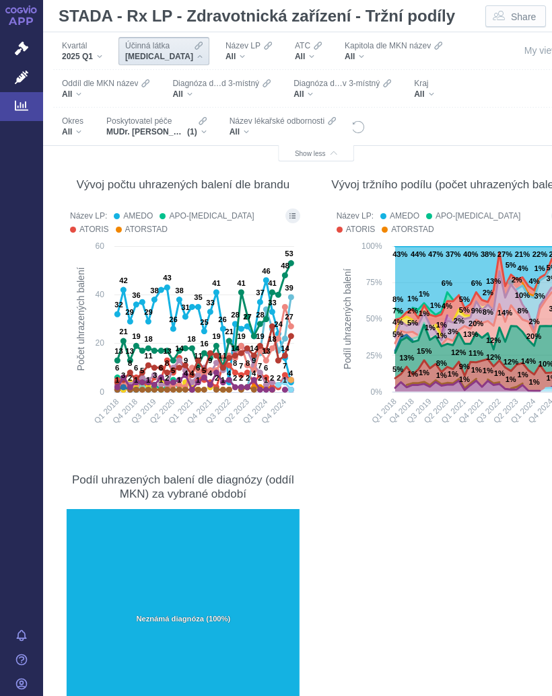
scroll to position [1027, 0]
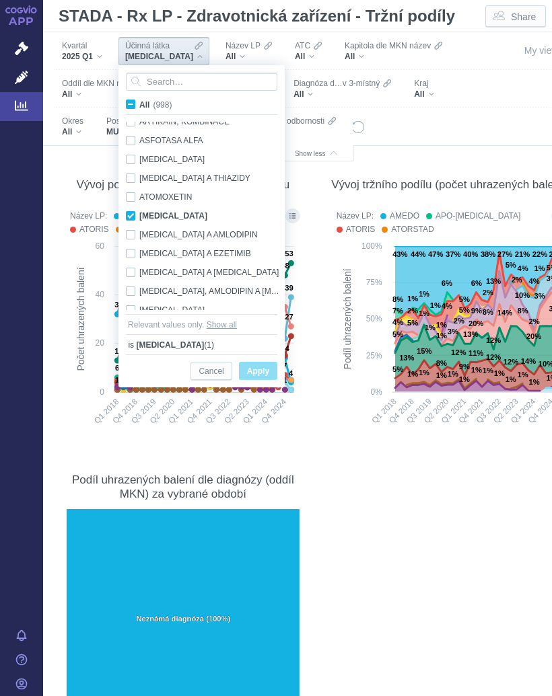
click at [139, 102] on span "All (998)" at bounding box center [155, 104] width 32 height 9
click at [139, 102] on input "All (998)" at bounding box center [143, 102] width 9 height 9
checkbox input "true"
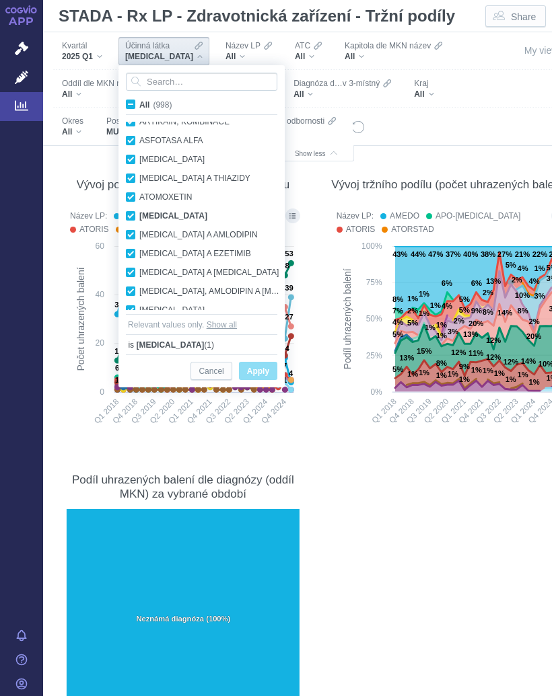
checkbox input "true"
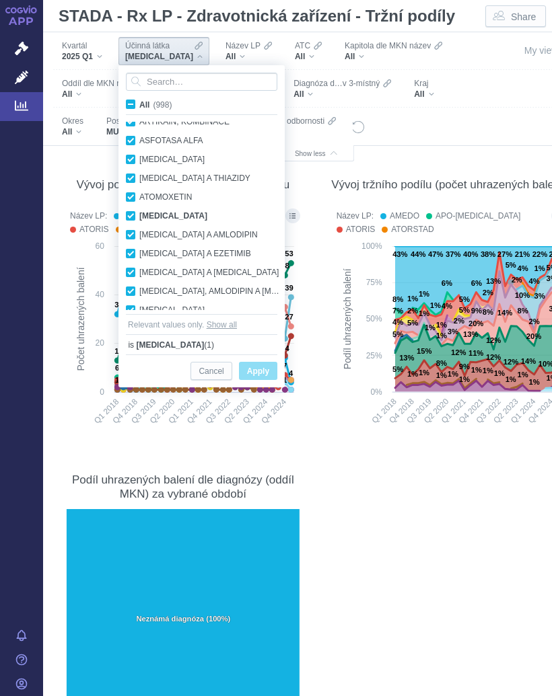
checkbox input "true"
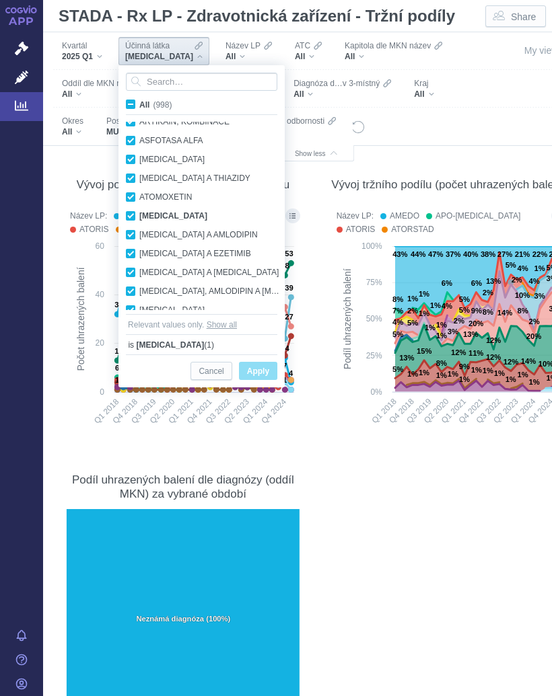
checkbox input "true"
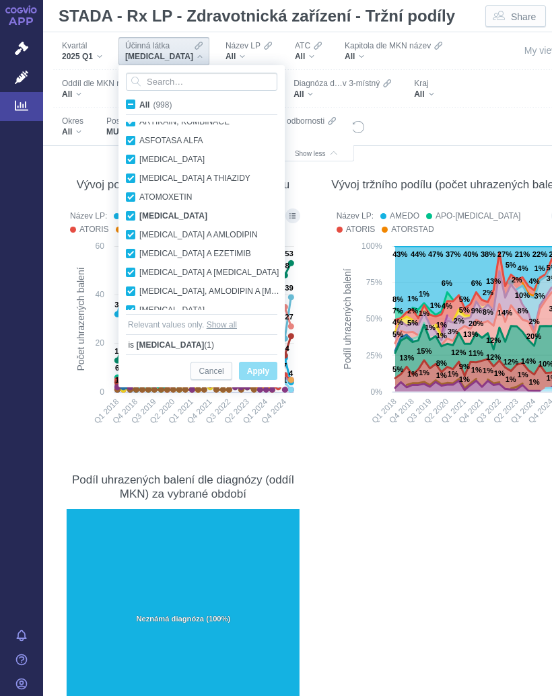
checkbox input "true"
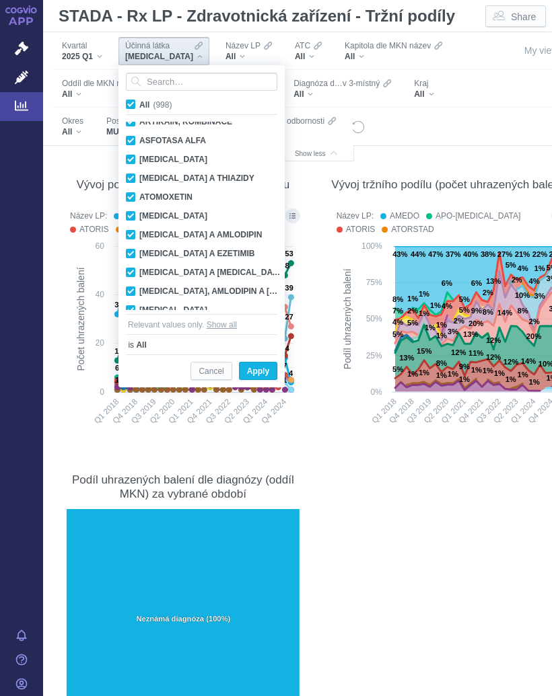
click at [139, 105] on input "All (998)" at bounding box center [143, 102] width 9 height 9
checkbox input "false"
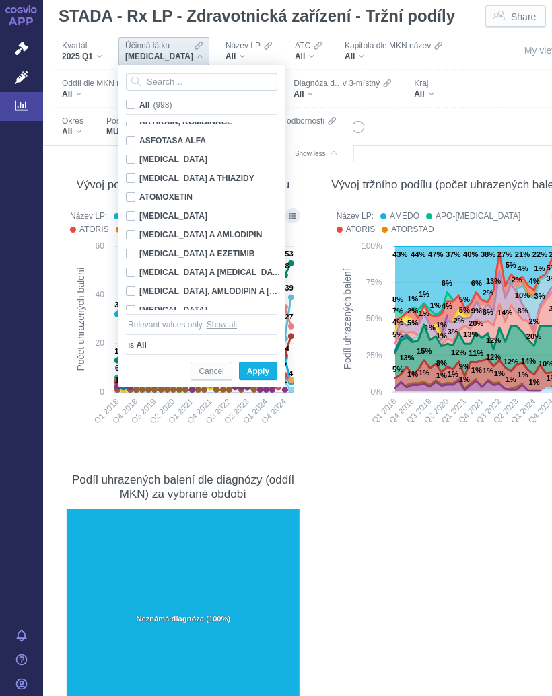
checkbox input "false"
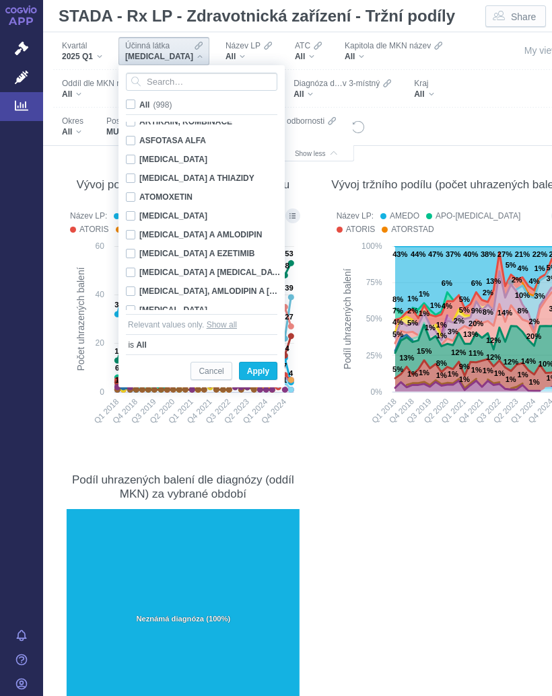
checkbox input "false"
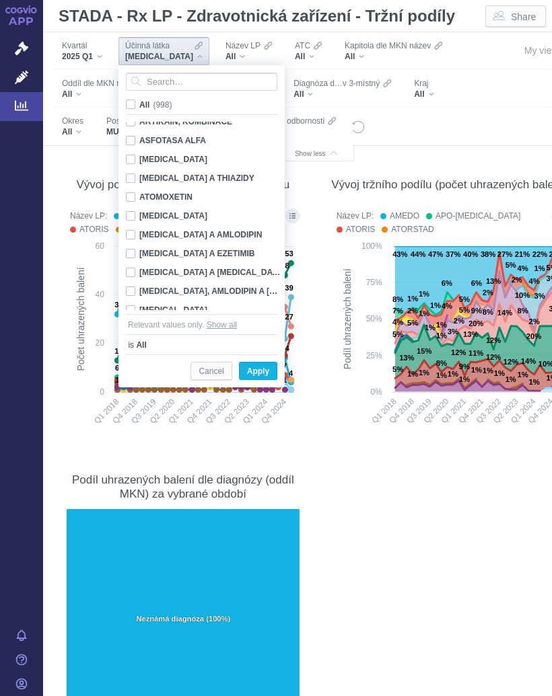
checkbox input "false"
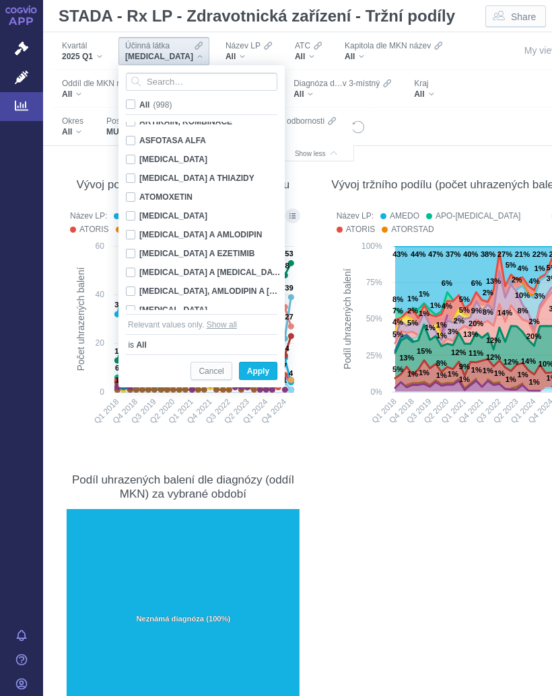
checkbox input "false"
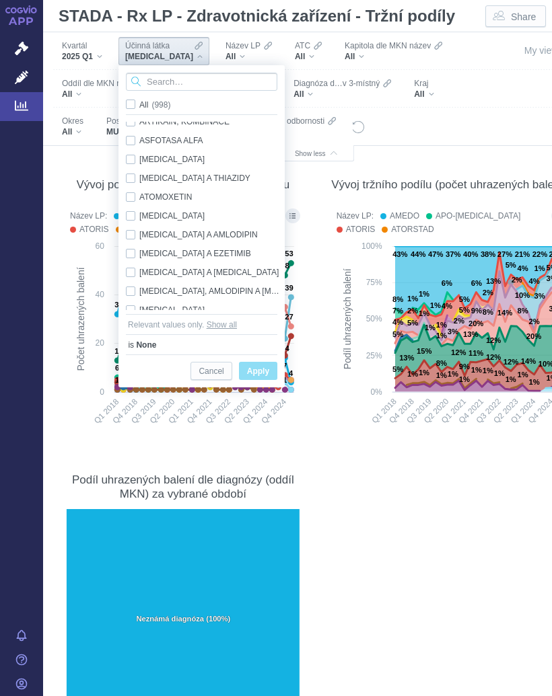
click at [197, 78] on input "Search attribute values" at bounding box center [201, 82] width 151 height 18
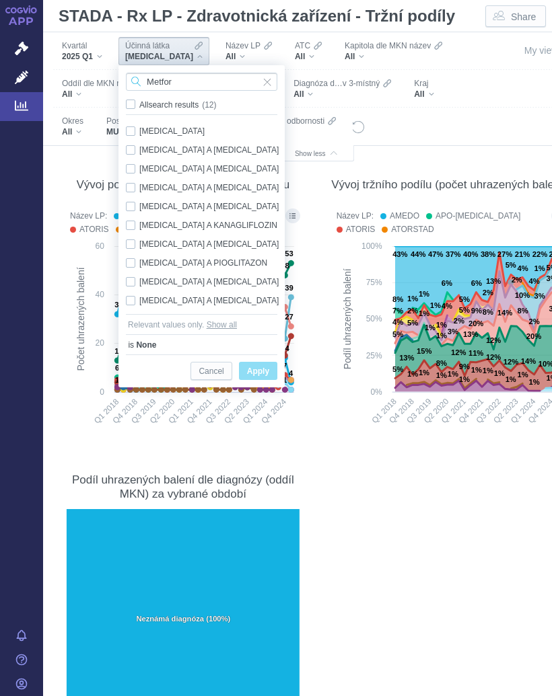
type input "Metfor"
click at [176, 129] on div "[MEDICAL_DATA] Only" at bounding box center [203, 131] width 169 height 19
checkbox input "true"
click at [0, 0] on span "Only" at bounding box center [0, 0] width 0 height 0
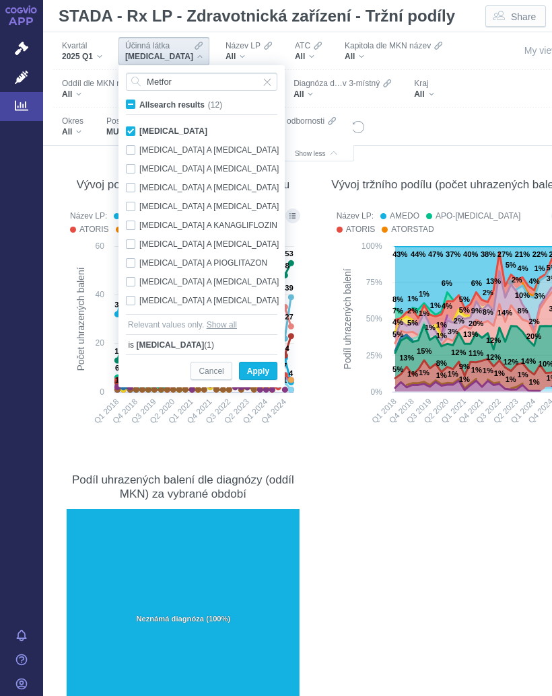
click at [260, 366] on span "Apply" at bounding box center [258, 371] width 22 height 17
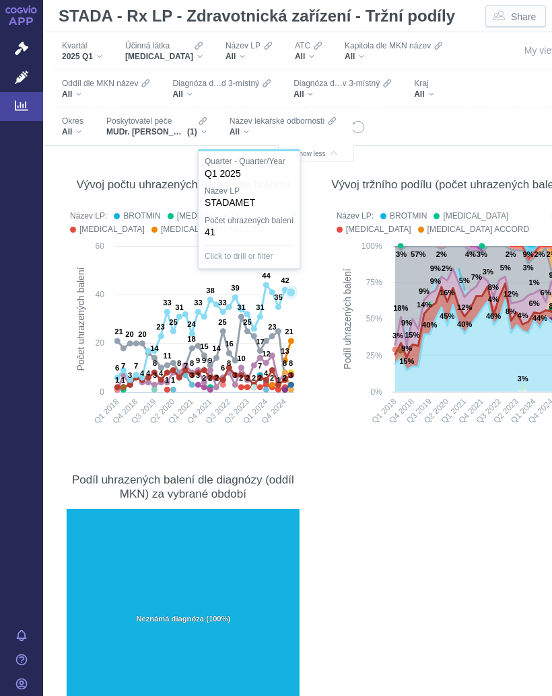
click at [289, 288] on icon at bounding box center [291, 292] width 9 height 9
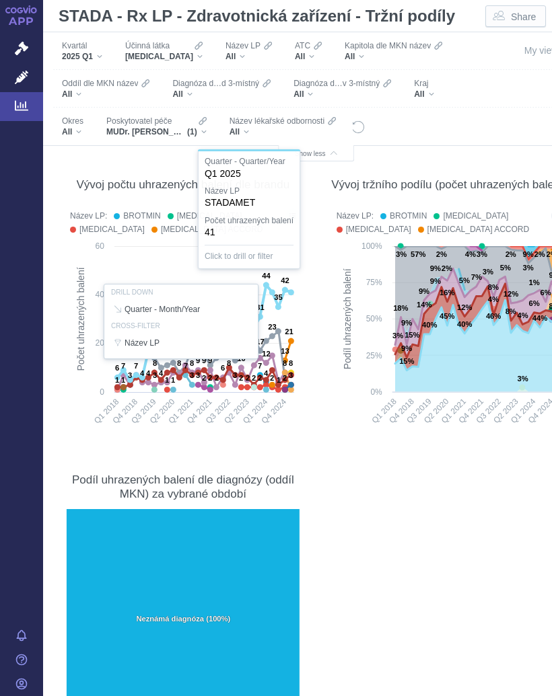
click at [191, 51] on div "Účinná látka [MEDICAL_DATA]" at bounding box center [163, 51] width 91 height 28
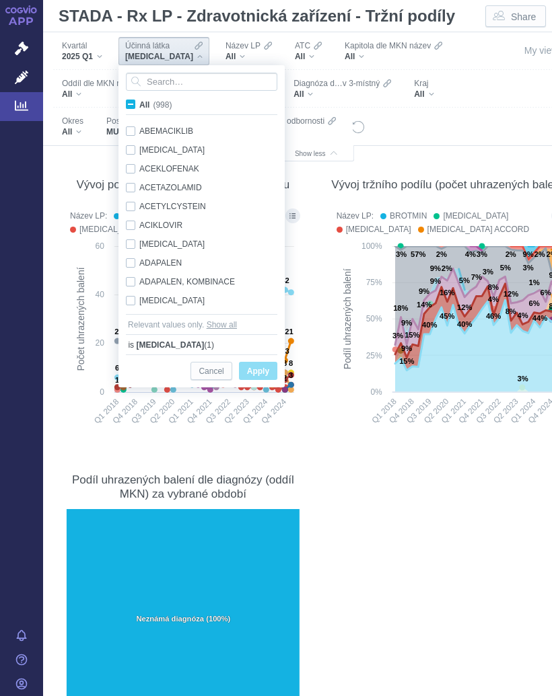
click at [139, 102] on span "All (998)" at bounding box center [155, 104] width 32 height 9
click at [139, 102] on input "All (998)" at bounding box center [143, 102] width 9 height 9
checkbox input "true"
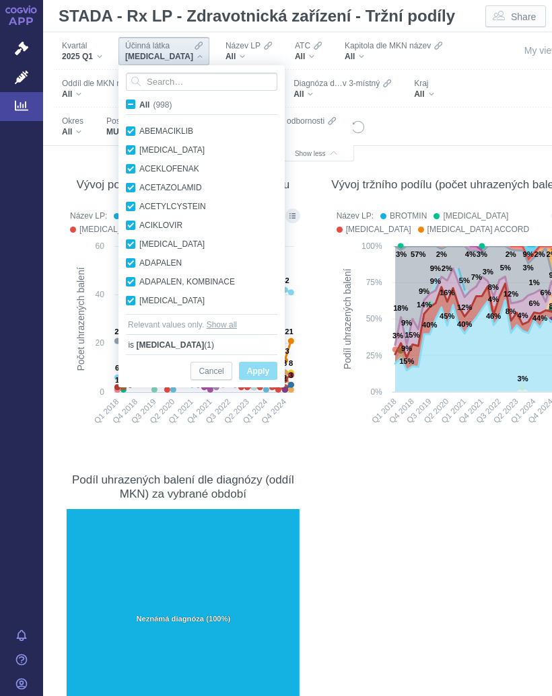
checkbox input "true"
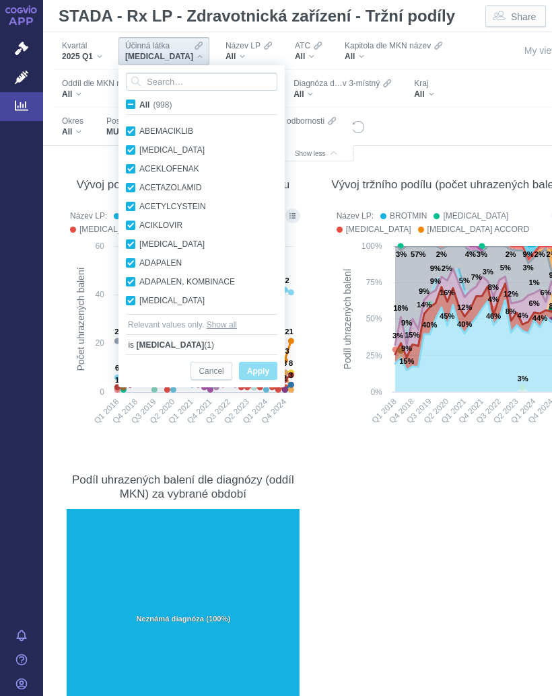
checkbox input "true"
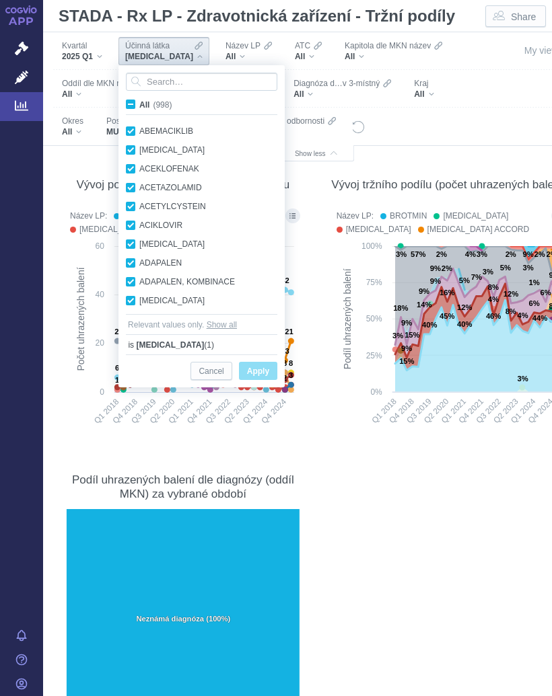
checkbox input "true"
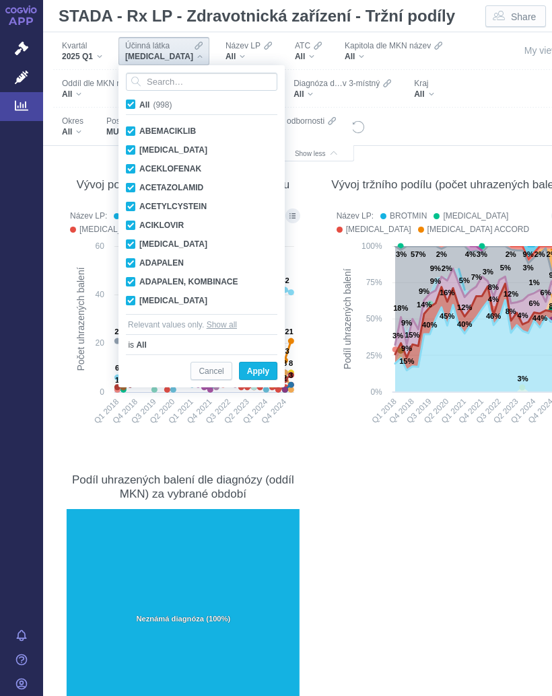
click at [137, 104] on label "All (998)" at bounding box center [151, 104] width 55 height 13
click at [139, 104] on input "All (998)" at bounding box center [143, 102] width 9 height 9
checkbox input "false"
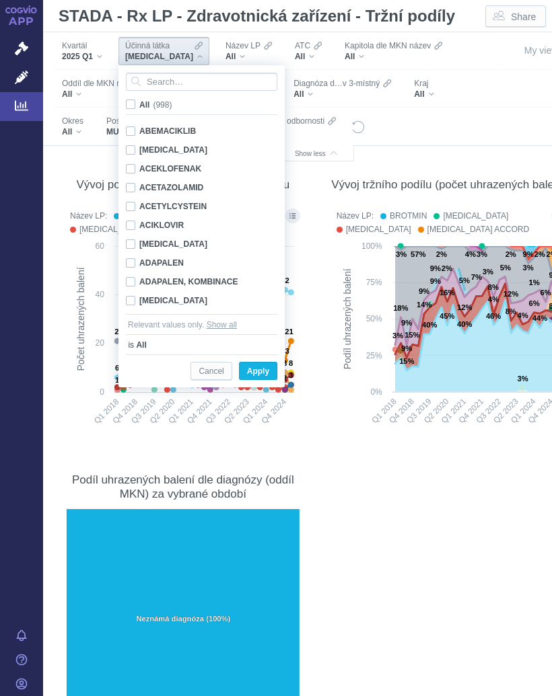
checkbox input "false"
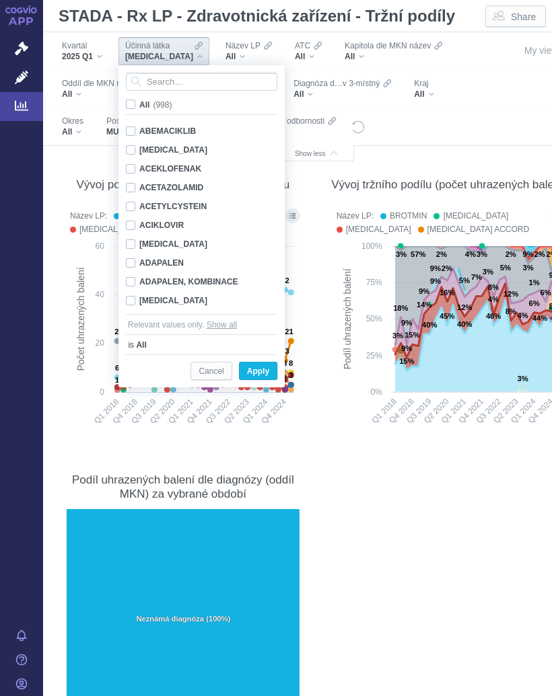
checkbox input "false"
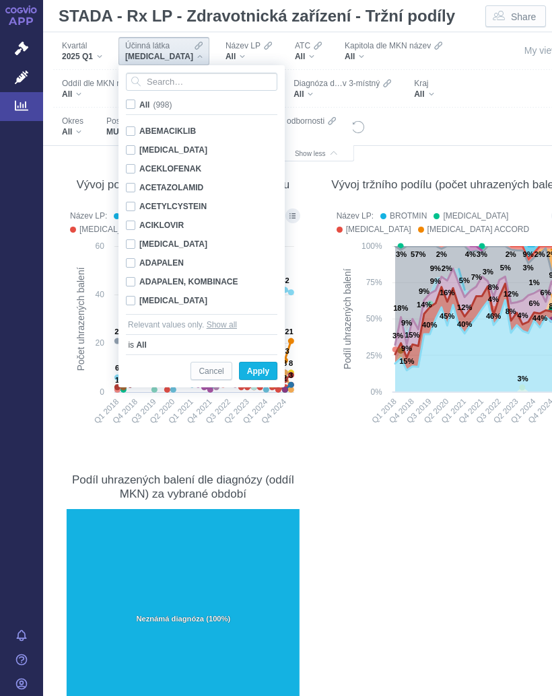
checkbox input "false"
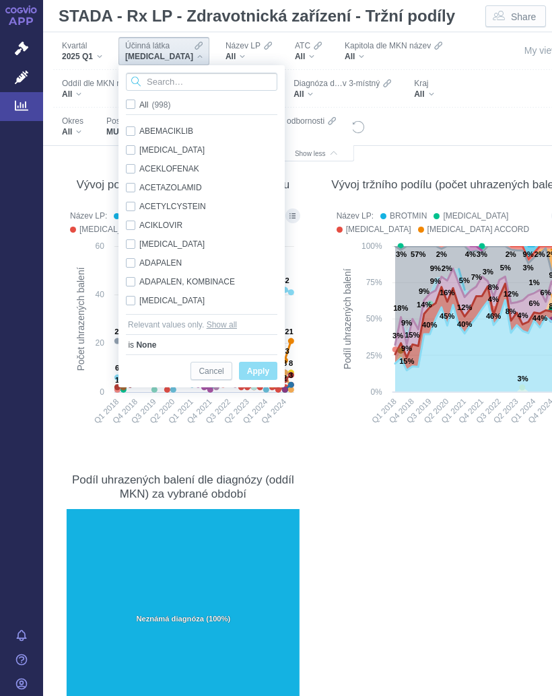
click at [188, 79] on input "Search attribute values" at bounding box center [201, 82] width 151 height 18
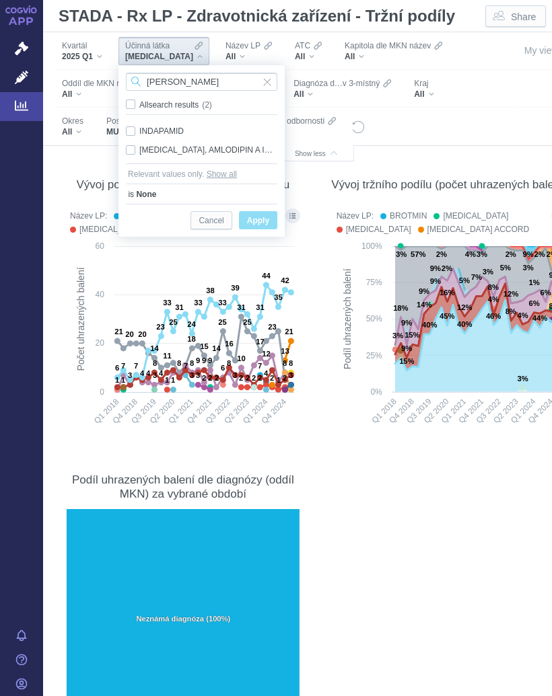
type input "Indap"
click at [162, 125] on div "INDAPAMID Only" at bounding box center [201, 131] width 165 height 19
checkbox input "true"
click at [0, 0] on span "Only" at bounding box center [0, 0] width 0 height 0
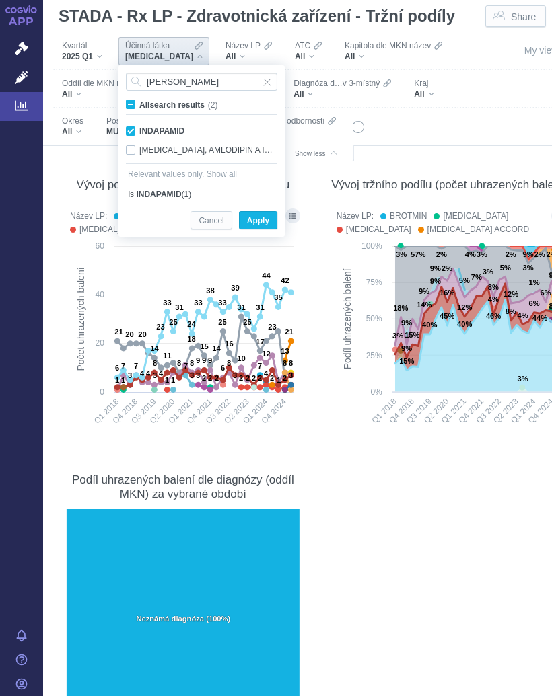
click at [0, 0] on span "Only" at bounding box center [0, 0] width 0 height 0
click at [265, 215] on span "Apply" at bounding box center [258, 221] width 22 height 17
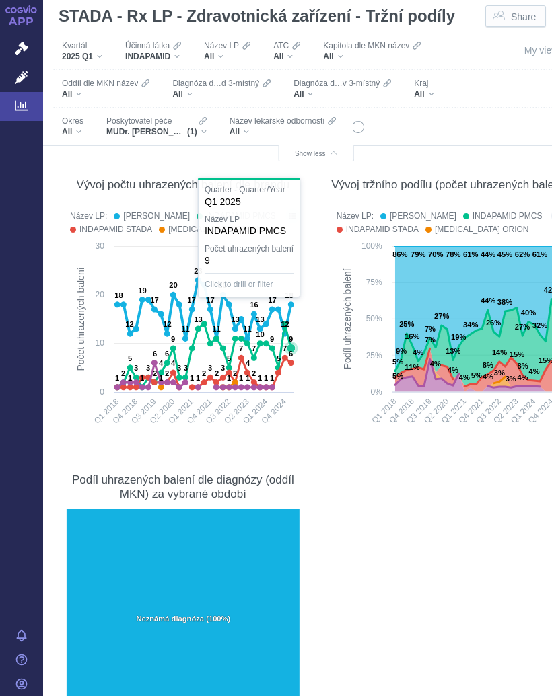
click at [289, 335] on text "9" at bounding box center [291, 339] width 4 height 8
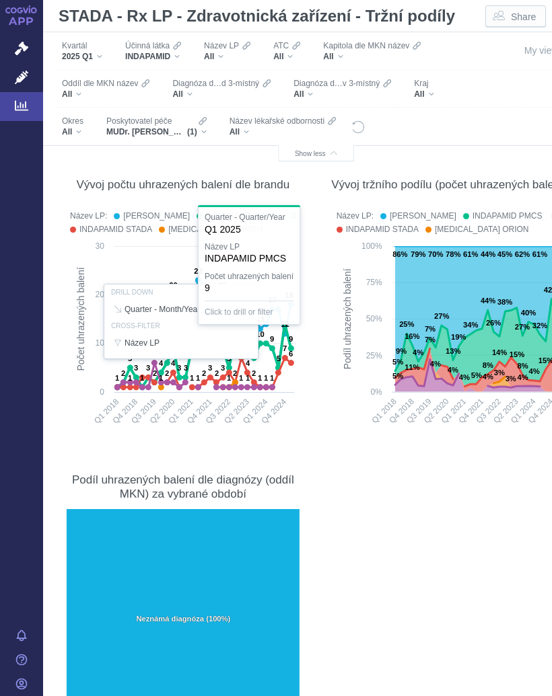
click at [293, 359] on div at bounding box center [183, 321] width 240 height 231
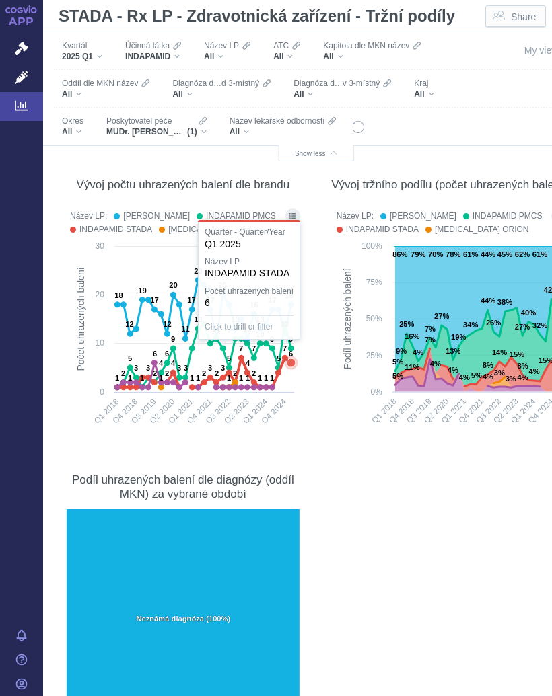
click at [289, 358] on text "6" at bounding box center [291, 354] width 4 height 8
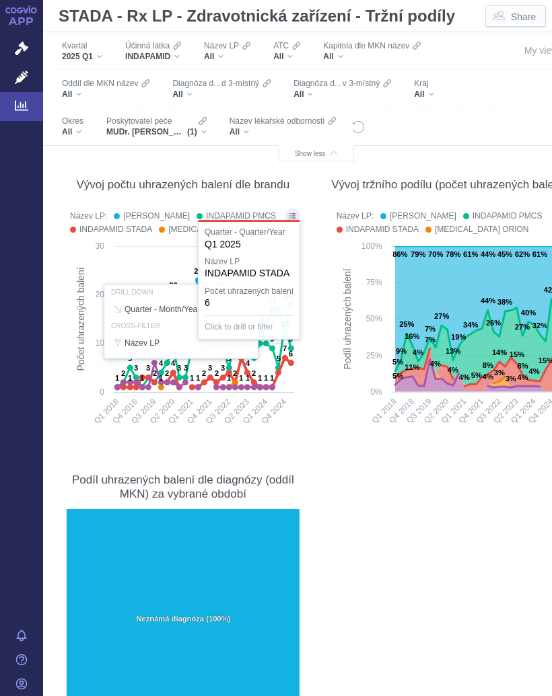
click at [332, 414] on rect at bounding box center [450, 339] width 236 height 198
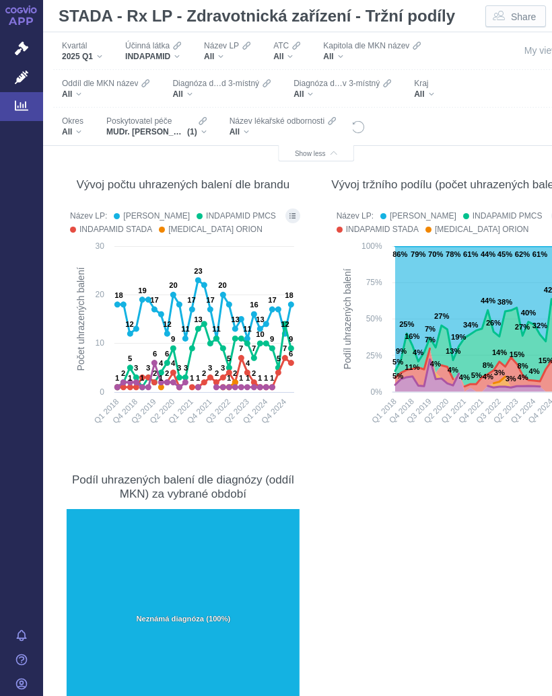
click at [178, 52] on div "INDAPAMID" at bounding box center [153, 56] width 56 height 11
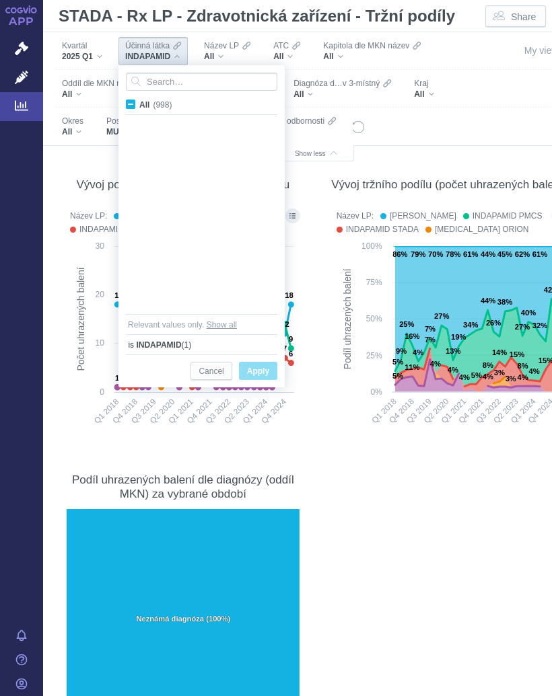
scroll to position [7245, 0]
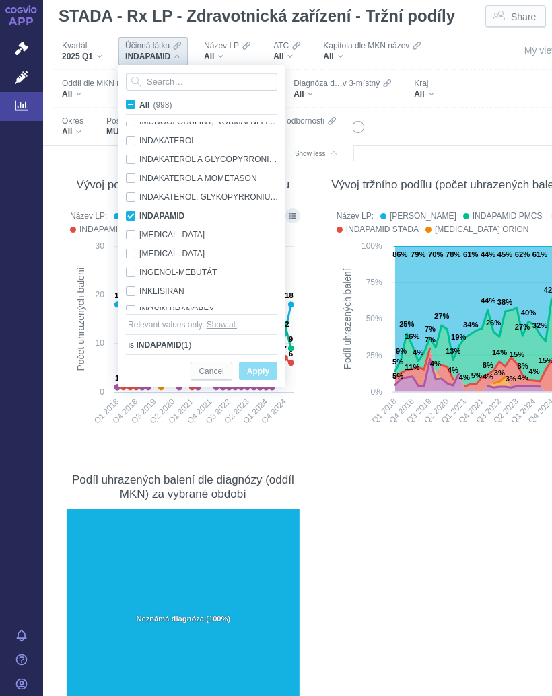
click at [384, 454] on section "Počet uhrazených balení Metrikou níže zobrazených grafů je počet uhrazených bal…" at bounding box center [316, 422] width 519 height 650
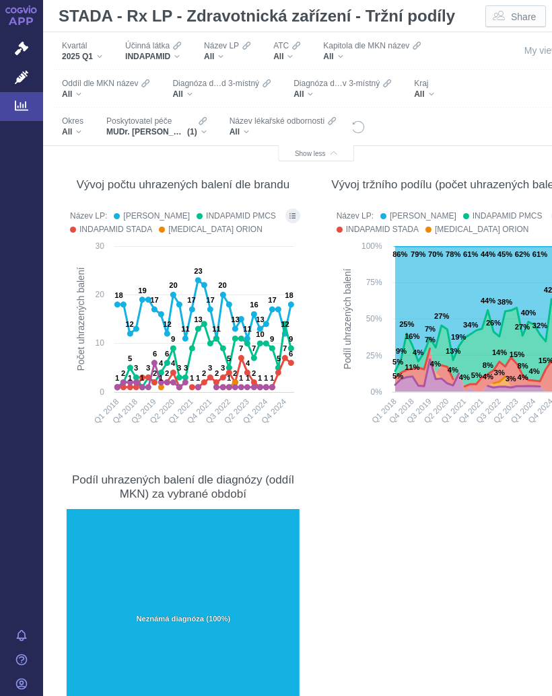
click at [180, 46] on icon "Filters" at bounding box center [177, 45] width 8 height 11
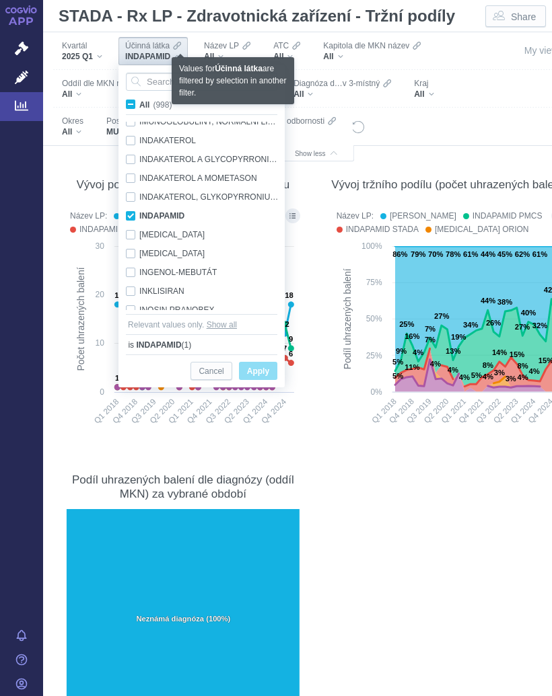
click at [139, 100] on span "All (998)" at bounding box center [155, 104] width 32 height 9
click at [139, 100] on input "All (998)" at bounding box center [143, 102] width 9 height 9
checkbox input "true"
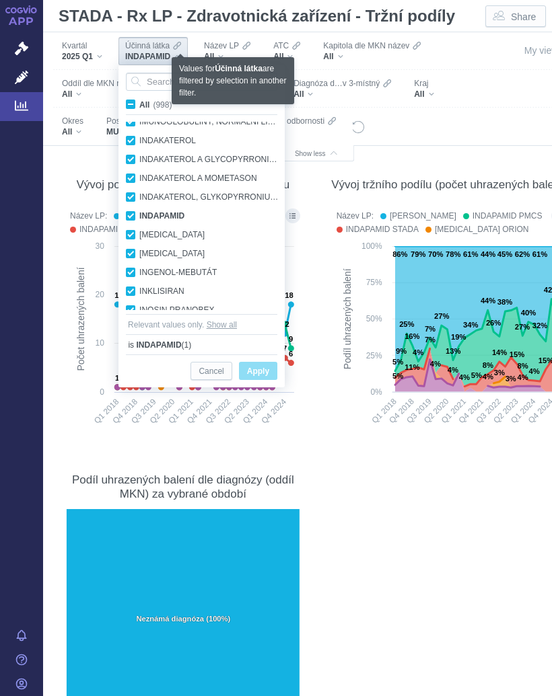
checkbox input "true"
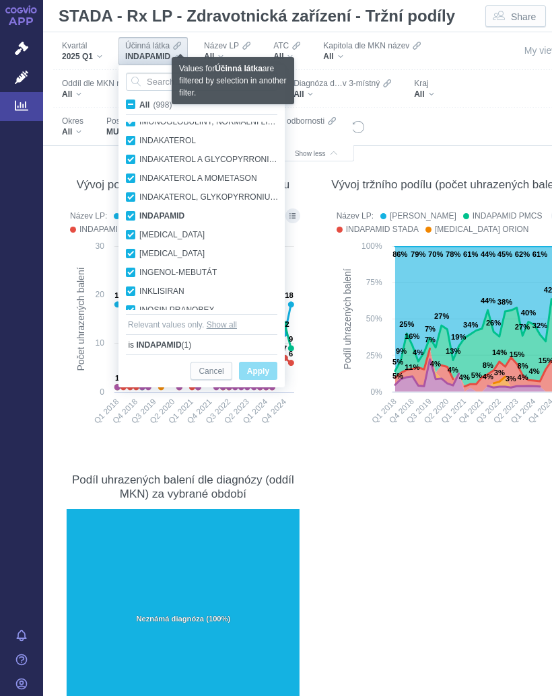
checkbox input "true"
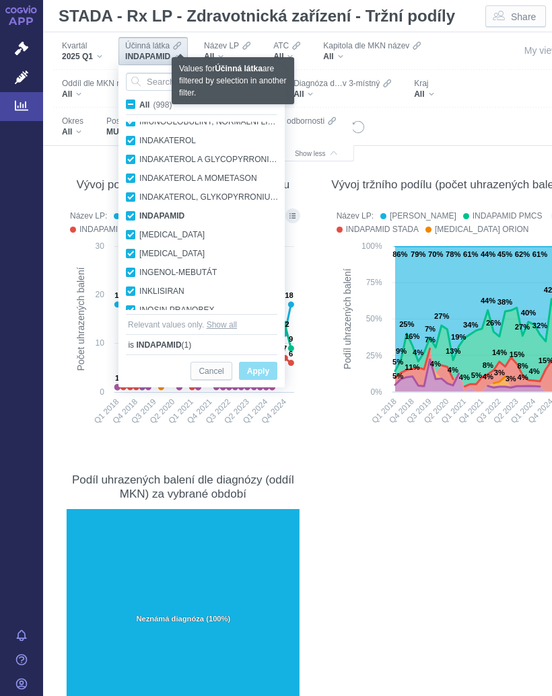
checkbox input "true"
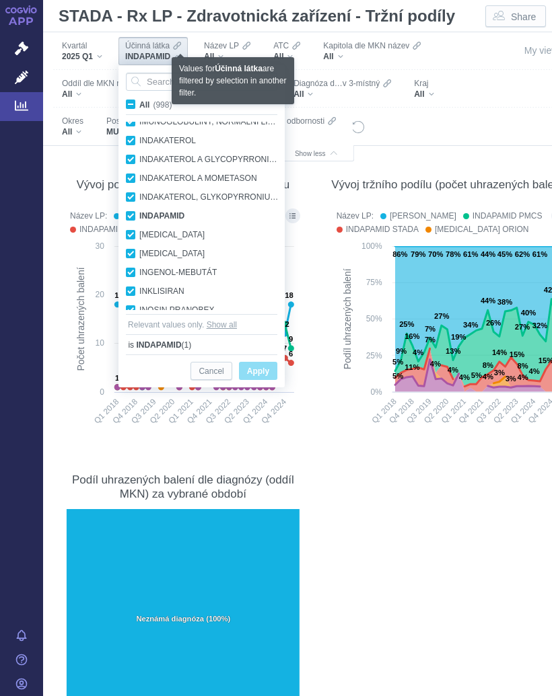
checkbox input "true"
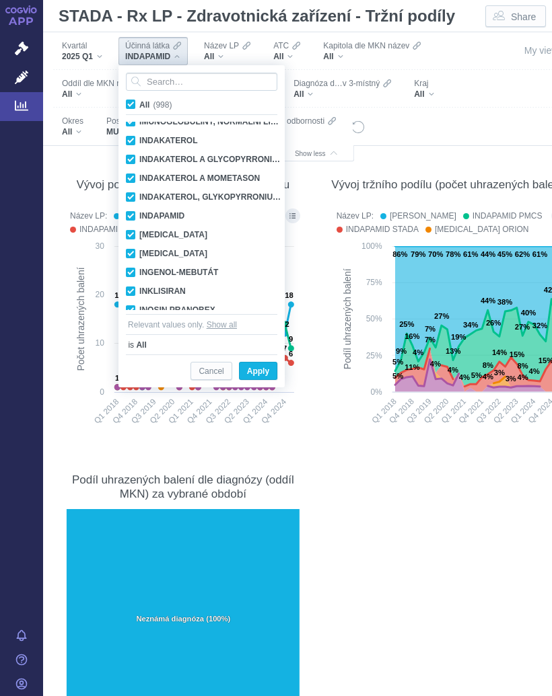
click at [139, 102] on span "All (998)" at bounding box center [155, 104] width 32 height 9
click at [139, 102] on input "All (998)" at bounding box center [143, 102] width 9 height 9
checkbox input "false"
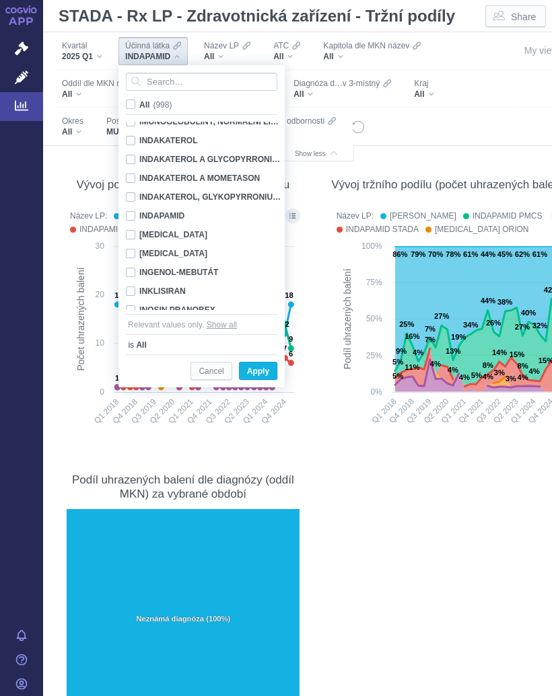
checkbox input "false"
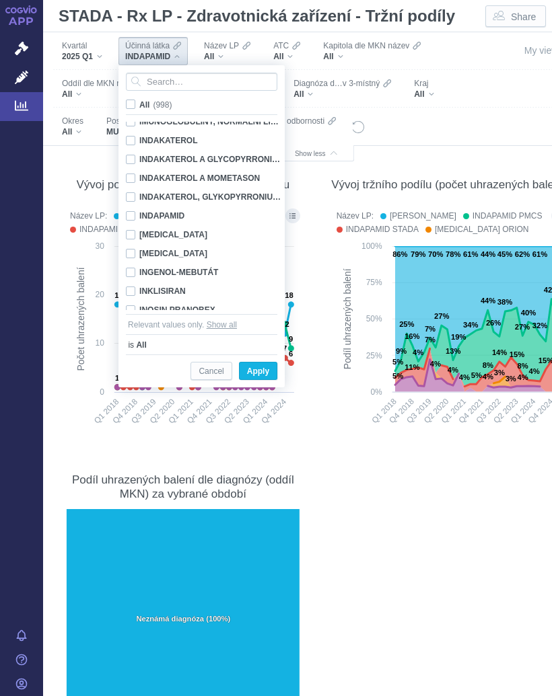
checkbox input "false"
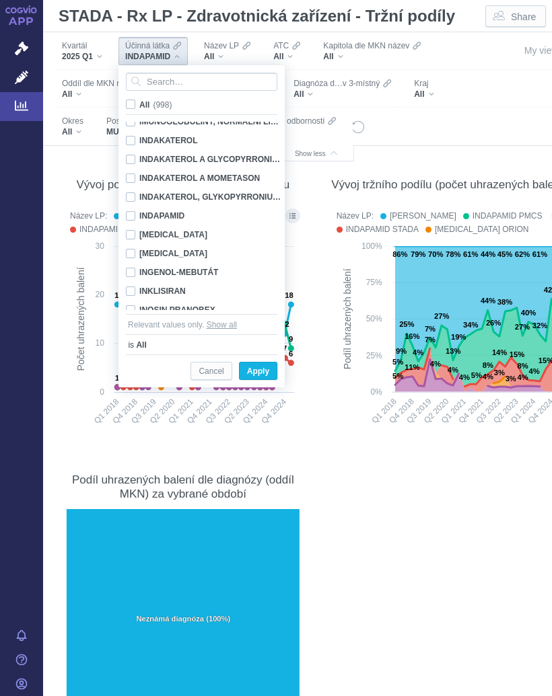
checkbox input "false"
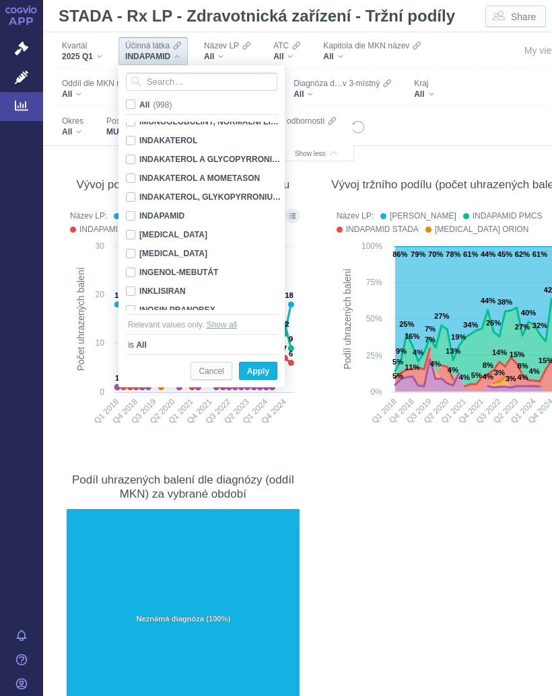
checkbox input "false"
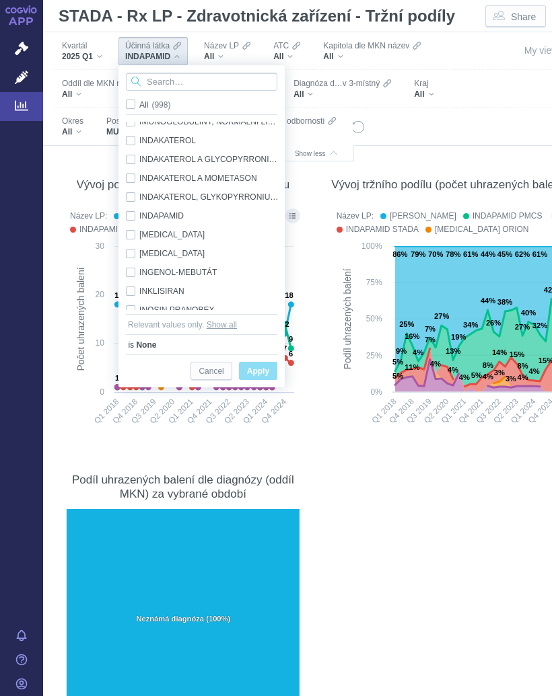
click at [199, 77] on input "Search attribute values" at bounding box center [201, 82] width 151 height 18
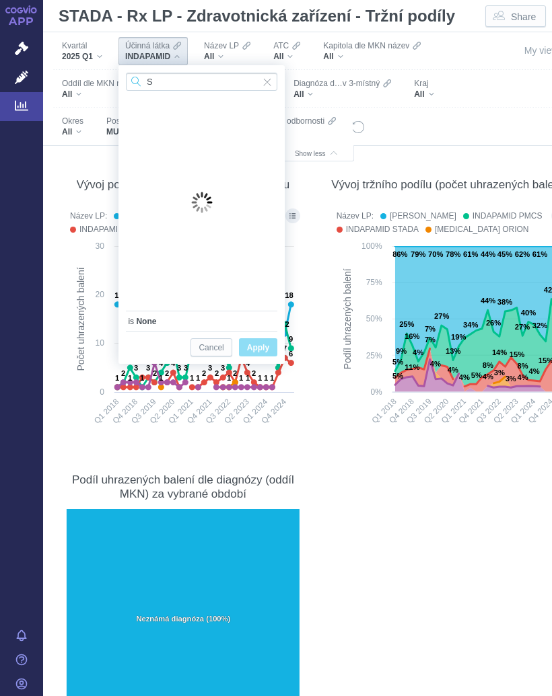
type input "S"
click at [269, 81] on span "Input clear" at bounding box center [266, 82] width 9 height 18
click at [351, 454] on section "Počet uhrazených balení Metrikou níže zobrazených grafů je počet uhrazených bal…" at bounding box center [316, 422] width 519 height 650
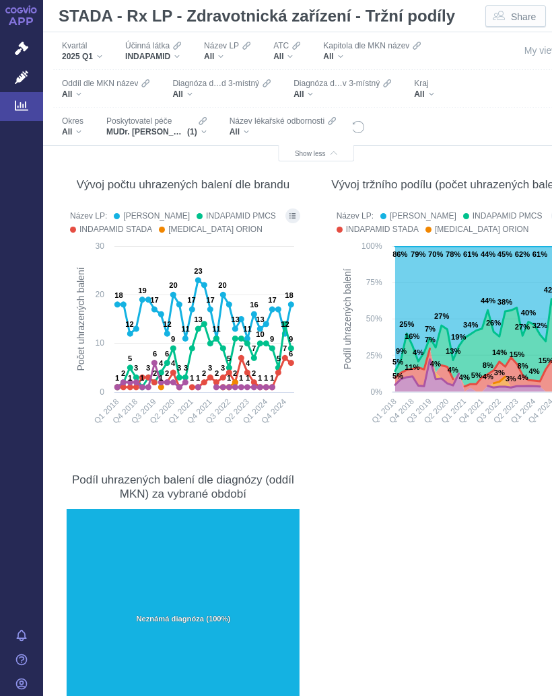
click at [203, 133] on div "MUDr. Dagmar Czechowiczová (1)" at bounding box center [156, 132] width 100 height 11
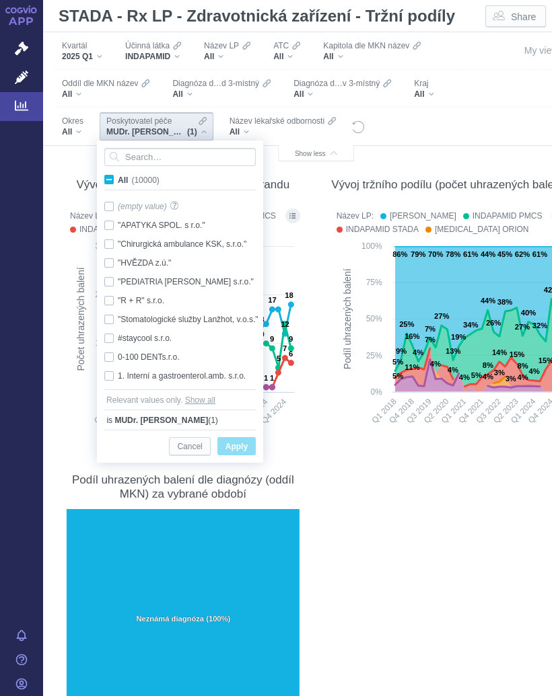
click at [104, 183] on label "All (10000)" at bounding box center [134, 179] width 64 height 13
click at [118, 182] on input "All (10000)" at bounding box center [122, 177] width 9 height 9
checkbox input "true"
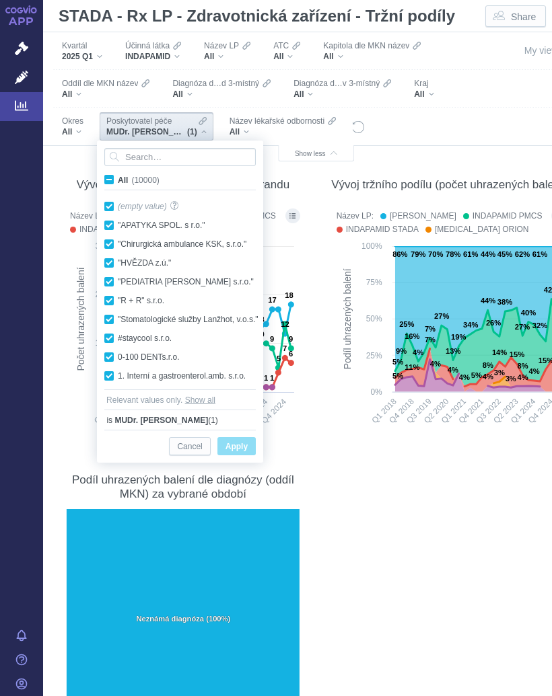
checkbox input "true"
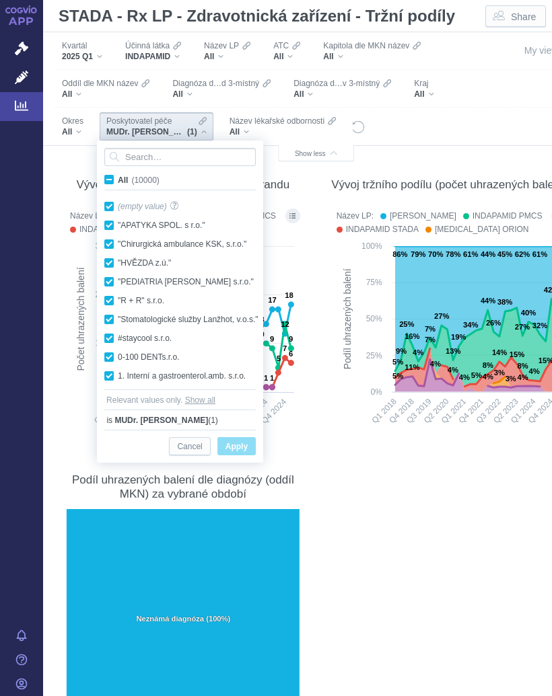
checkbox input "true"
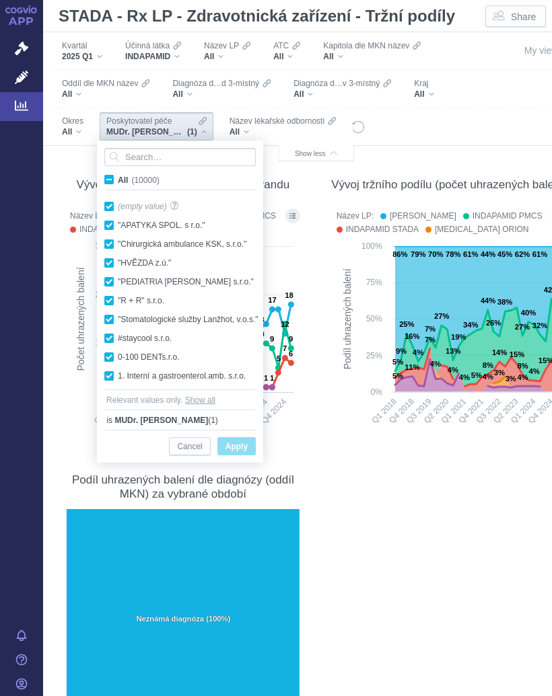
checkbox input "true"
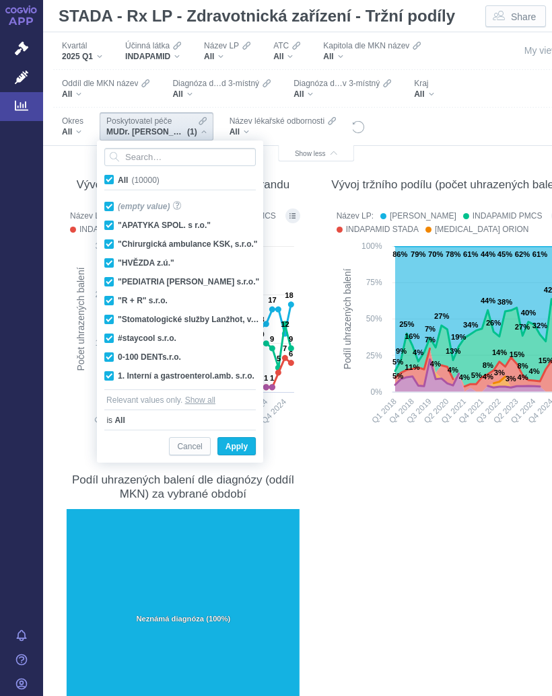
click at [118, 182] on span "All (10000)" at bounding box center [139, 180] width 42 height 9
click at [118, 182] on input "All (10000)" at bounding box center [122, 177] width 9 height 9
checkbox input "false"
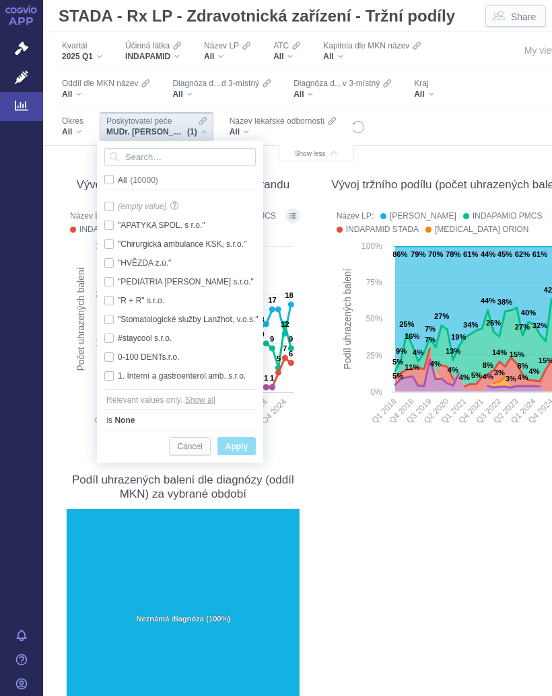
checkbox input "false"
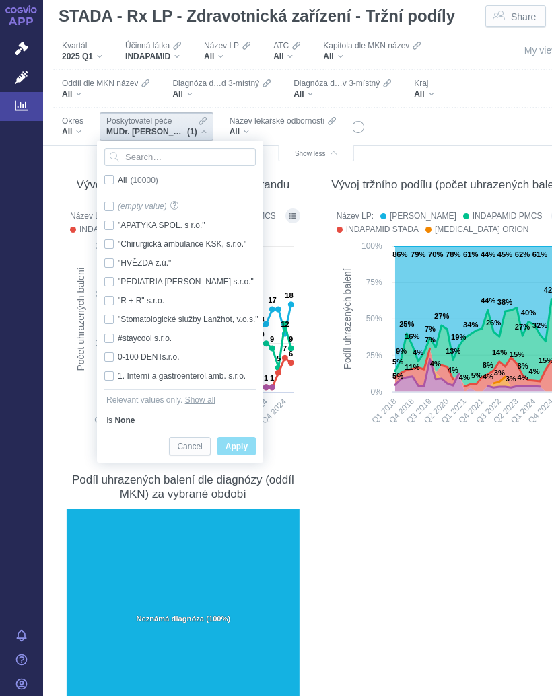
checkbox input "false"
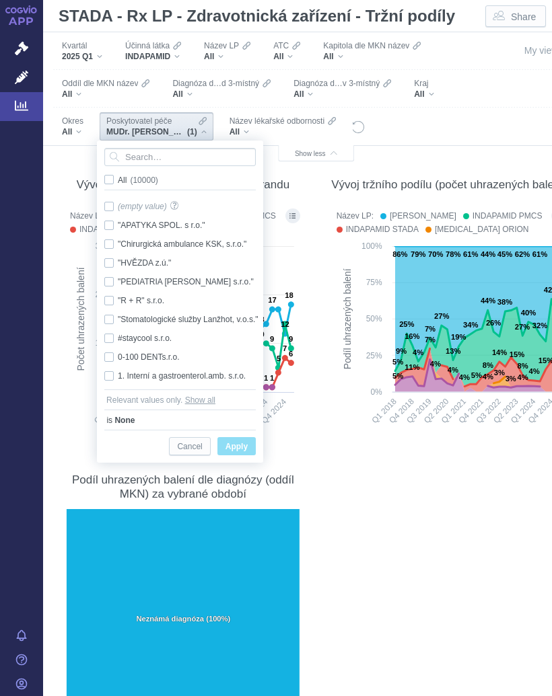
checkbox input "false"
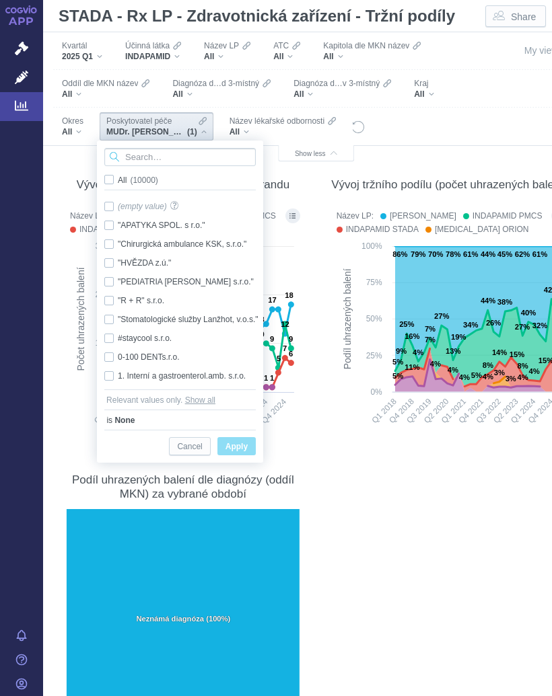
click at [161, 159] on input "Search attribute values" at bounding box center [179, 157] width 151 height 18
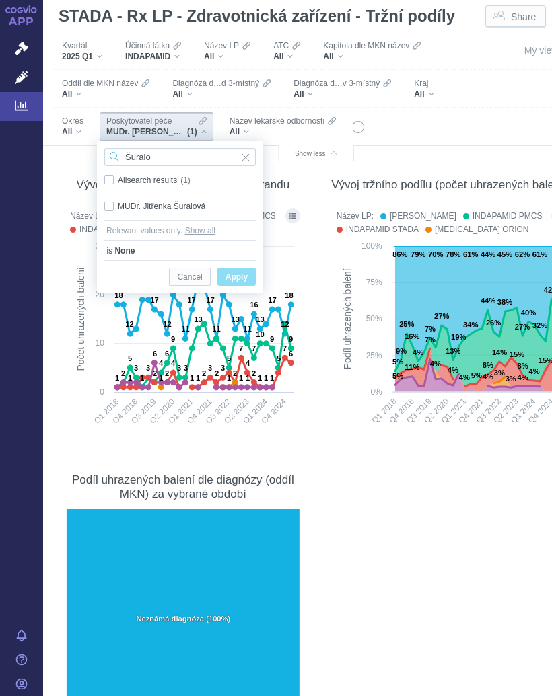
type input "Šuralo"
click at [201, 204] on div "MUDr. Jitřenka Šuralová Only" at bounding box center [180, 206] width 165 height 19
checkbox input "true"
click at [0, 0] on span "Only" at bounding box center [0, 0] width 0 height 0
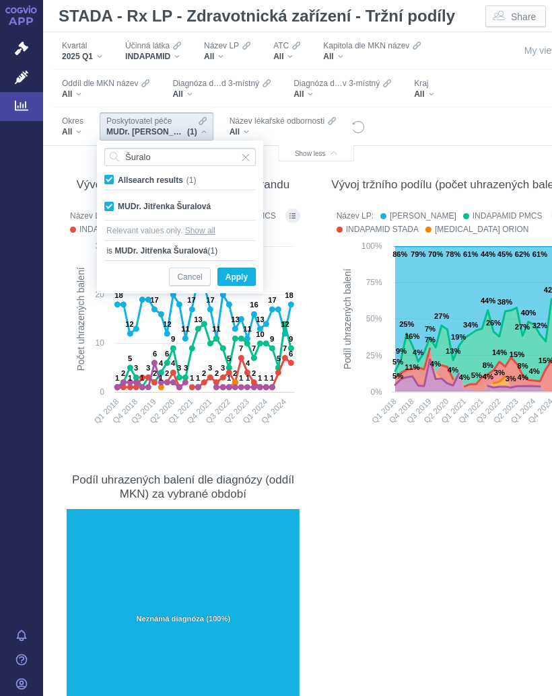
click at [239, 276] on span "Apply" at bounding box center [236, 277] width 22 height 17
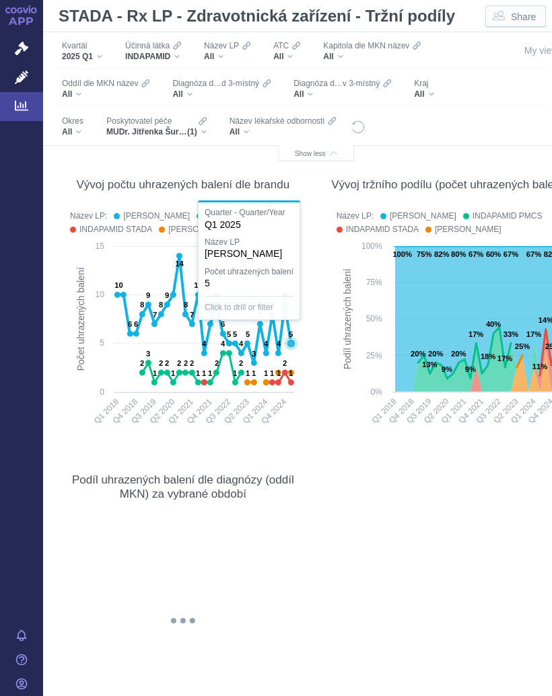
click at [291, 334] on icon at bounding box center [204, 309] width 174 height 107
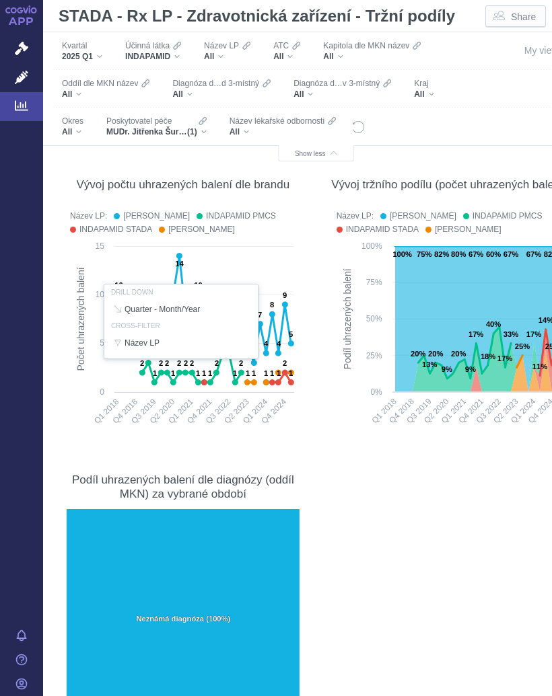
click at [181, 47] on icon "Filters" at bounding box center [177, 45] width 8 height 11
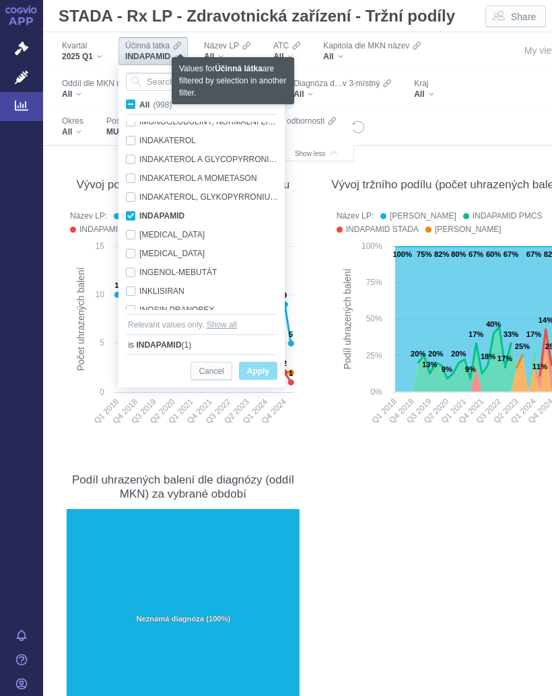
click at [141, 106] on input "All (998)" at bounding box center [143, 102] width 9 height 9
checkbox input "true"
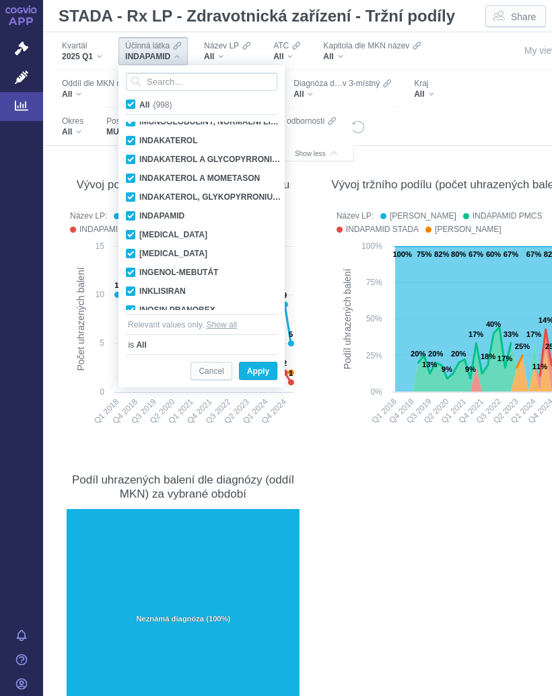
click at [139, 107] on span "All (998)" at bounding box center [155, 104] width 32 height 9
click at [139, 106] on input "All (998)" at bounding box center [143, 102] width 9 height 9
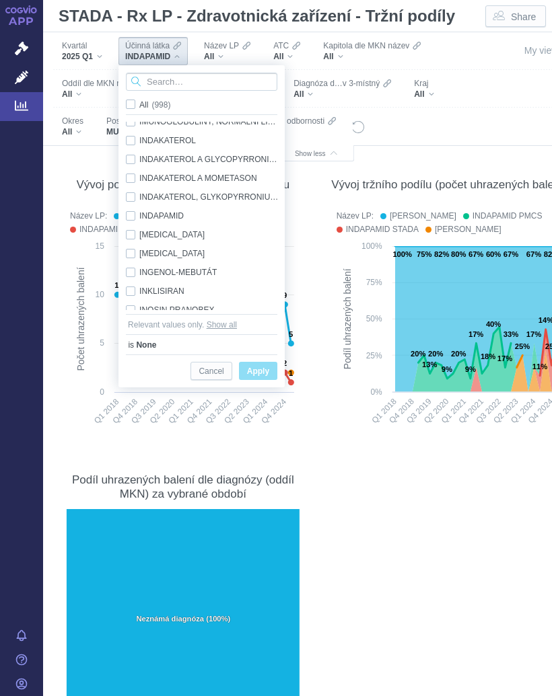
click at [182, 79] on input "Search attribute values" at bounding box center [201, 82] width 151 height 18
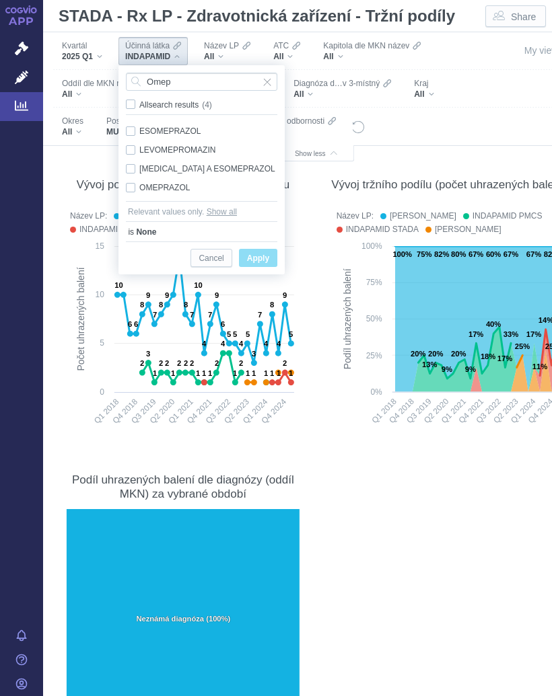
click at [166, 187] on div "OMEPRAZOL Only" at bounding box center [201, 187] width 165 height 19
click at [0, 0] on span "Only" at bounding box center [0, 0] width 0 height 0
click at [264, 254] on span "Apply" at bounding box center [258, 258] width 22 height 17
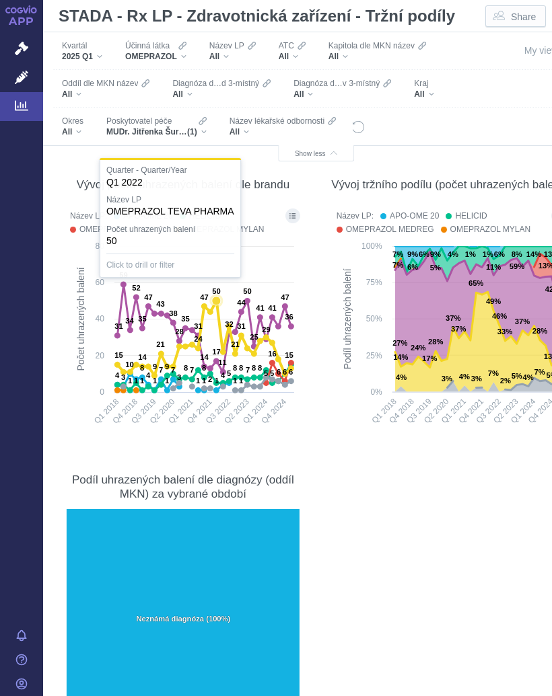
click at [216, 301] on icon at bounding box center [216, 301] width 9 height 9
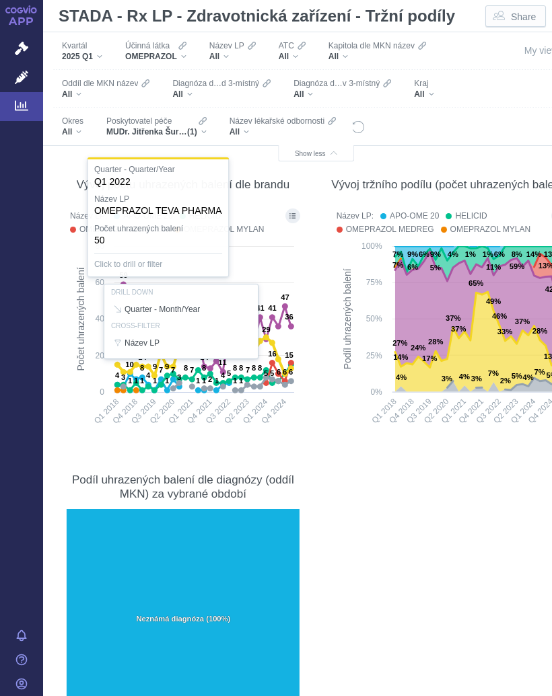
click at [185, 51] on div "OMEPRAZOL" at bounding box center [155, 56] width 61 height 11
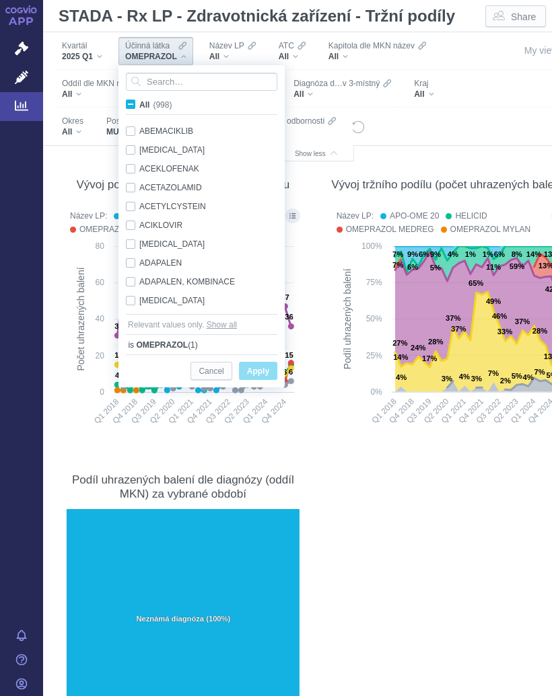
click at [141, 102] on input "All (998)" at bounding box center [143, 102] width 9 height 9
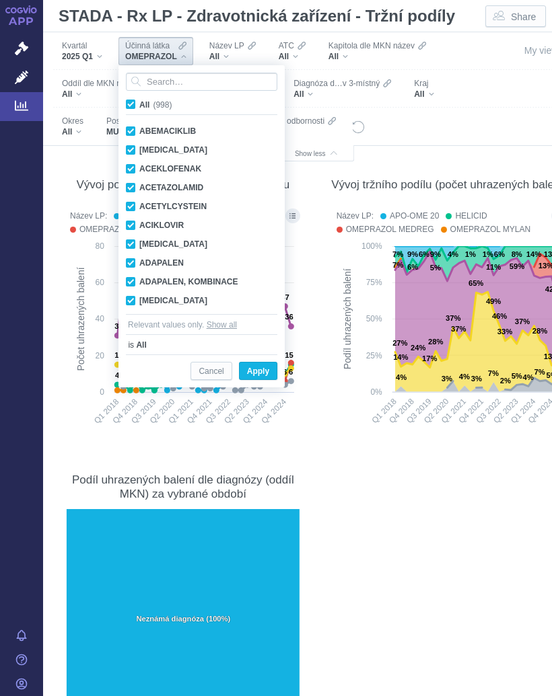
click at [137, 107] on label "All (998)" at bounding box center [151, 104] width 55 height 13
click at [139, 106] on input "All (998)" at bounding box center [143, 102] width 9 height 9
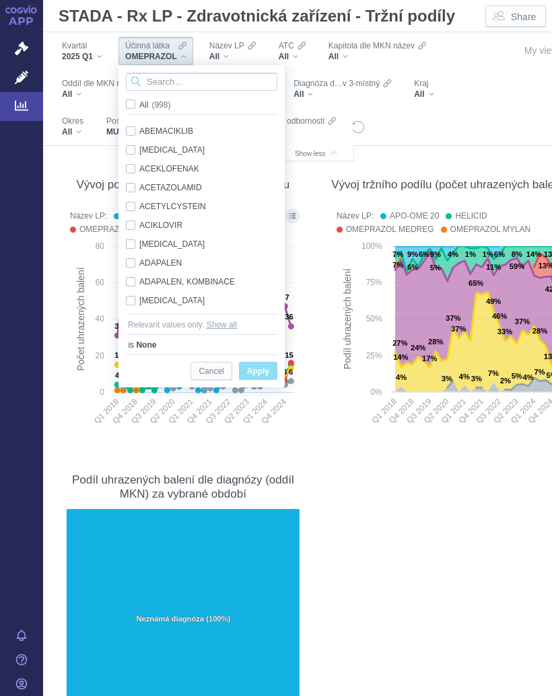
click at [168, 84] on input "Search attribute values" at bounding box center [201, 82] width 151 height 18
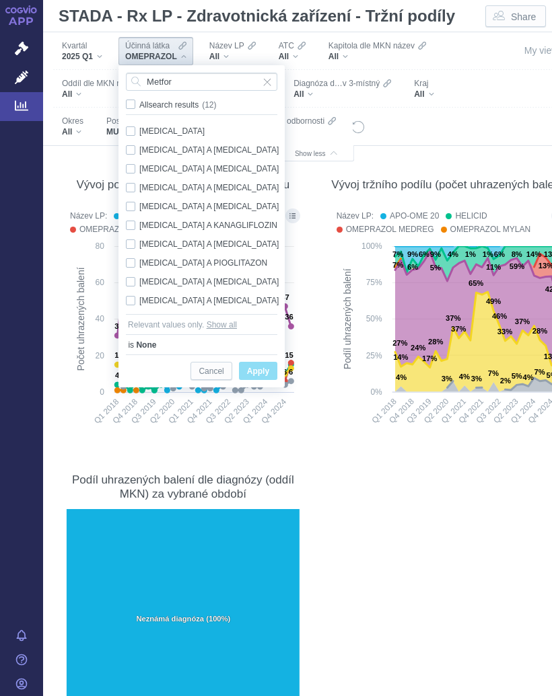
click at [182, 123] on div "[MEDICAL_DATA] Only" at bounding box center [203, 131] width 169 height 19
click at [0, 0] on span "Only" at bounding box center [0, 0] width 0 height 0
click at [260, 368] on span "Apply" at bounding box center [258, 371] width 22 height 17
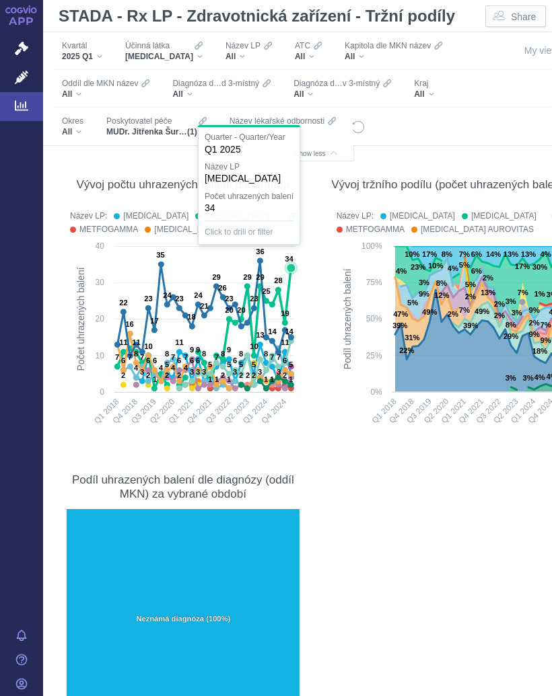
click at [291, 262] on text "34" at bounding box center [289, 259] width 9 height 8
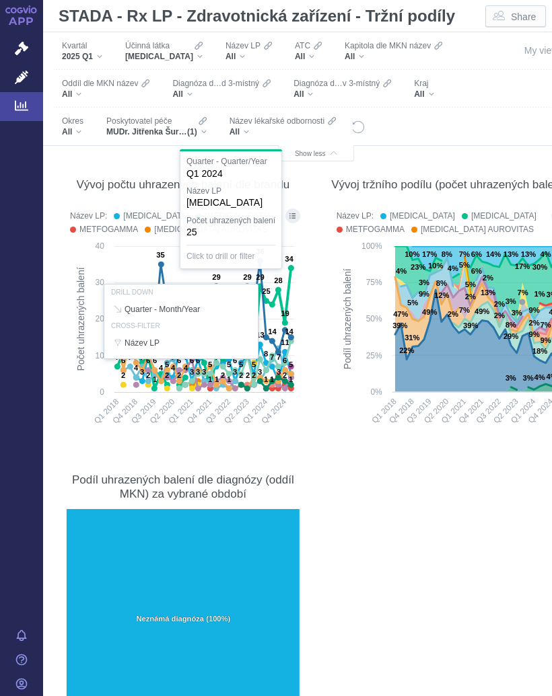
click at [261, 262] on div at bounding box center [183, 321] width 240 height 231
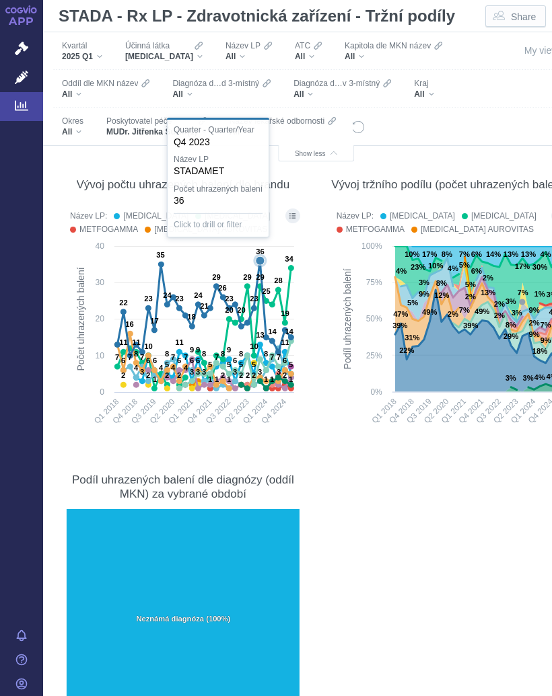
click at [258, 256] on text "36" at bounding box center [260, 252] width 8 height 8
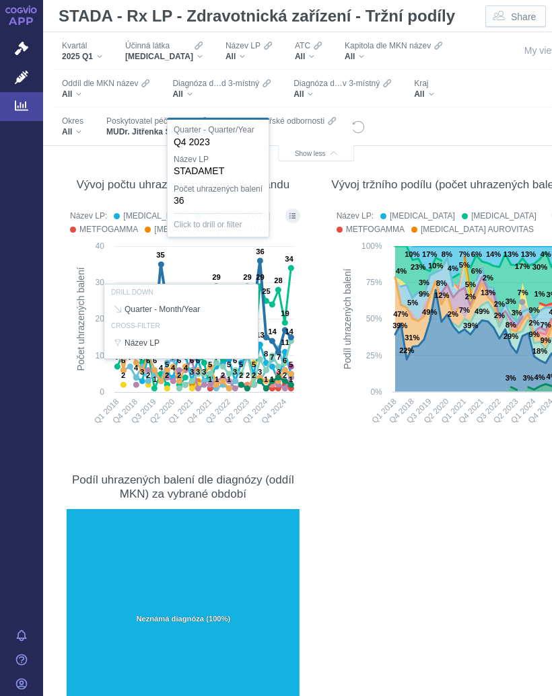
click at [257, 261] on div at bounding box center [183, 321] width 240 height 231
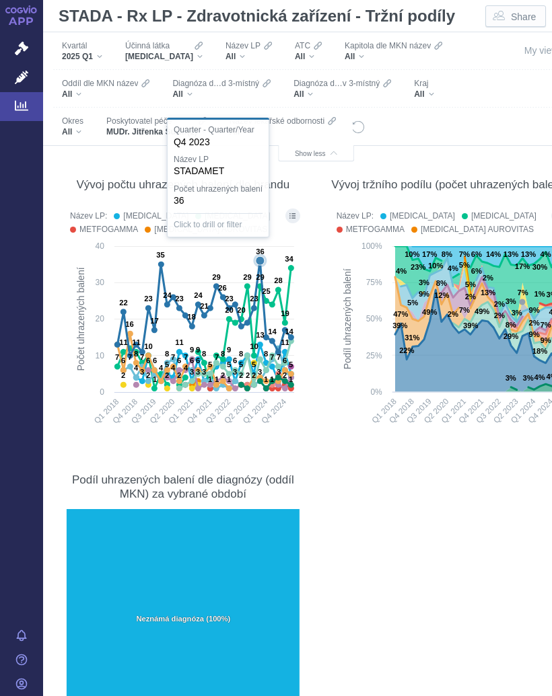
click at [256, 266] on icon at bounding box center [259, 260] width 13 height 13
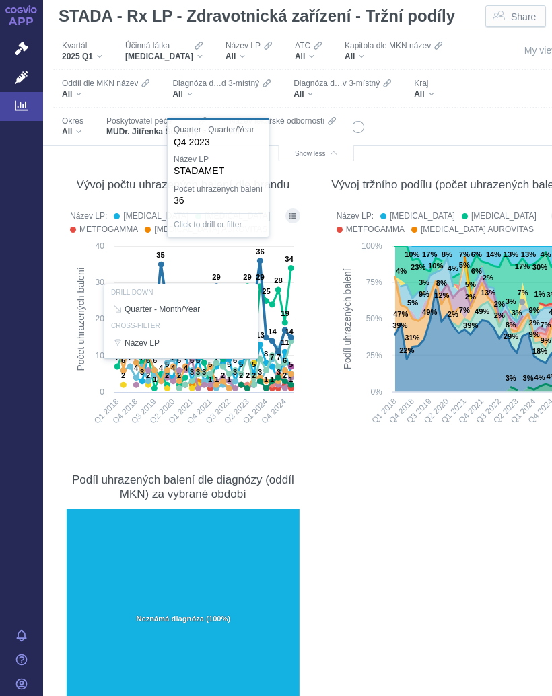
click at [332, 353] on rect at bounding box center [450, 339] width 236 height 198
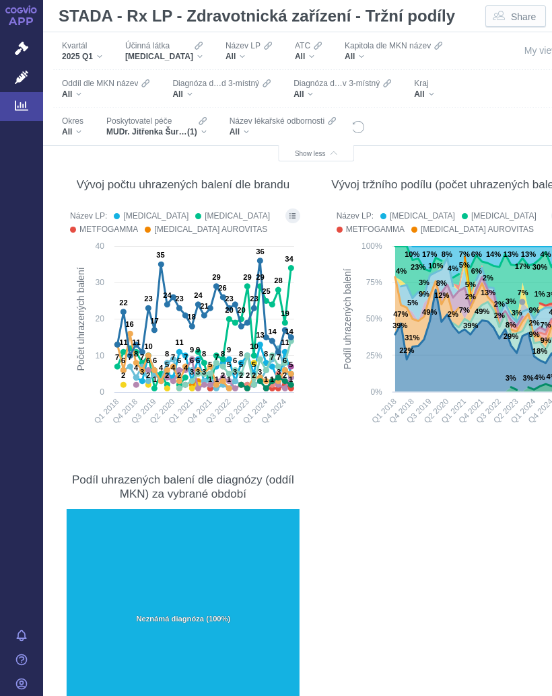
click at [184, 55] on div "[MEDICAL_DATA]" at bounding box center [163, 56] width 77 height 11
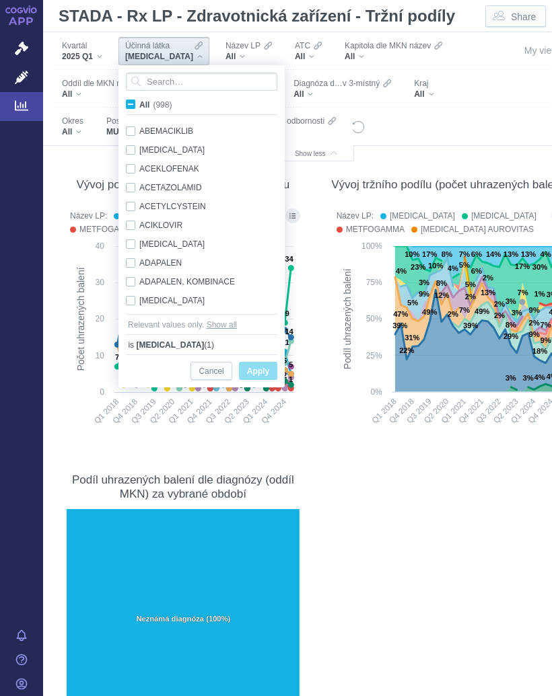
click at [139, 101] on span "All (998)" at bounding box center [155, 104] width 32 height 9
click at [139, 101] on input "All (998)" at bounding box center [143, 102] width 9 height 9
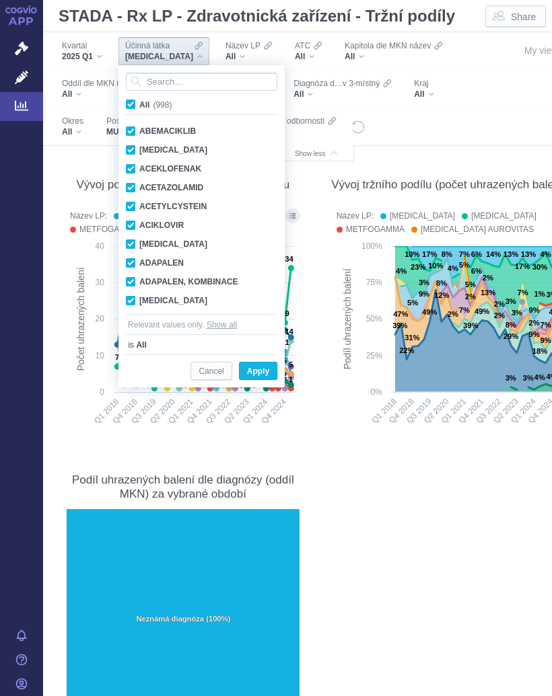
click at [137, 100] on label "All (998)" at bounding box center [151, 104] width 55 height 13
click at [139, 100] on input "All (998)" at bounding box center [143, 102] width 9 height 9
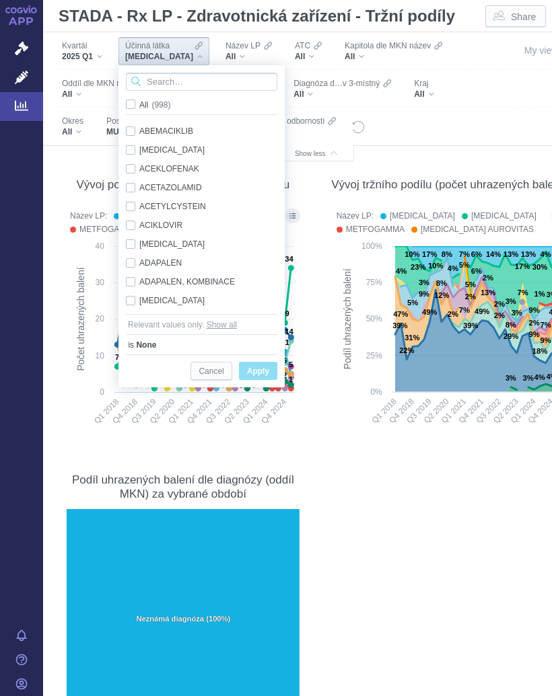
click at [184, 79] on input "Search attribute values" at bounding box center [201, 82] width 151 height 18
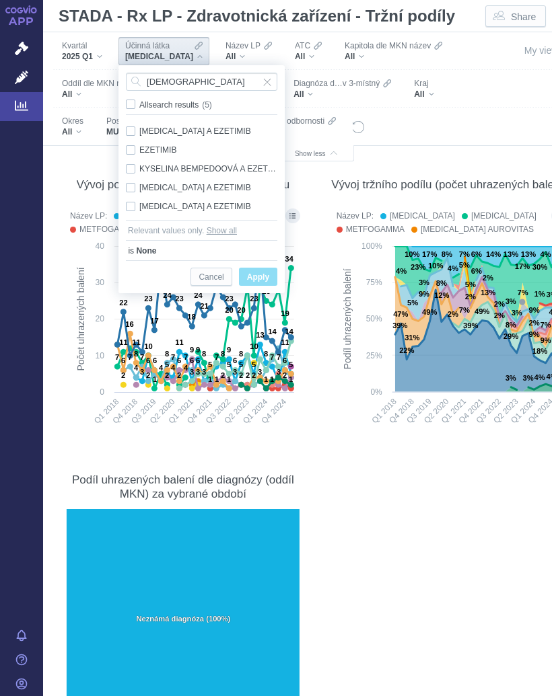
click at [166, 146] on div "EZETIMIB Only" at bounding box center [201, 150] width 165 height 19
click at [0, 0] on span "Only" at bounding box center [0, 0] width 0 height 0
click at [259, 274] on span "Apply" at bounding box center [258, 277] width 22 height 17
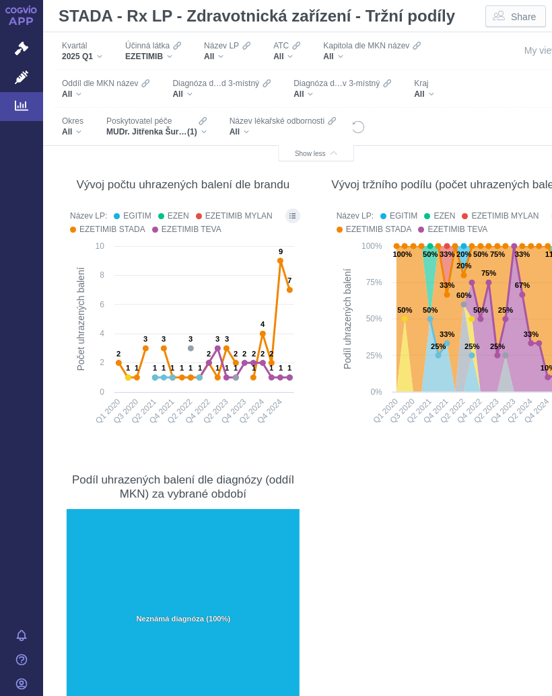
click at [290, 283] on text "7" at bounding box center [289, 281] width 4 height 8
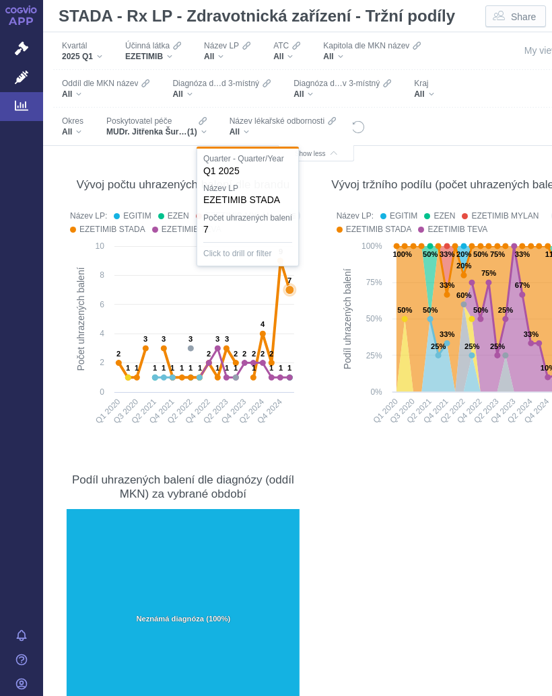
click at [290, 282] on icon at bounding box center [204, 319] width 171 height 117
click at [171, 51] on div "EZETIMIB" at bounding box center [153, 56] width 56 height 11
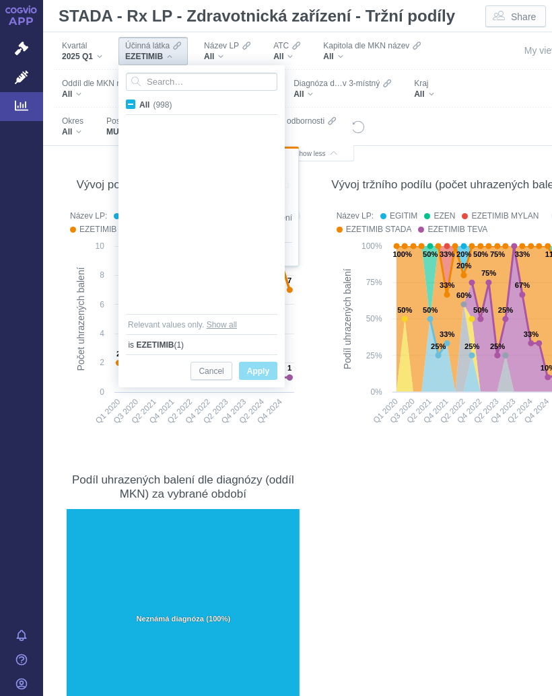
scroll to position [5116, 0]
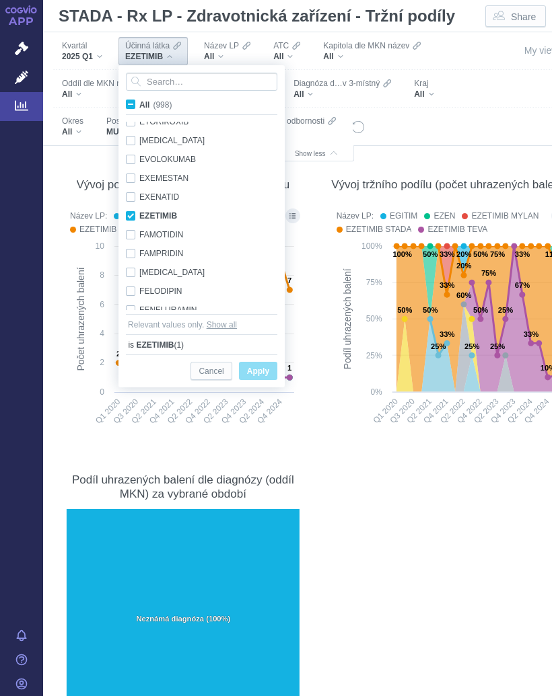
click at [140, 105] on input "All (998)" at bounding box center [143, 102] width 9 height 9
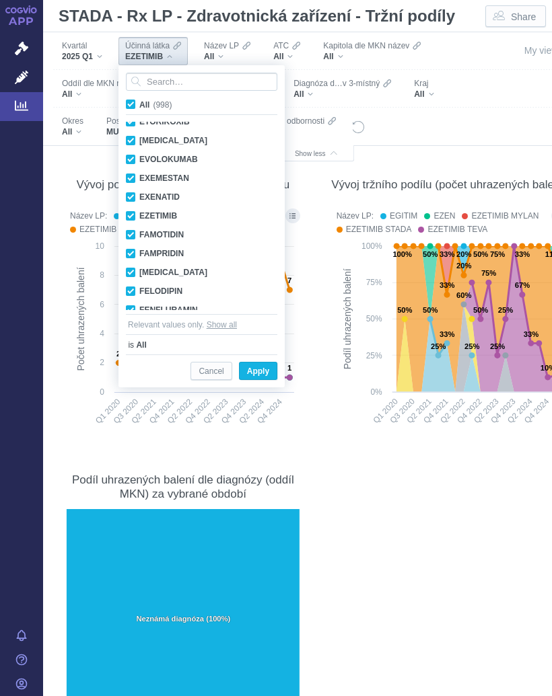
click at [136, 100] on label "All (998)" at bounding box center [151, 104] width 55 height 13
click at [139, 100] on input "All (998)" at bounding box center [143, 102] width 9 height 9
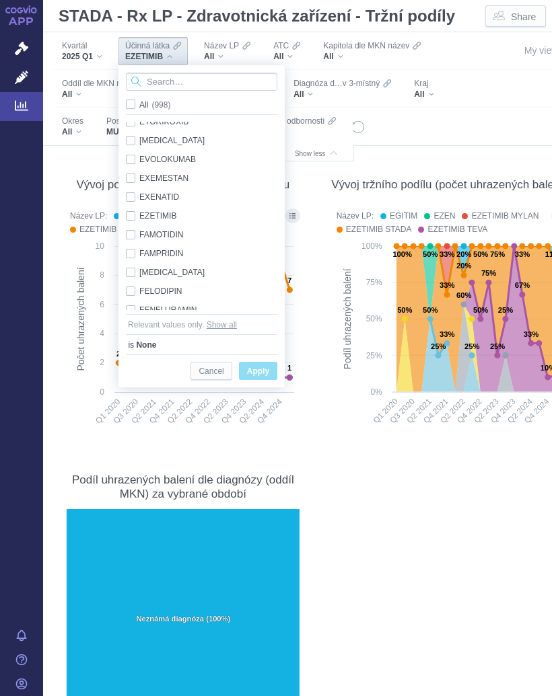
click at [169, 79] on input "Search attribute values" at bounding box center [201, 82] width 151 height 18
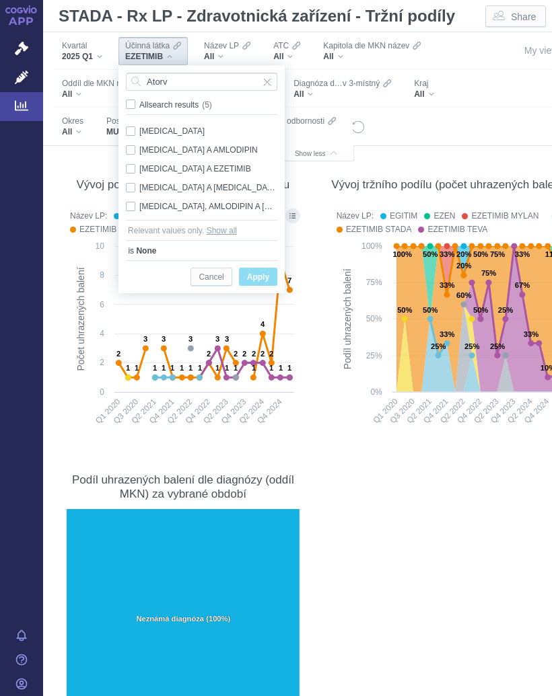
click at [205, 170] on div "[MEDICAL_DATA] A EZETIMIB Only" at bounding box center [201, 168] width 165 height 19
click at [0, 0] on span "Only" at bounding box center [0, 0] width 0 height 0
click at [264, 270] on span "Apply" at bounding box center [258, 277] width 22 height 17
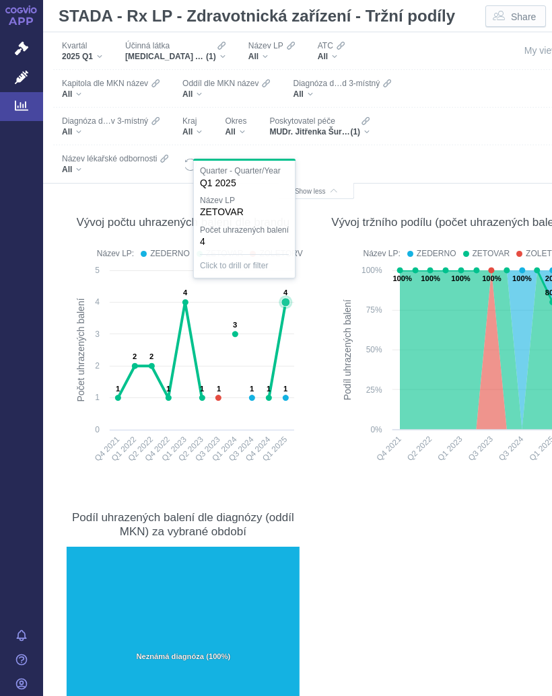
click at [286, 303] on icon at bounding box center [285, 302] width 9 height 9
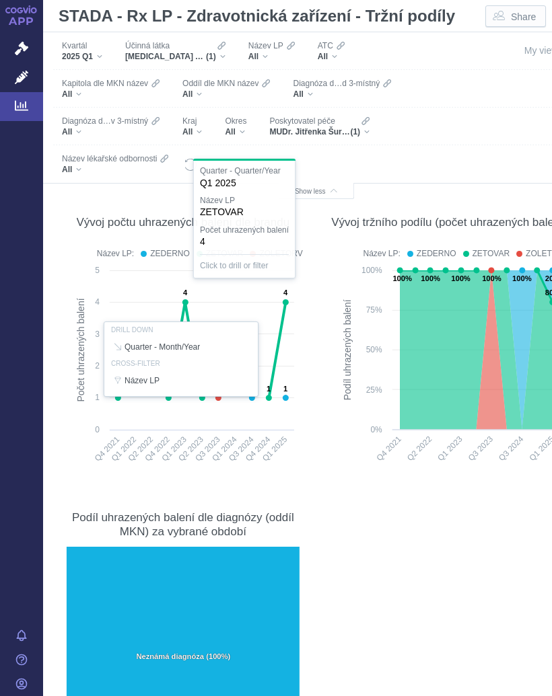
click at [221, 55] on div "[MEDICAL_DATA] A EZETIMIB (1)" at bounding box center [175, 56] width 100 height 11
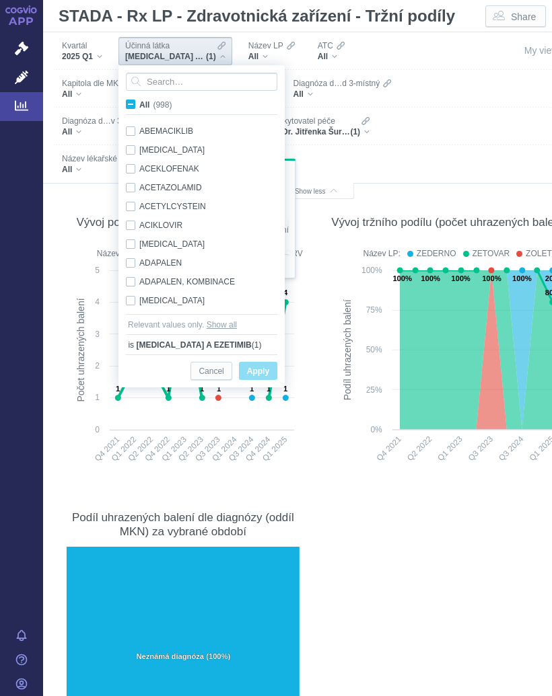
scroll to position [1065, 0]
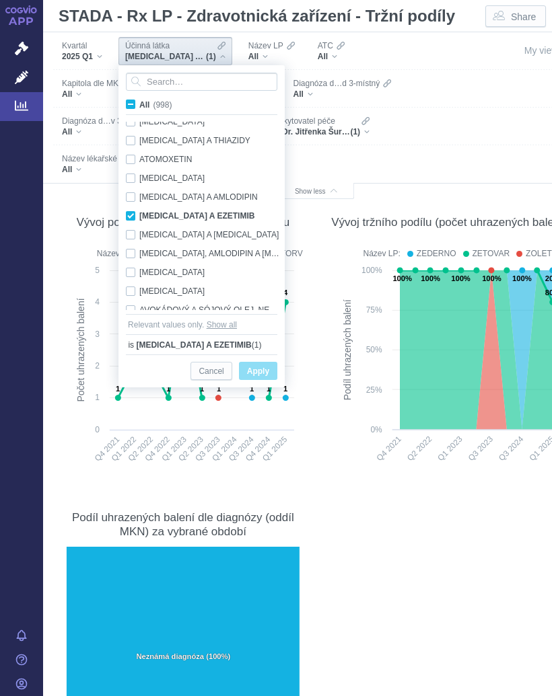
click at [139, 102] on span "All (998)" at bounding box center [155, 104] width 32 height 9
click at [139, 102] on input "All (998)" at bounding box center [143, 102] width 9 height 9
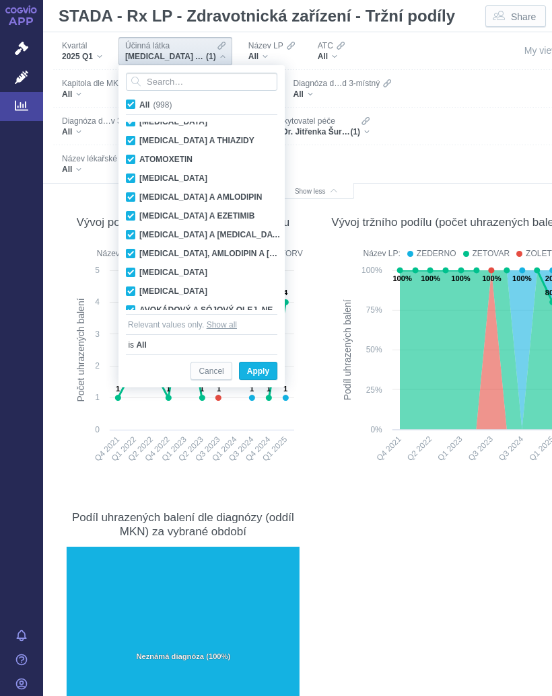
click at [139, 102] on span "All (998)" at bounding box center [155, 104] width 32 height 9
click at [139, 102] on input "All (998)" at bounding box center [143, 102] width 9 height 9
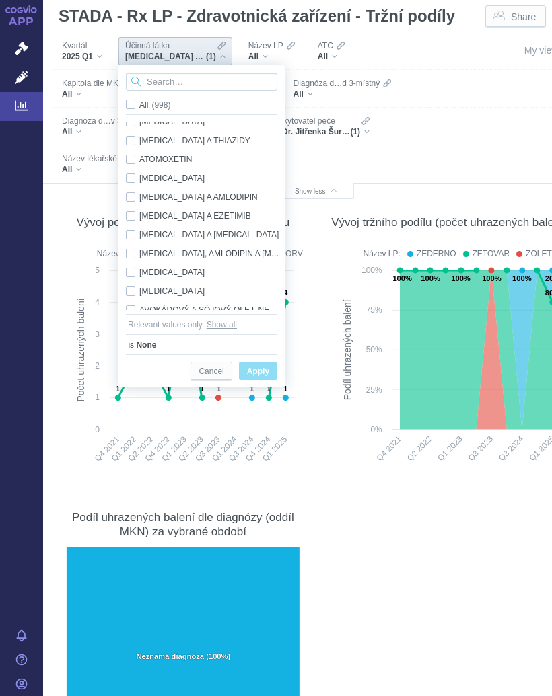
click at [168, 81] on input "Search attribute values" at bounding box center [201, 82] width 151 height 18
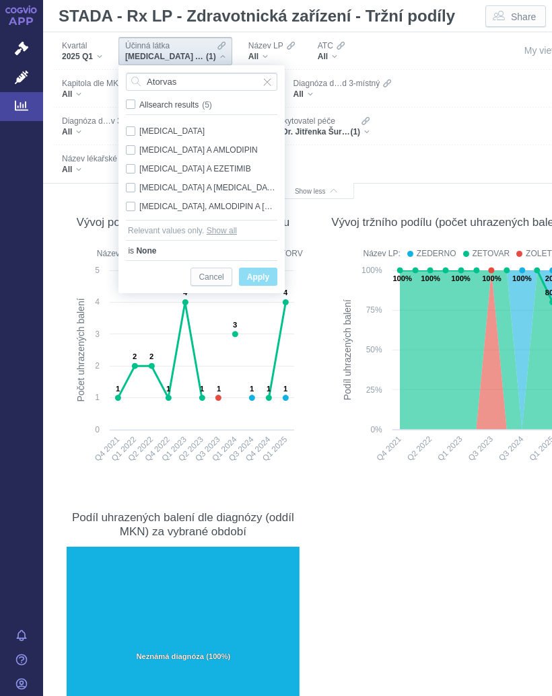
click at [188, 129] on div "[MEDICAL_DATA] Only" at bounding box center [201, 131] width 165 height 19
click at [0, 0] on span "Only" at bounding box center [0, 0] width 0 height 0
click at [262, 281] on span "Apply" at bounding box center [258, 277] width 22 height 17
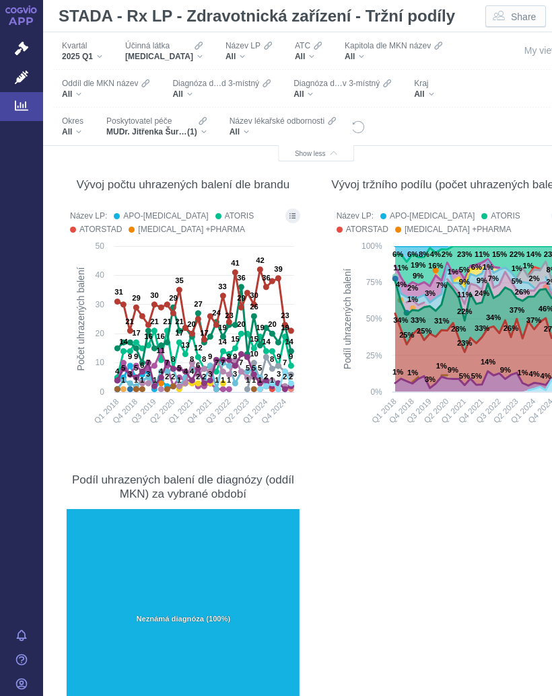
click at [193, 59] on div "[MEDICAL_DATA]" at bounding box center [163, 56] width 77 height 11
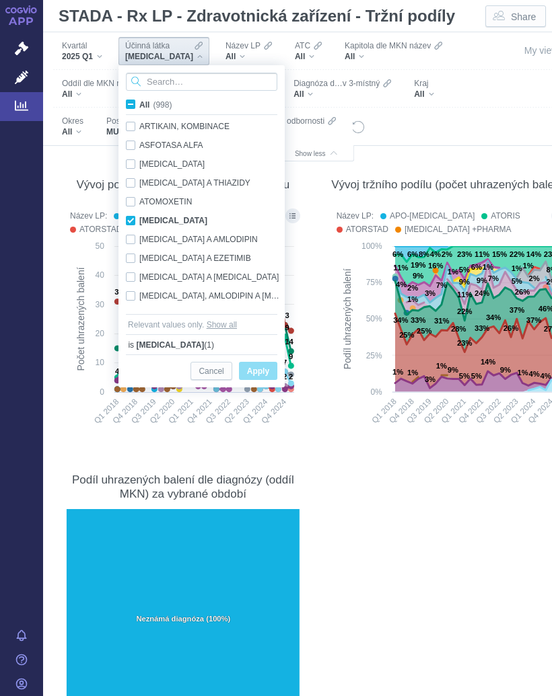
scroll to position [1027, 0]
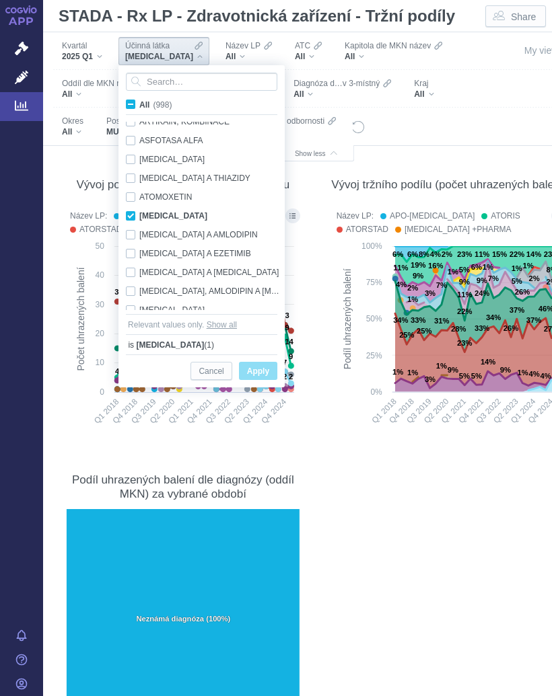
click at [139, 102] on span "All (998)" at bounding box center [155, 104] width 32 height 9
click at [139, 102] on input "All (998)" at bounding box center [143, 102] width 9 height 9
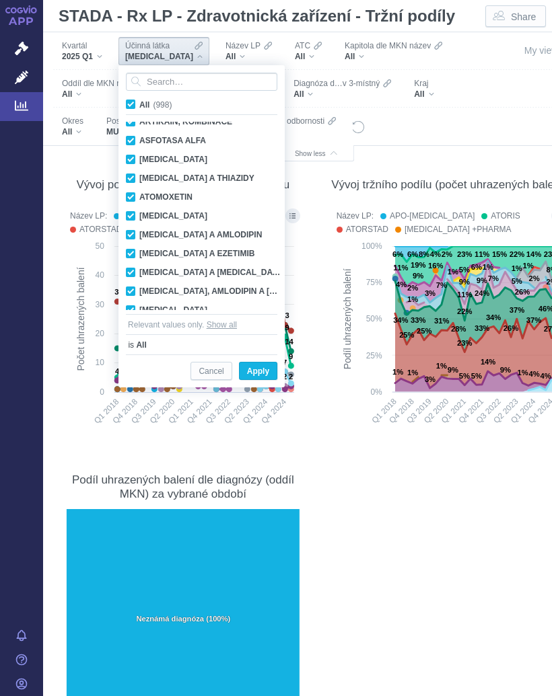
click at [139, 102] on span "All (998)" at bounding box center [155, 104] width 32 height 9
click at [139, 102] on input "All (998)" at bounding box center [143, 102] width 9 height 9
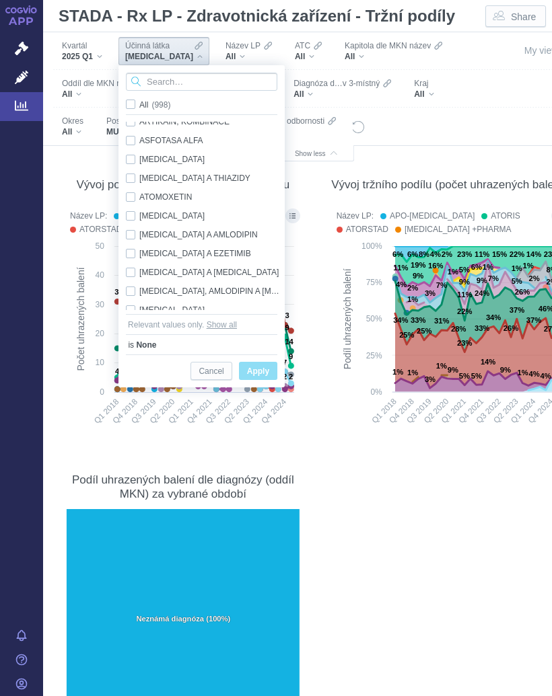
click at [172, 85] on input "Search attribute values" at bounding box center [201, 82] width 151 height 18
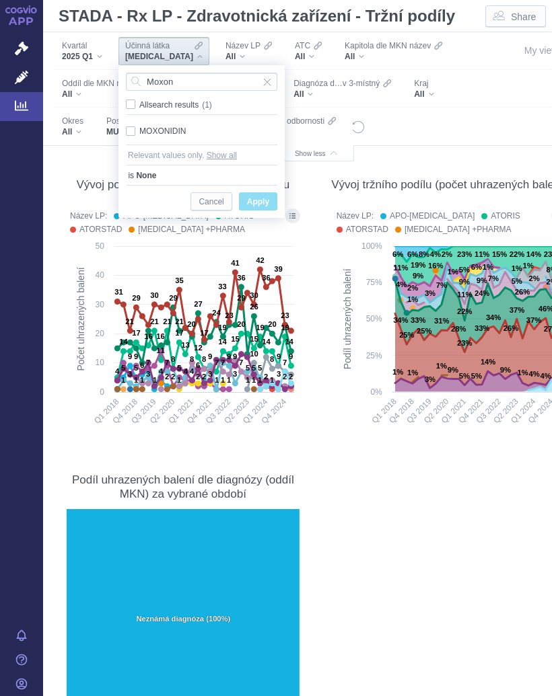
click at [181, 133] on div "MOXONIDIN Only" at bounding box center [201, 131] width 165 height 19
click at [249, 115] on div "All search results (1)" at bounding box center [201, 106] width 151 height 17
click at [260, 197] on span "Apply" at bounding box center [258, 202] width 22 height 17
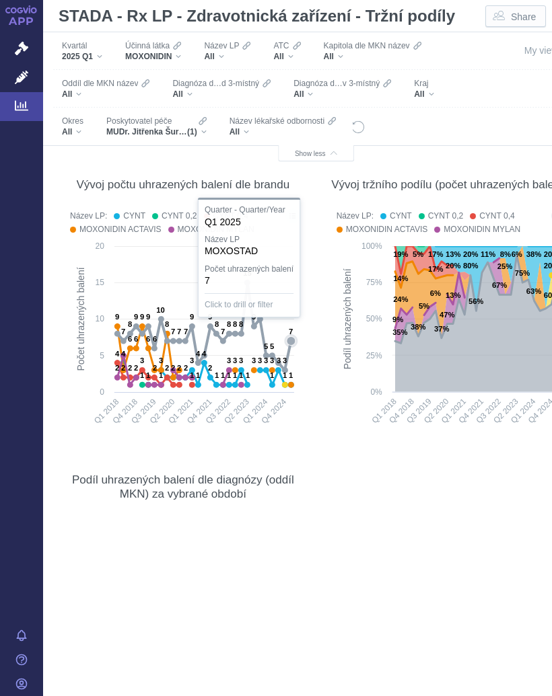
click at [339, 454] on section "Počet uhrazených balení Metrikou níže zobrazených grafů je počet uhrazených bal…" at bounding box center [316, 422] width 519 height 650
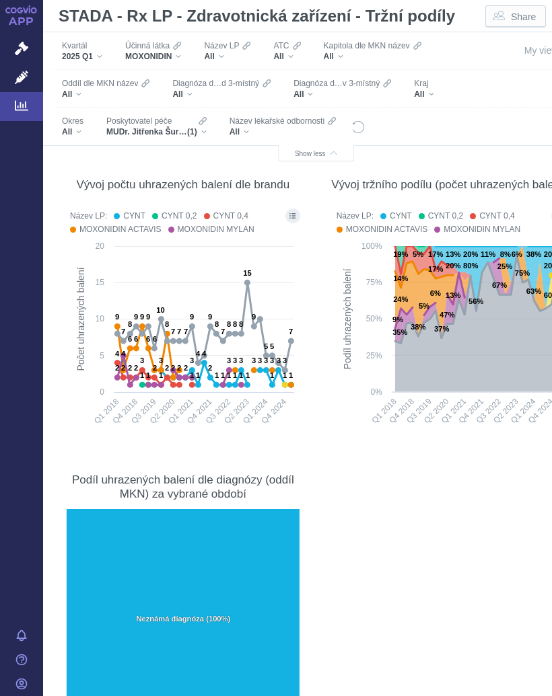
click at [181, 55] on div "MOXONIDIN" at bounding box center [153, 56] width 56 height 11
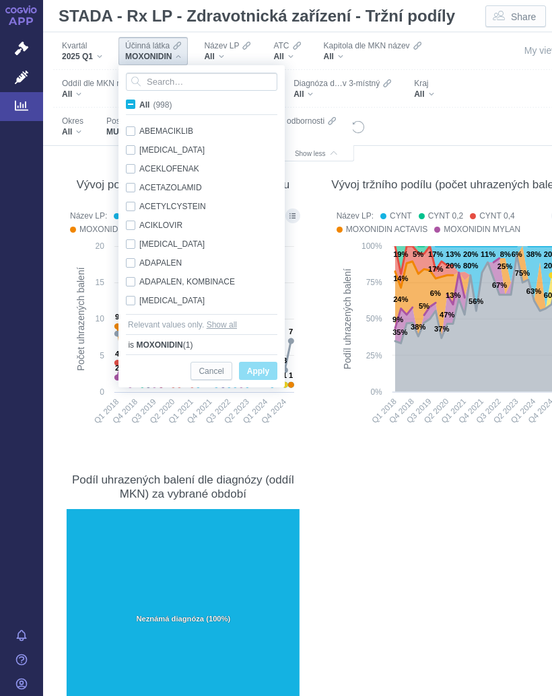
click at [139, 102] on span "All (998)" at bounding box center [155, 104] width 32 height 9
click at [139, 102] on input "All (998)" at bounding box center [143, 102] width 9 height 9
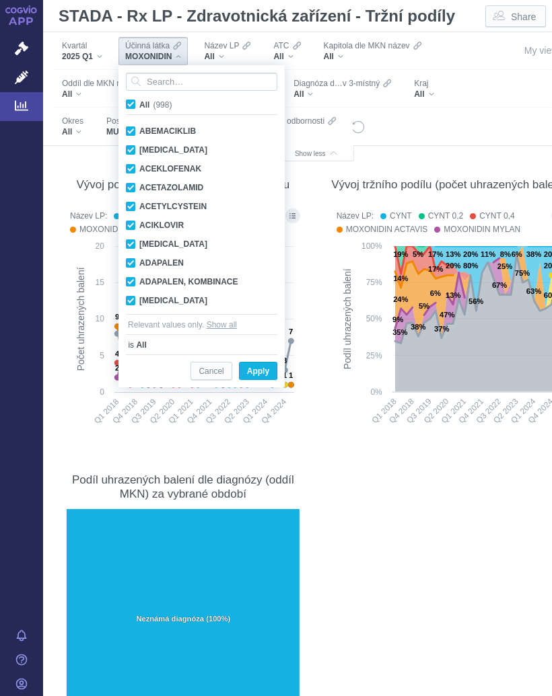
click at [139, 102] on span "All (998)" at bounding box center [155, 104] width 32 height 9
click at [139, 102] on input "All (998)" at bounding box center [143, 102] width 9 height 9
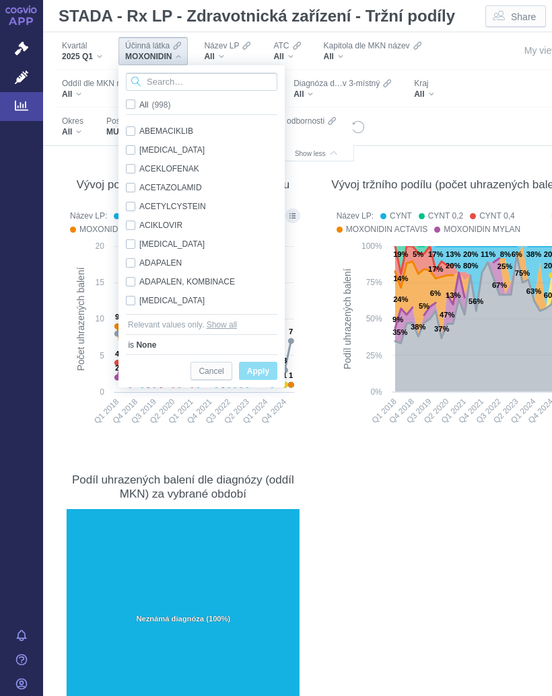
click at [168, 83] on input "Search attribute values" at bounding box center [201, 82] width 151 height 18
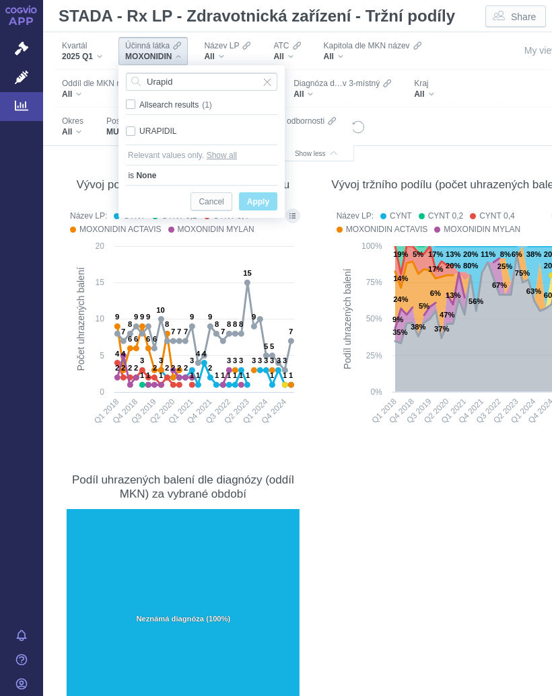
click at [162, 131] on div "URAPIDIL Only" at bounding box center [201, 131] width 165 height 19
click at [0, 0] on span "Only" at bounding box center [0, 0] width 0 height 0
click at [262, 201] on span "Apply" at bounding box center [258, 202] width 22 height 17
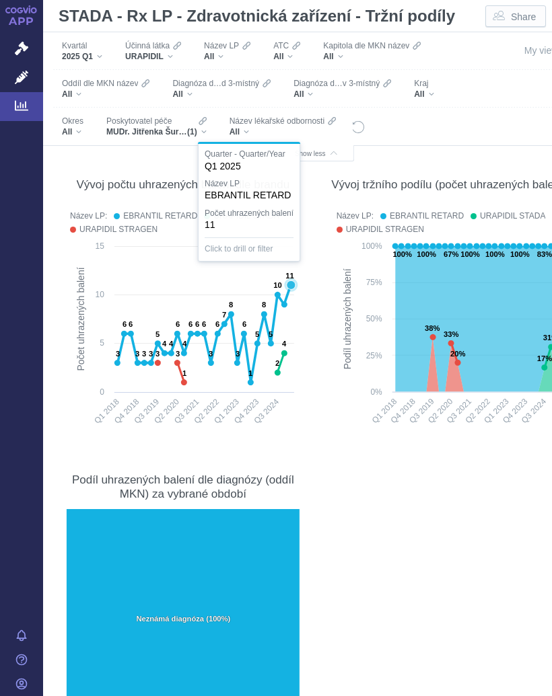
click at [291, 283] on icon at bounding box center [291, 285] width 9 height 9
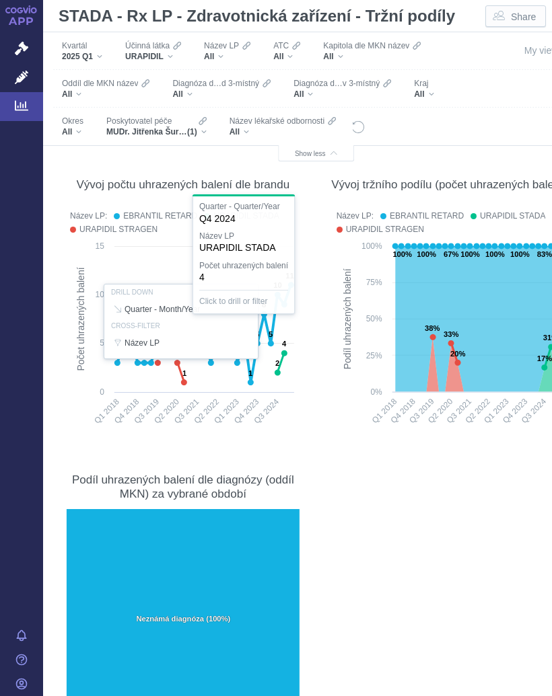
click at [284, 353] on div at bounding box center [183, 321] width 240 height 231
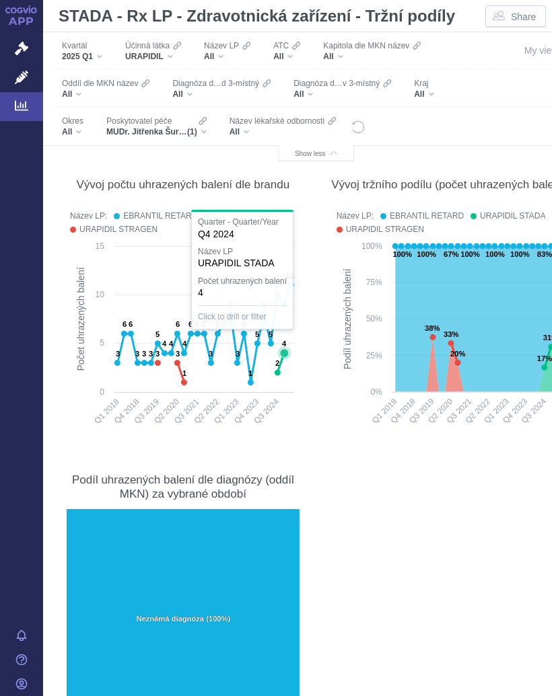
click at [286, 350] on icon at bounding box center [283, 353] width 13 height 13
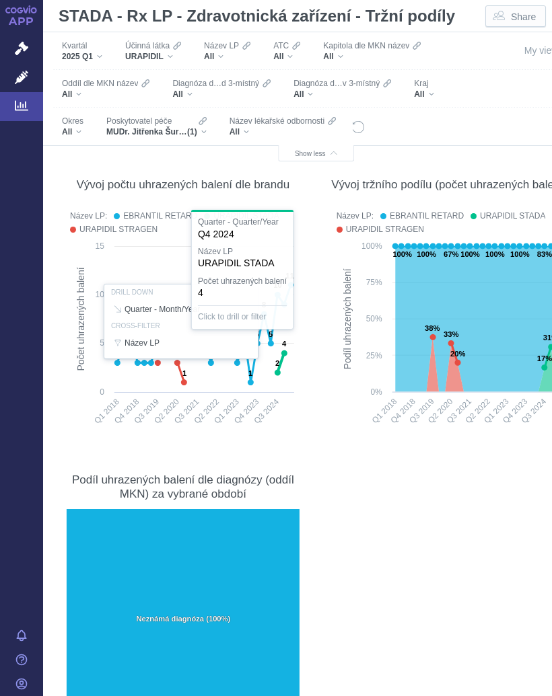
click at [0, 0] on div "More actions" at bounding box center [0, 0] width 0 height 0
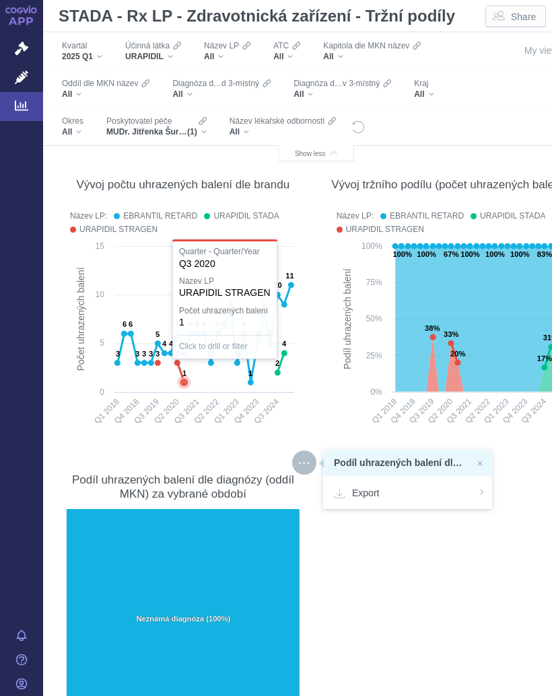
click at [182, 378] on text "1" at bounding box center [184, 373] width 4 height 8
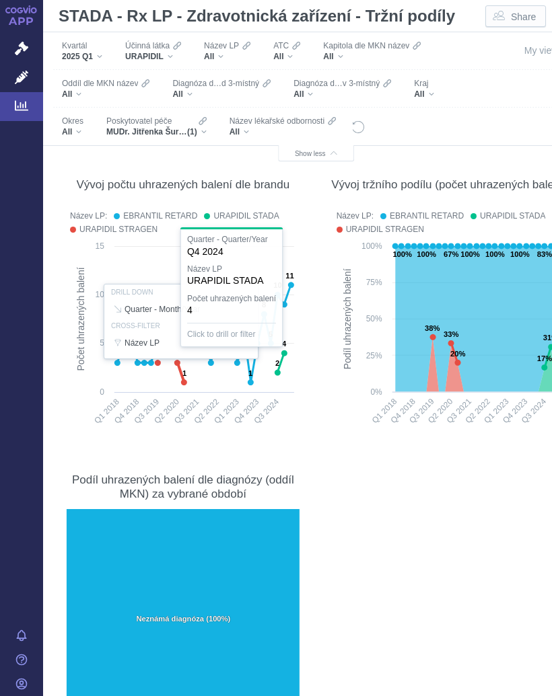
click at [283, 352] on div at bounding box center [183, 321] width 240 height 231
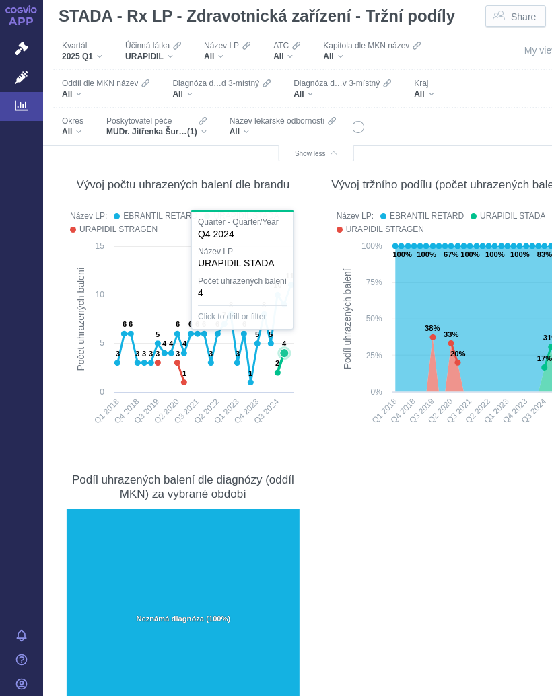
click at [287, 349] on icon at bounding box center [283, 353] width 13 height 13
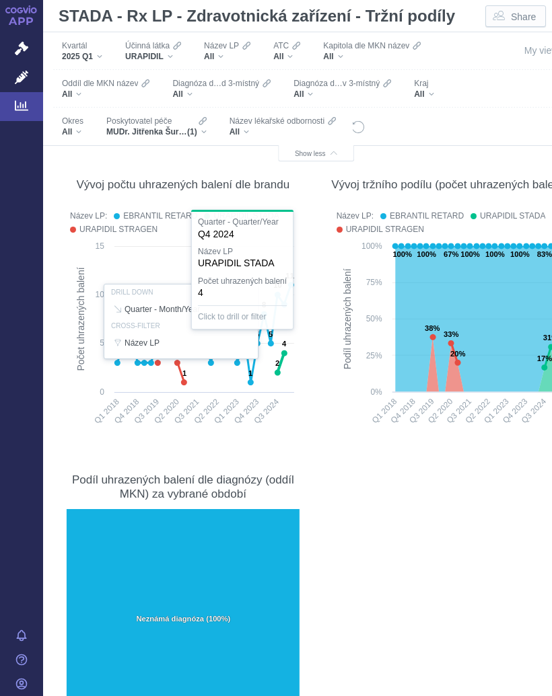
click at [308, 415] on section "Počet uhrazených balení Metrikou níže zobrazených grafů je počet uhrazených bal…" at bounding box center [316, 422] width 519 height 650
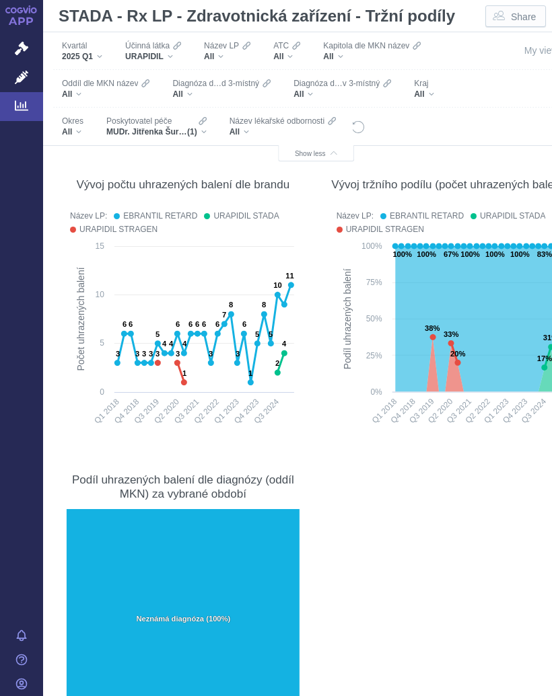
click at [176, 58] on div "URAPIDIL" at bounding box center [153, 56] width 56 height 11
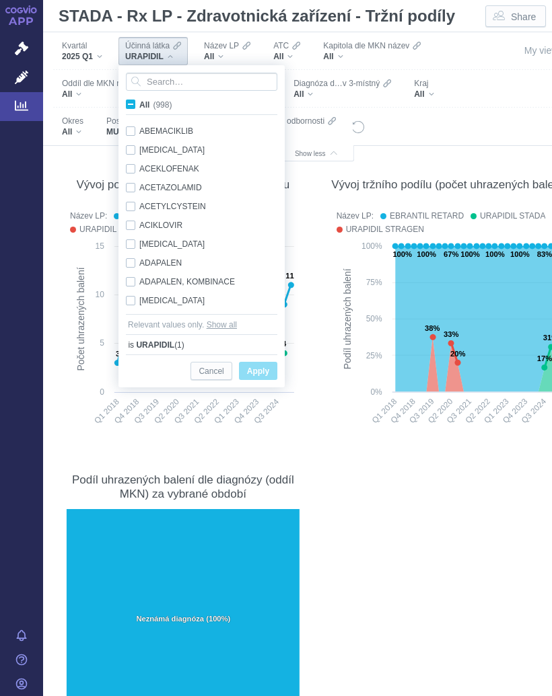
click at [139, 104] on input "All (998)" at bounding box center [143, 102] width 9 height 9
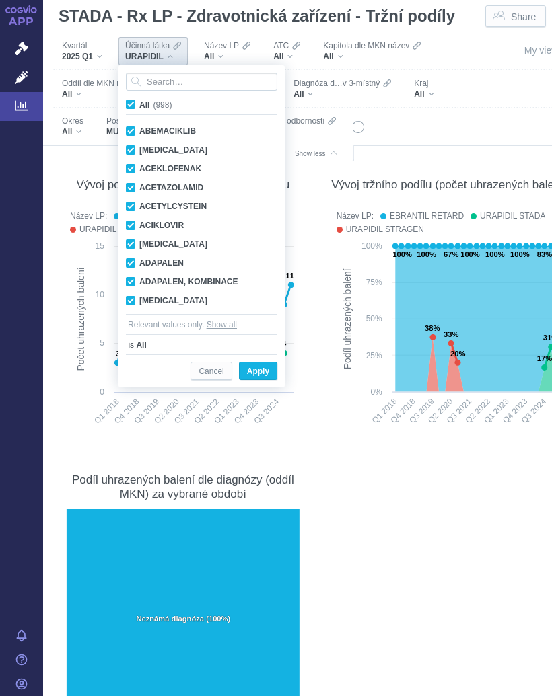
click at [139, 105] on span "All (998)" at bounding box center [155, 104] width 32 height 9
click at [139, 105] on input "All (998)" at bounding box center [143, 102] width 9 height 9
click at [174, 83] on input "Search attribute values" at bounding box center [201, 82] width 151 height 18
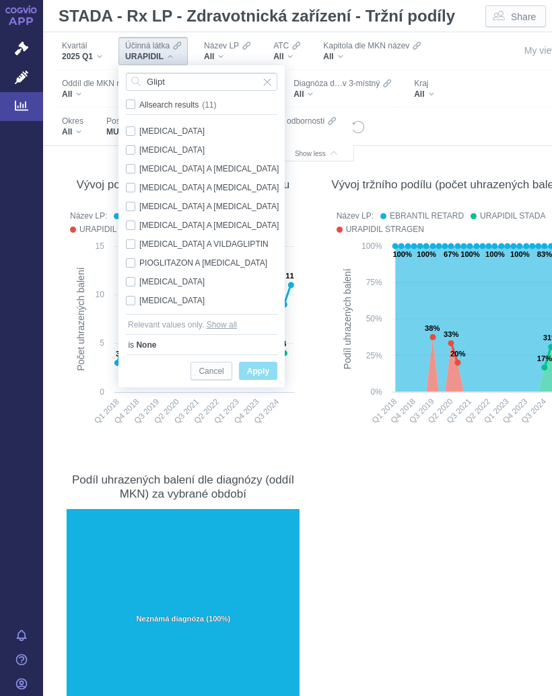
click at [224, 221] on div "METFORMIN A SITAGLIPTIN Only" at bounding box center [203, 225] width 169 height 19
click at [218, 240] on div "METFORMIN A VILDAGLIPTIN Only" at bounding box center [203, 244] width 169 height 19
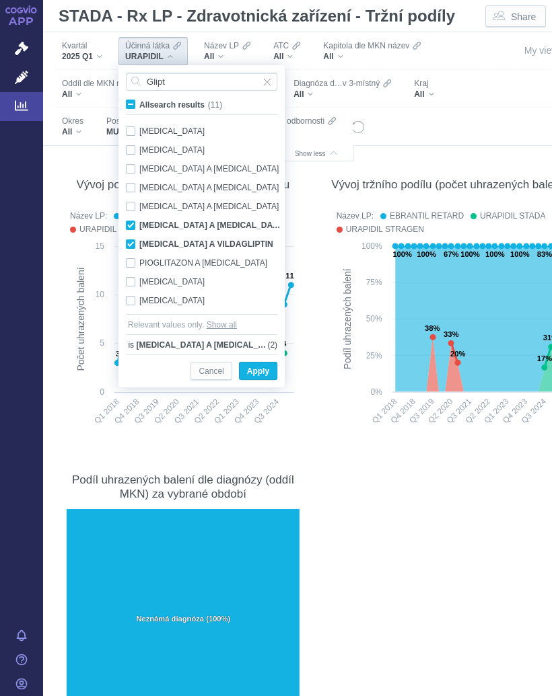
click at [172, 276] on div "SAXAGLIPTIN Only" at bounding box center [203, 282] width 169 height 19
click at [178, 279] on div "SAXAGLIPTIN Only" at bounding box center [203, 282] width 169 height 19
click at [177, 279] on div "SAXAGLIPTIN Only" at bounding box center [203, 282] width 169 height 19
click at [168, 295] on div "SITAGLIPTIN Only" at bounding box center [203, 300] width 169 height 19
click at [167, 279] on div "SAXAGLIPTIN Only" at bounding box center [203, 282] width 169 height 19
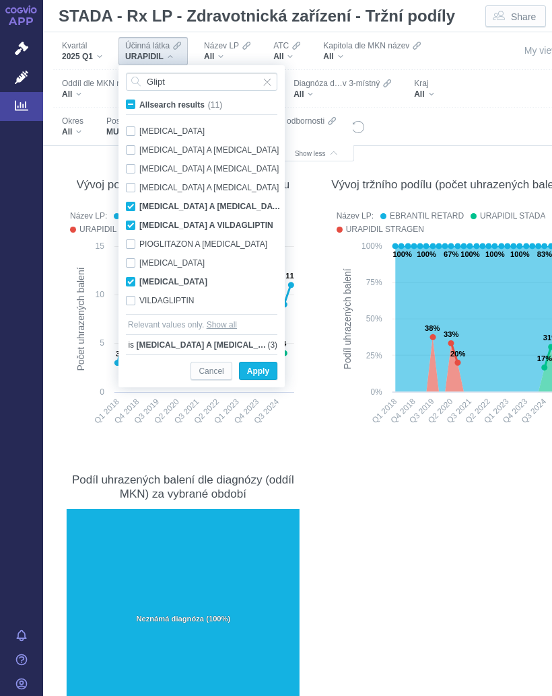
scroll to position [19, 0]
click at [165, 297] on div "VILDAGLIPTIN Only" at bounding box center [203, 300] width 169 height 19
click at [260, 369] on span "Apply" at bounding box center [258, 371] width 22 height 17
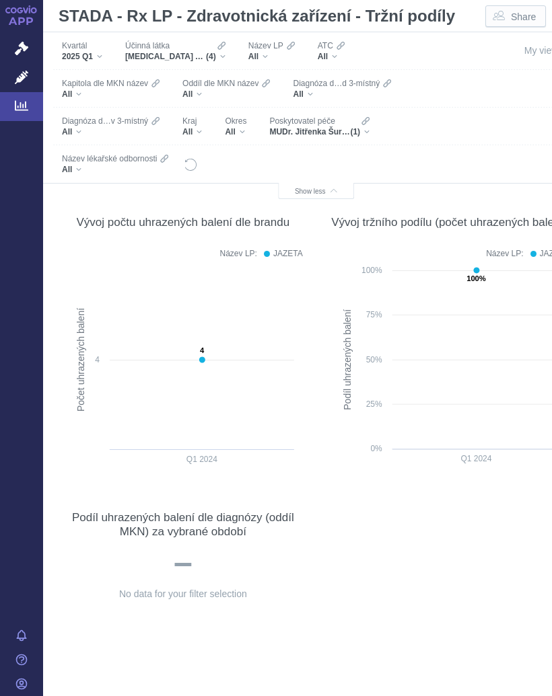
click at [215, 51] on span "(4)" at bounding box center [211, 56] width 10 height 11
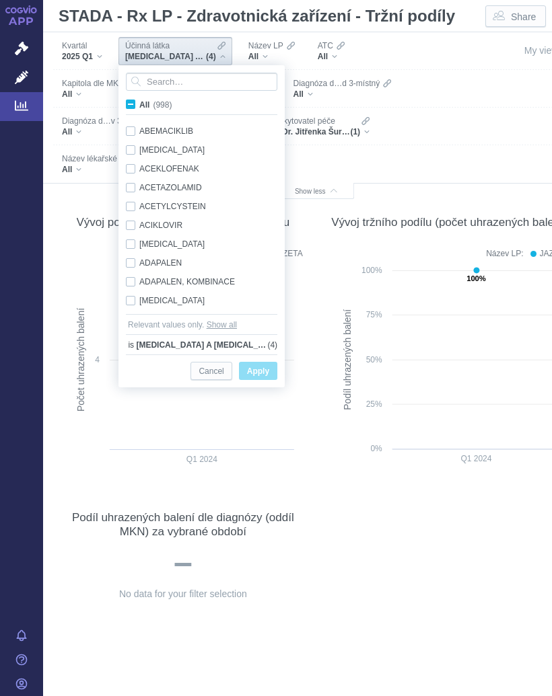
click at [139, 104] on input "All (998)" at bounding box center [143, 102] width 9 height 9
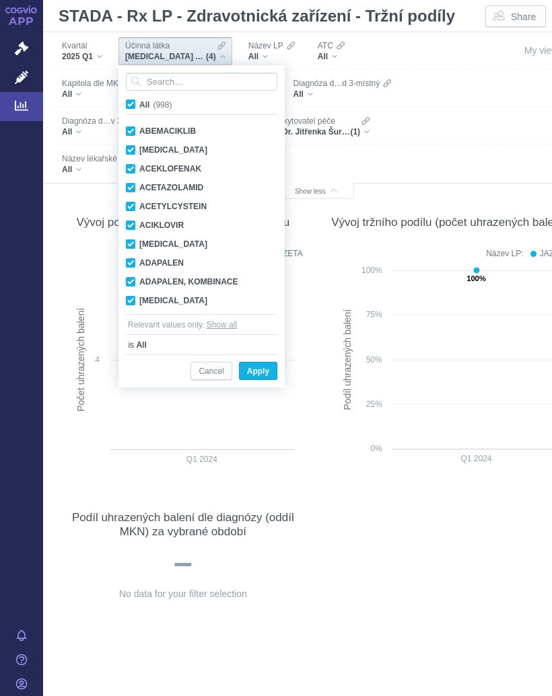
click at [137, 101] on label "All (998)" at bounding box center [151, 104] width 55 height 13
click at [139, 101] on input "All (998)" at bounding box center [143, 102] width 9 height 9
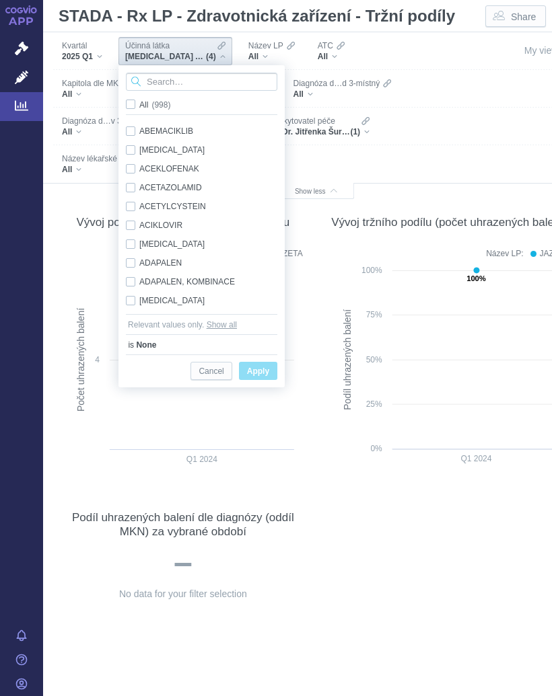
click at [175, 80] on input "Search attribute values" at bounding box center [201, 82] width 151 height 18
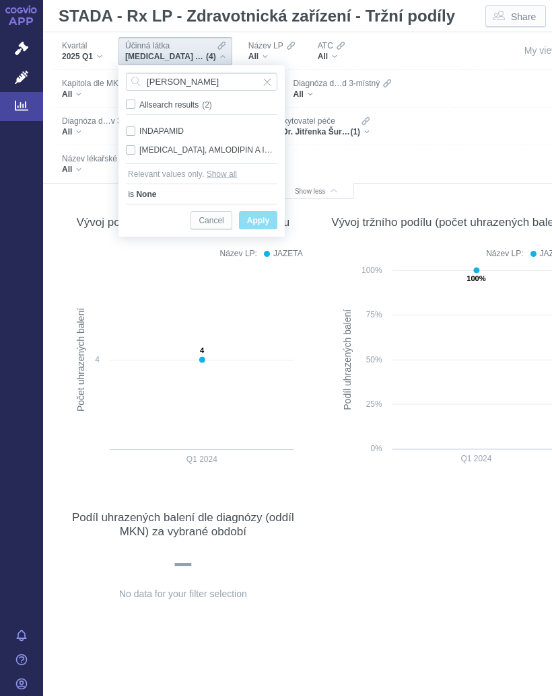
click at [162, 124] on div "INDAPAMID Only" at bounding box center [201, 131] width 165 height 19
click at [0, 0] on span "Only" at bounding box center [0, 0] width 0 height 0
click at [251, 216] on span "Apply" at bounding box center [258, 221] width 22 height 17
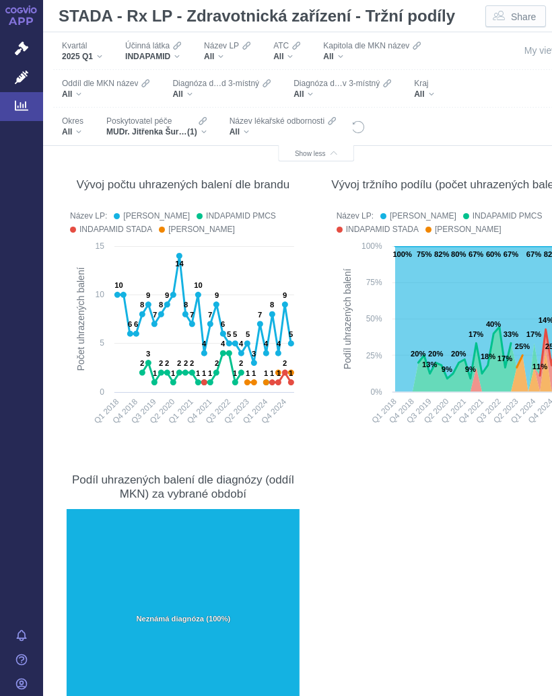
click at [181, 54] on div "INDAPAMID" at bounding box center [153, 56] width 56 height 11
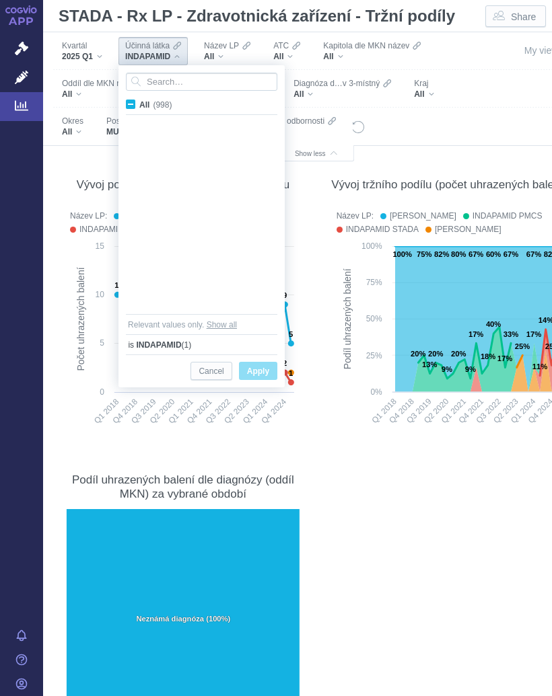
scroll to position [7245, 0]
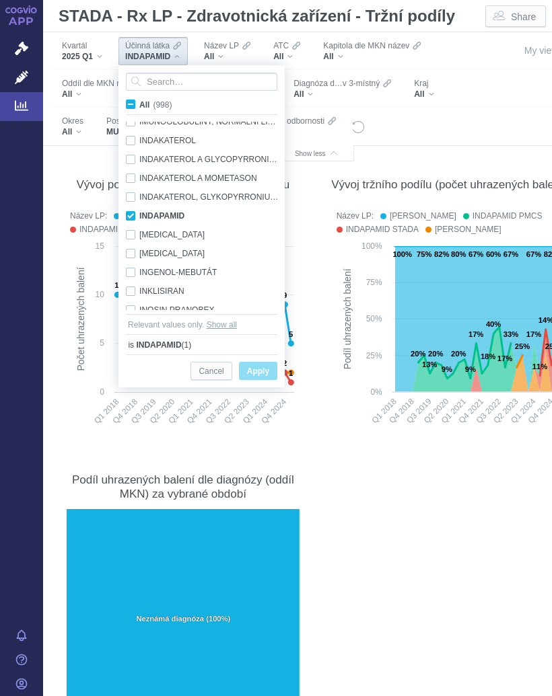
click at [137, 106] on label "All (998)" at bounding box center [151, 104] width 55 height 13
click at [139, 106] on input "All (998)" at bounding box center [143, 102] width 9 height 9
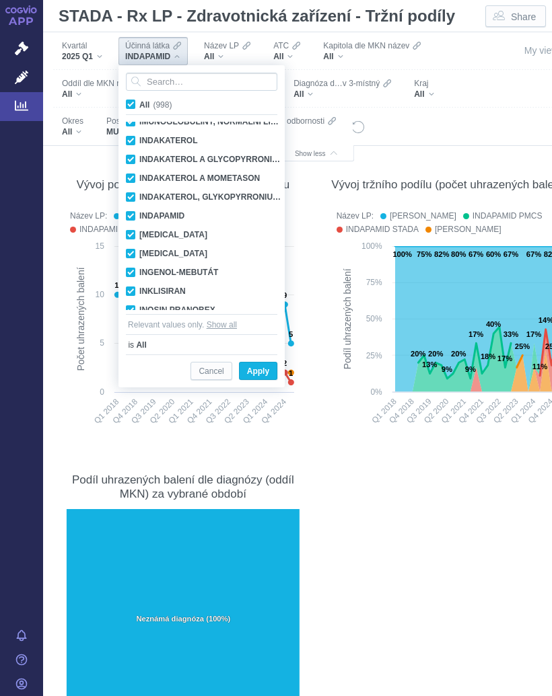
click at [137, 106] on label "All (998)" at bounding box center [151, 104] width 55 height 13
click at [139, 106] on input "All (998)" at bounding box center [143, 102] width 9 height 9
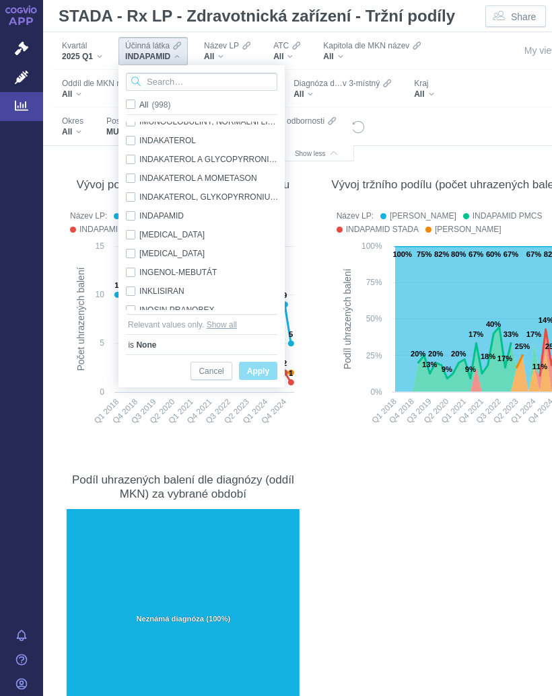
click at [177, 82] on input "Search attribute values" at bounding box center [201, 82] width 151 height 18
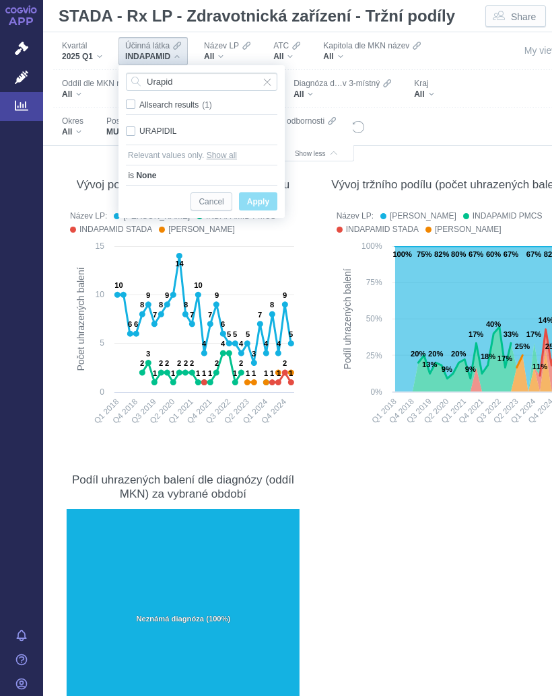
click at [131, 133] on div "URAPIDIL Only" at bounding box center [201, 131] width 165 height 19
click at [0, 0] on span "Only" at bounding box center [0, 0] width 0 height 0
click at [257, 201] on span "Apply" at bounding box center [258, 202] width 22 height 17
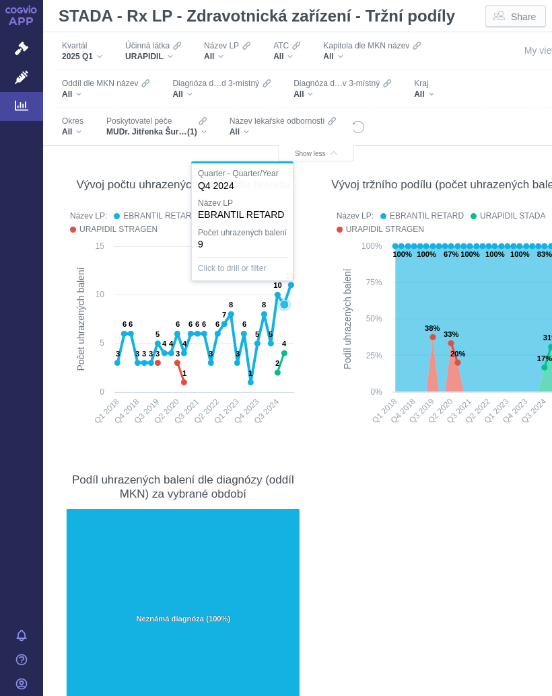
click at [284, 285] on icon at bounding box center [204, 334] width 173 height 98
